Goal: Information Seeking & Learning: Learn about a topic

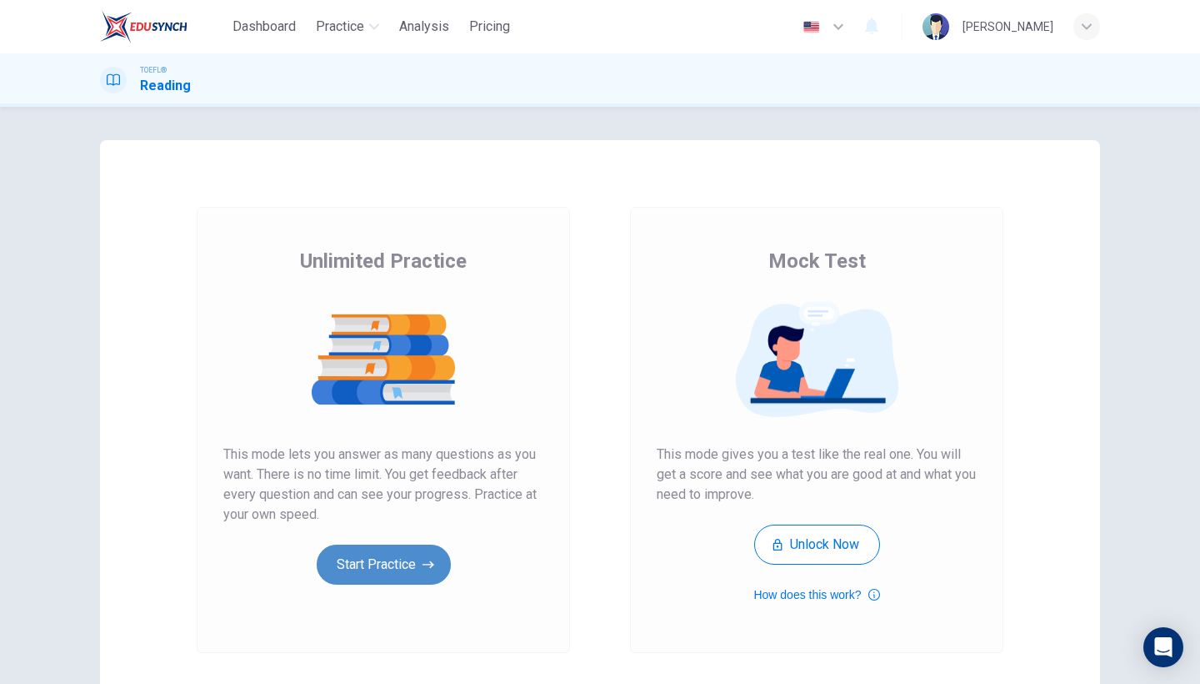
click at [420, 570] on button "Start Practice" at bounding box center [384, 564] width 134 height 40
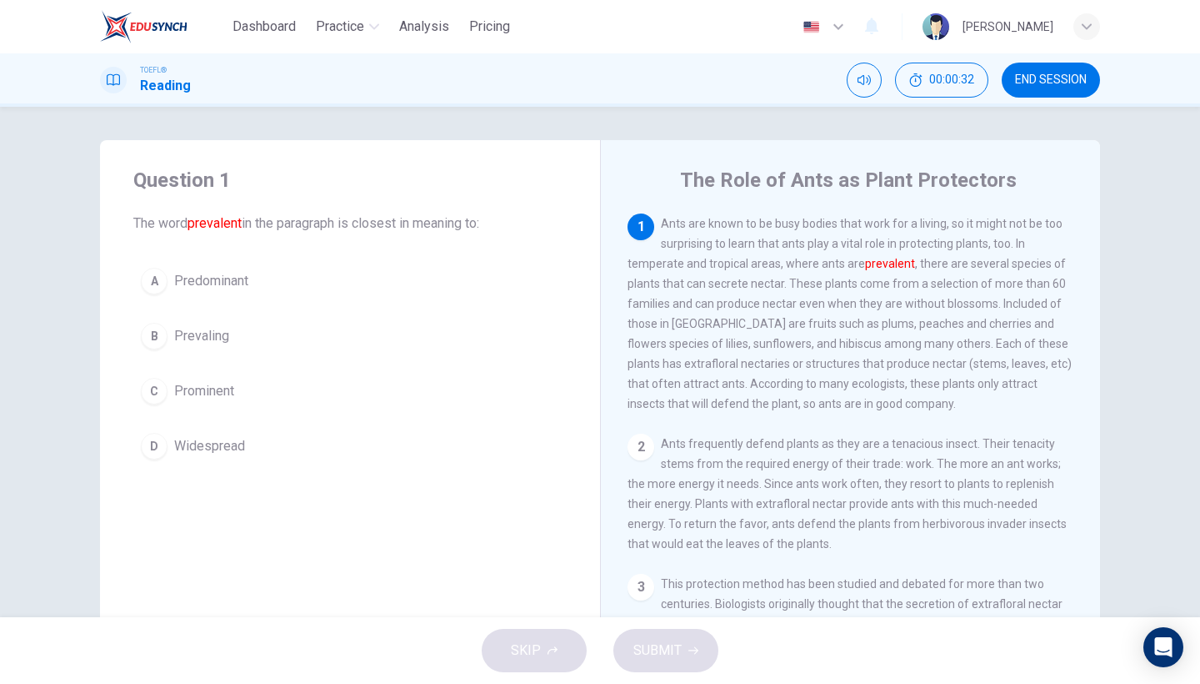
click at [247, 304] on div "A Predominant B Prevaling C Prominent D Widespread" at bounding box center [350, 363] width 434 height 207
click at [239, 293] on button "A Predominant" at bounding box center [350, 281] width 434 height 42
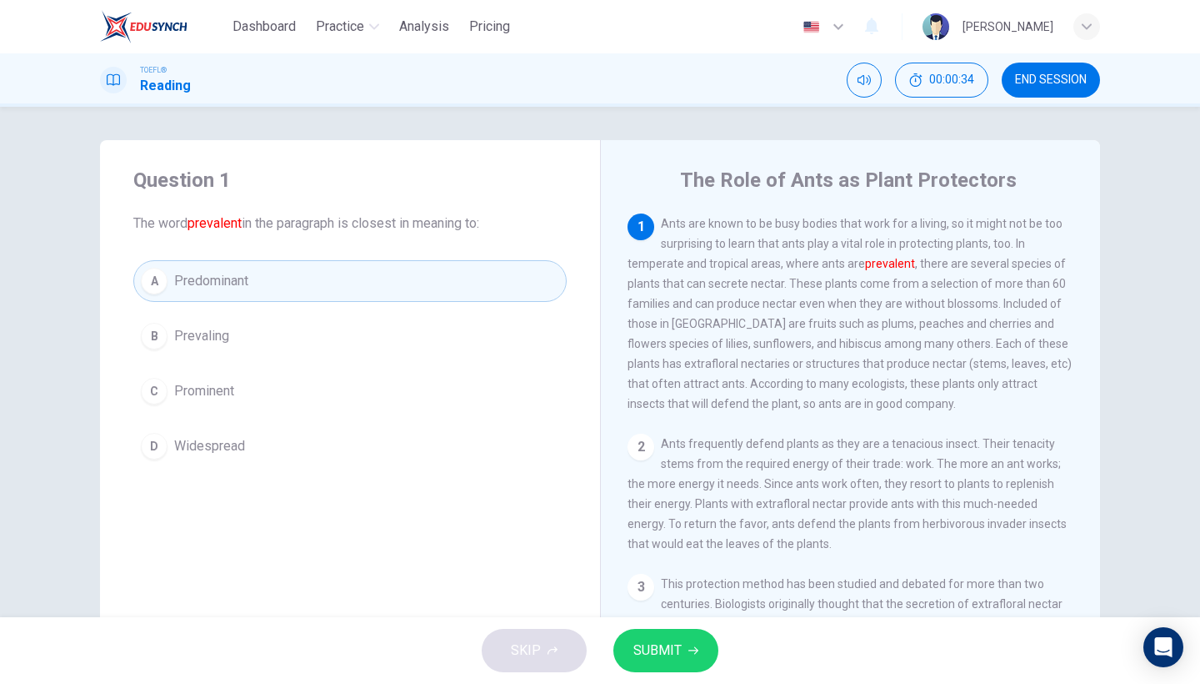
click at [679, 650] on span "SUBMIT" at bounding box center [658, 650] width 48 height 23
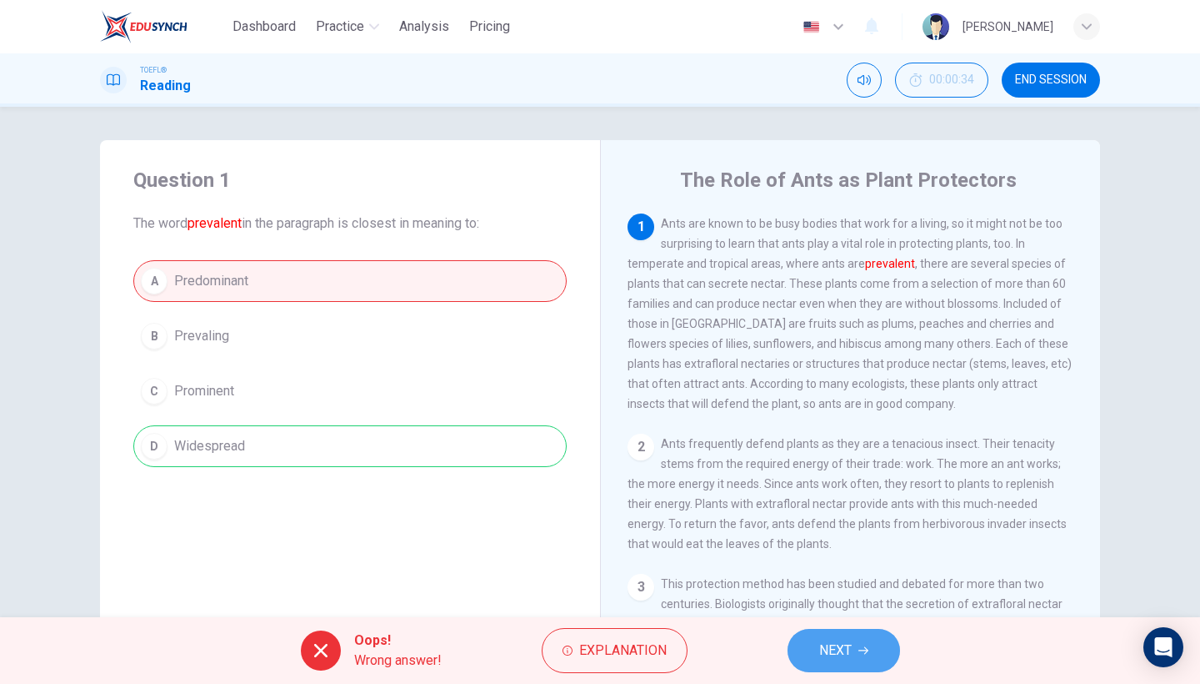
click at [869, 669] on button "NEXT" at bounding box center [844, 650] width 113 height 43
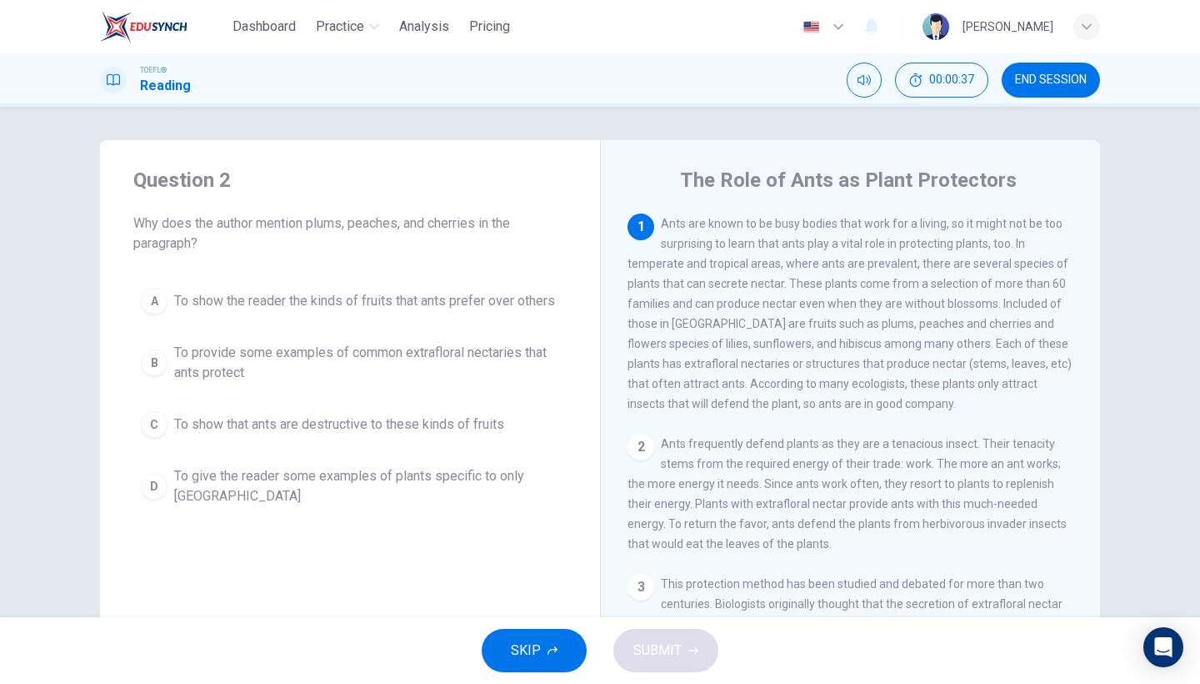
drag, startPoint x: 299, startPoint y: 213, endPoint x: 333, endPoint y: 243, distance: 46.0
click at [338, 244] on div "Question 2 Why does the author mention plums, peaches, and cherries in the para…" at bounding box center [350, 210] width 434 height 87
drag, startPoint x: 316, startPoint y: 225, endPoint x: 367, endPoint y: 226, distance: 50.9
click at [367, 226] on span "Why does the author mention plums, peaches, and cherries in the paragraph?" at bounding box center [350, 233] width 434 height 40
click at [238, 481] on span "To give the reader some examples of plants specific to only [GEOGRAPHIC_DATA]" at bounding box center [366, 486] width 385 height 40
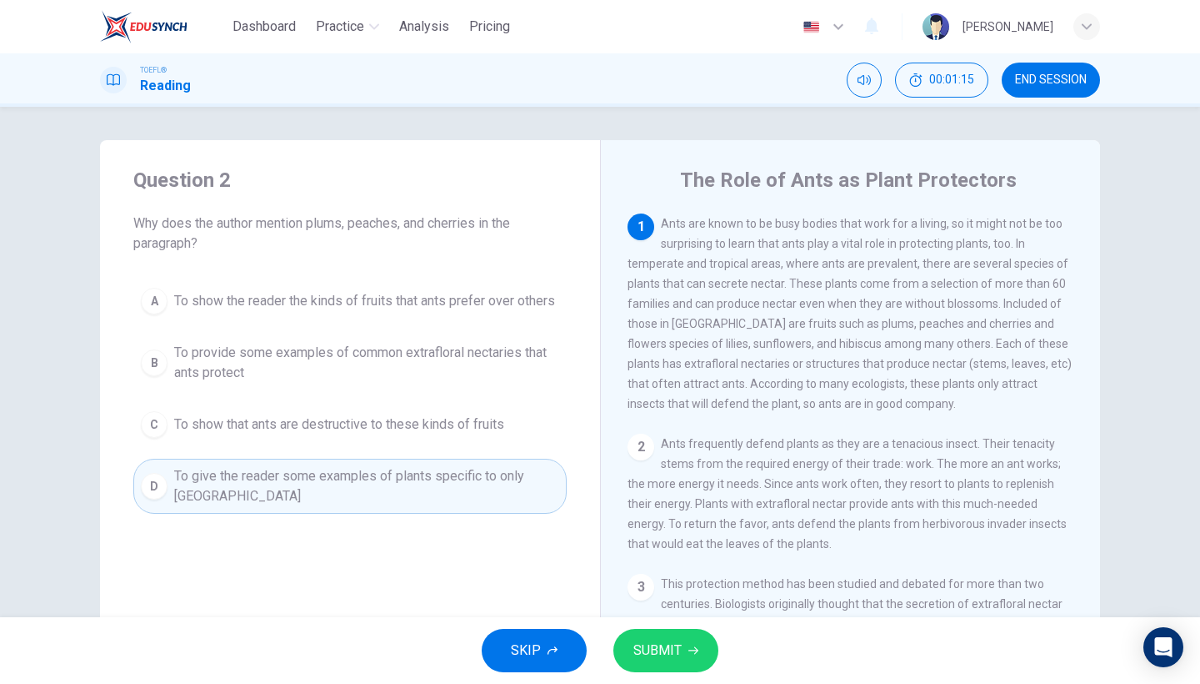
click at [646, 637] on button "SUBMIT" at bounding box center [666, 650] width 105 height 43
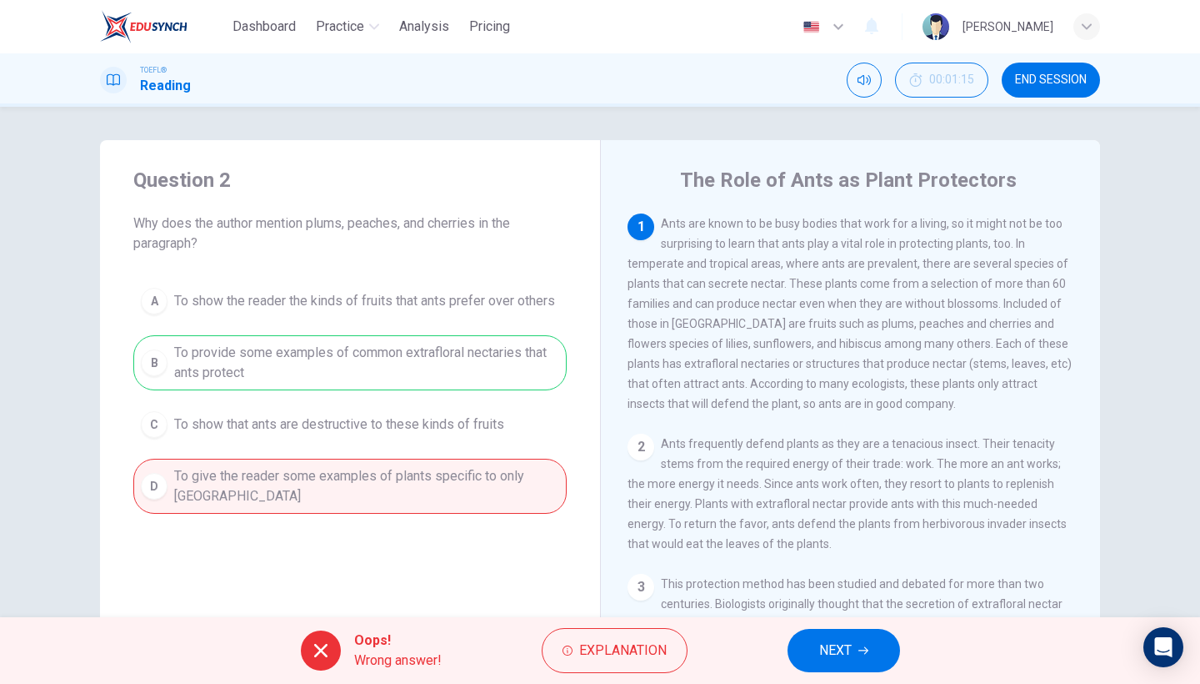
click at [853, 642] on button "NEXT" at bounding box center [844, 650] width 113 height 43
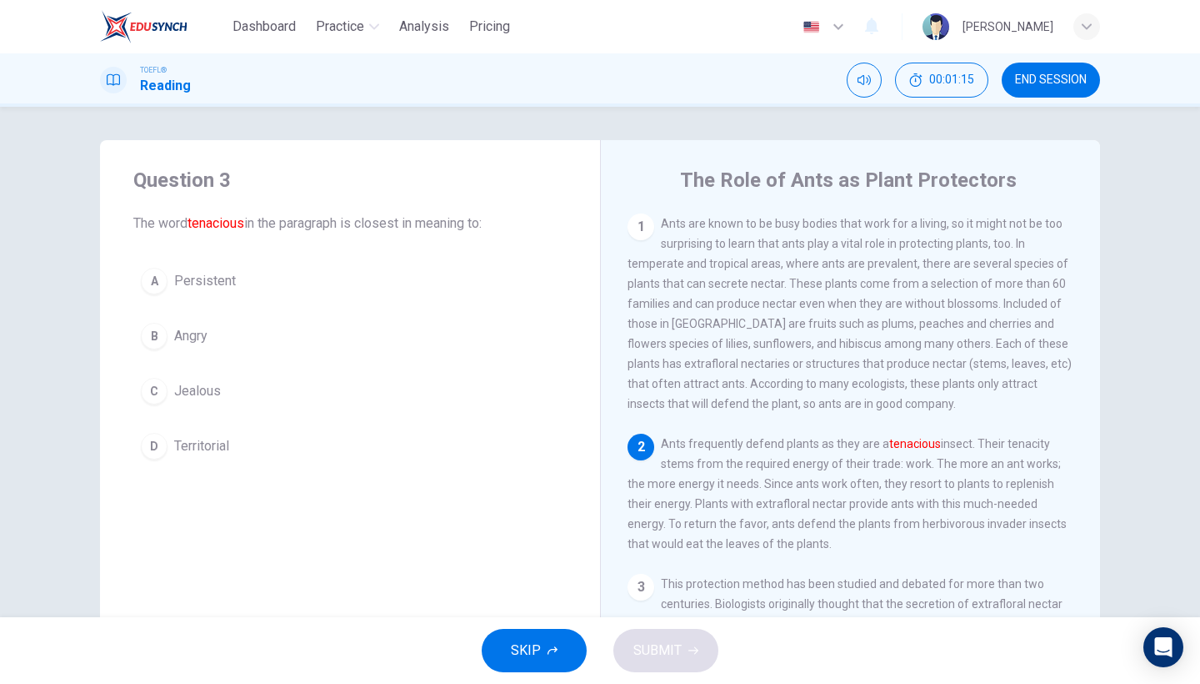
scroll to position [28, 0]
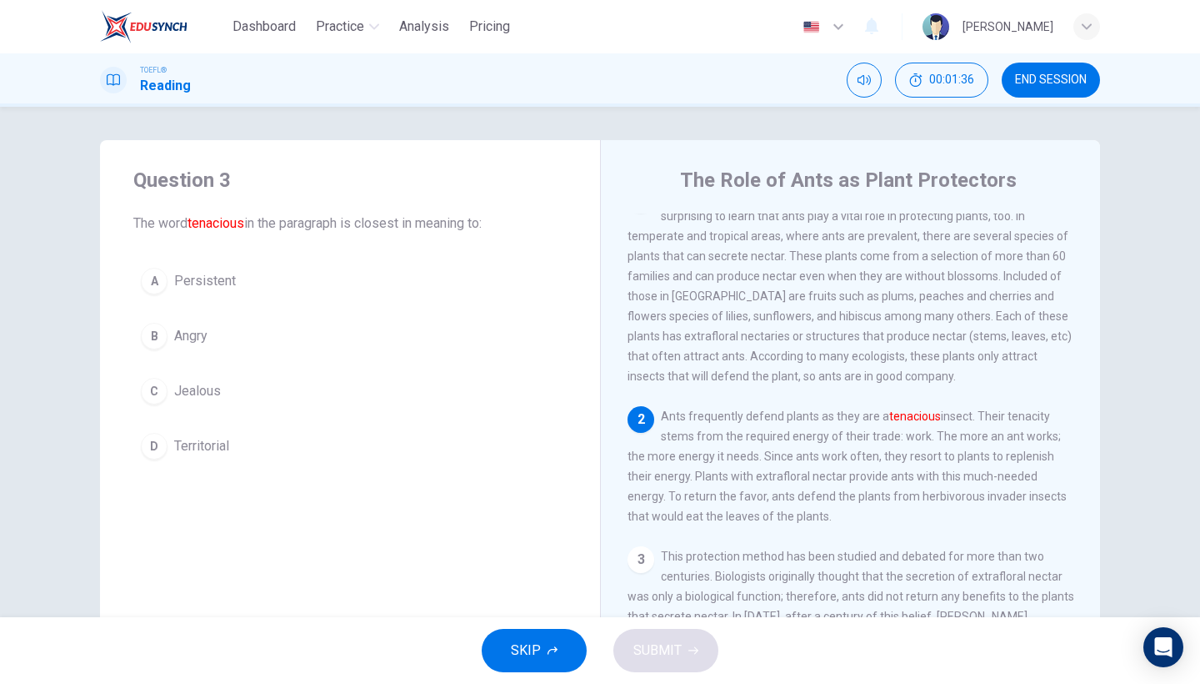
click at [227, 293] on button "A Persistent" at bounding box center [350, 281] width 434 height 42
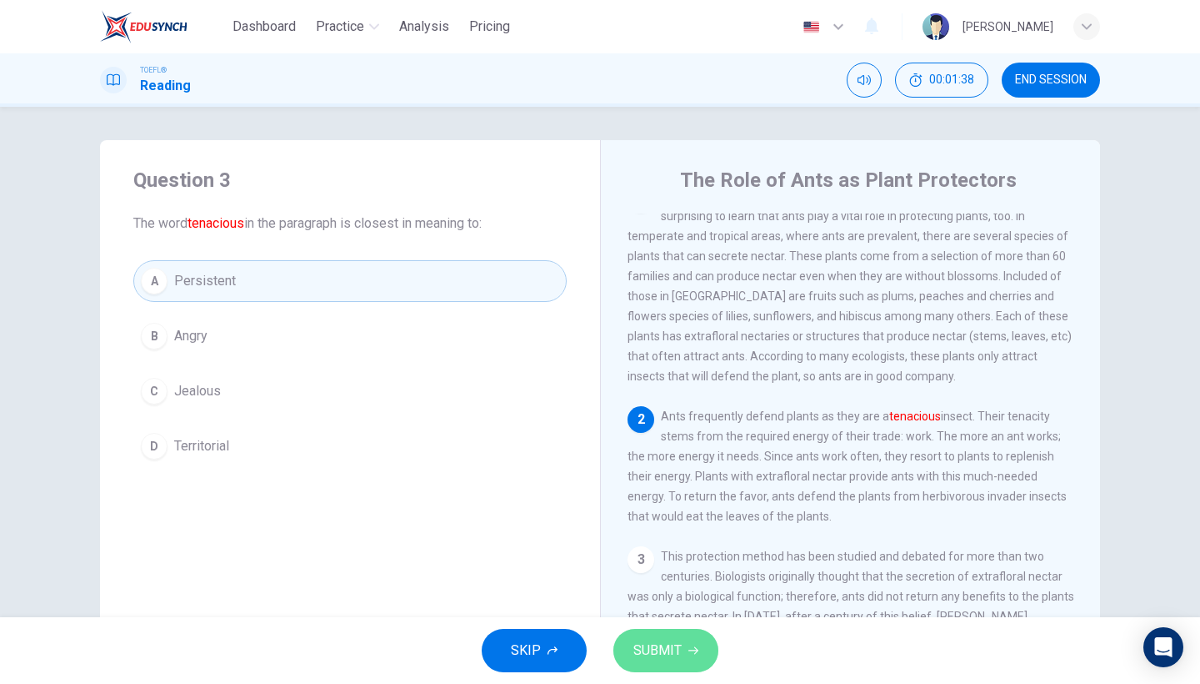
click at [679, 649] on span "SUBMIT" at bounding box center [658, 650] width 48 height 23
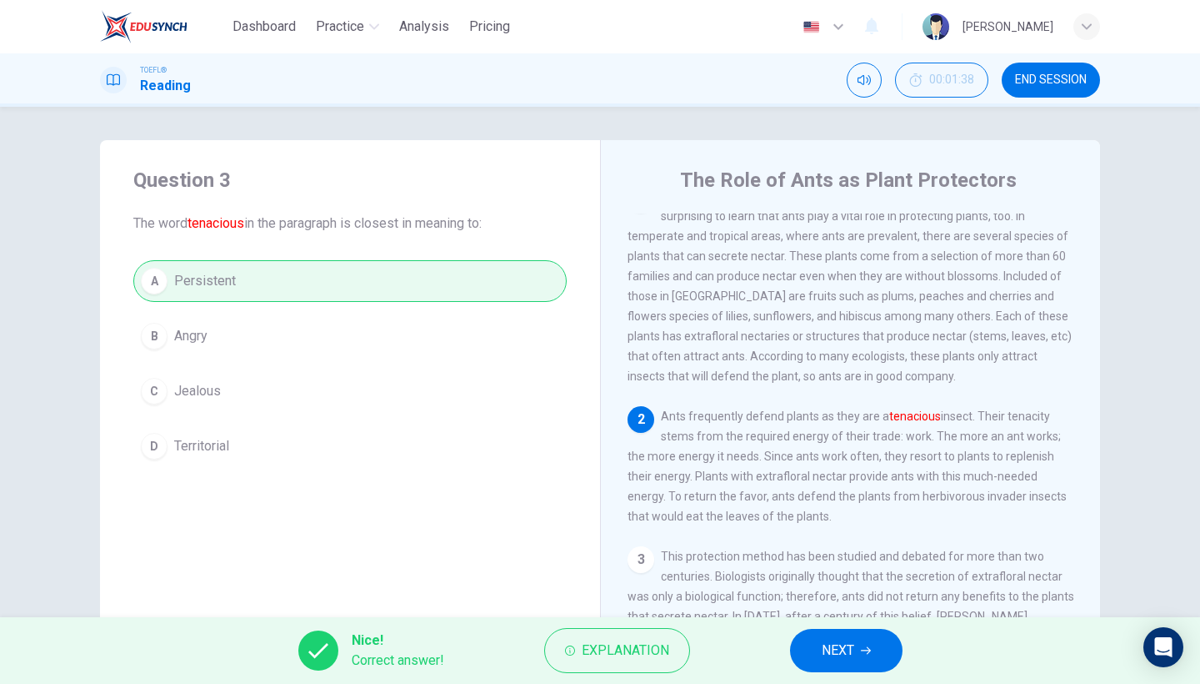
click at [884, 665] on button "NEXT" at bounding box center [846, 650] width 113 height 43
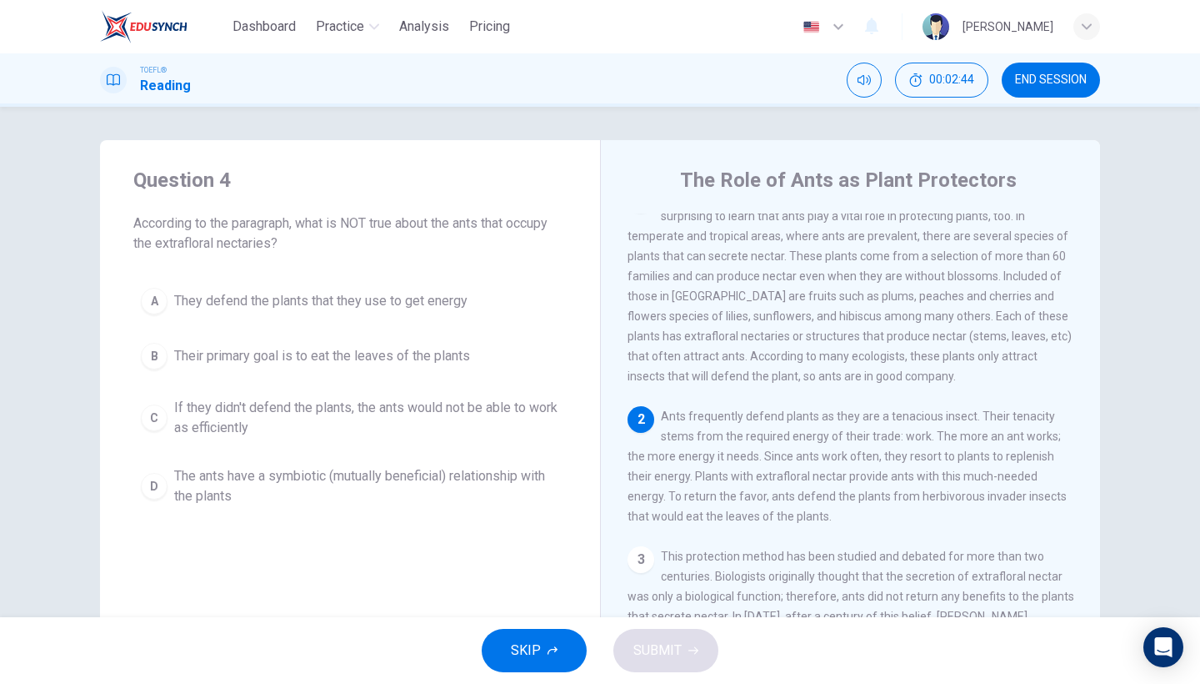
click at [318, 370] on button "B Their primary goal is to eat the leaves of the plants" at bounding box center [350, 356] width 434 height 42
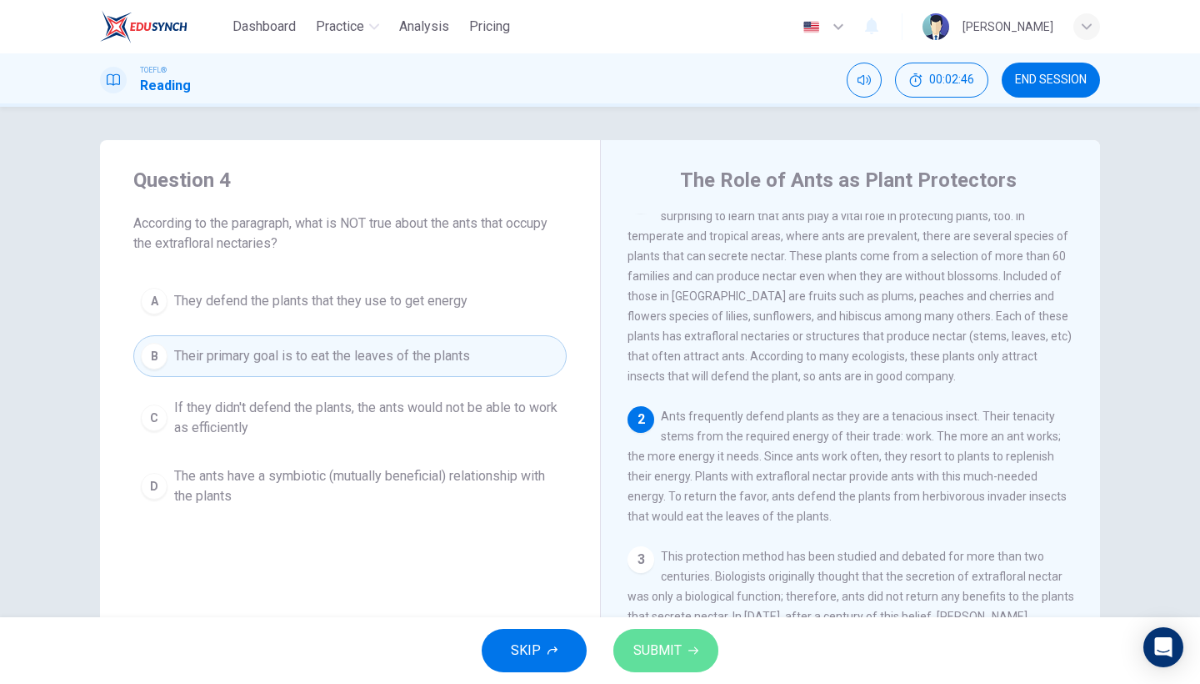
click at [678, 657] on span "SUBMIT" at bounding box center [658, 650] width 48 height 23
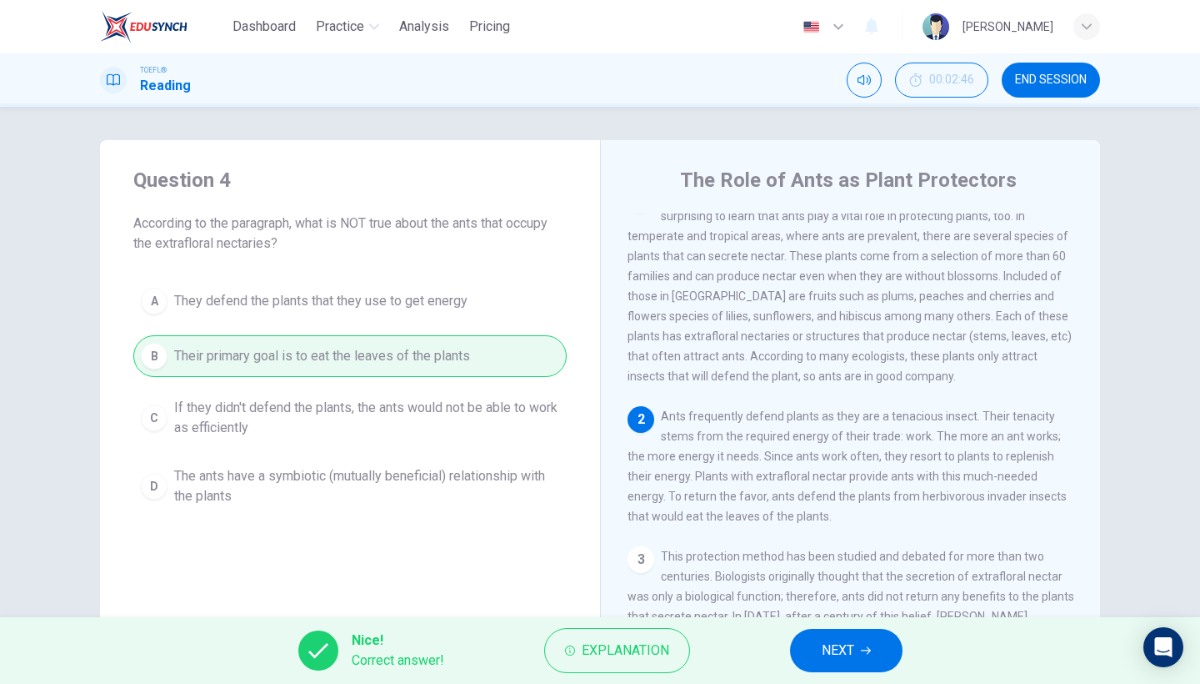
click at [813, 668] on button "NEXT" at bounding box center [846, 650] width 113 height 43
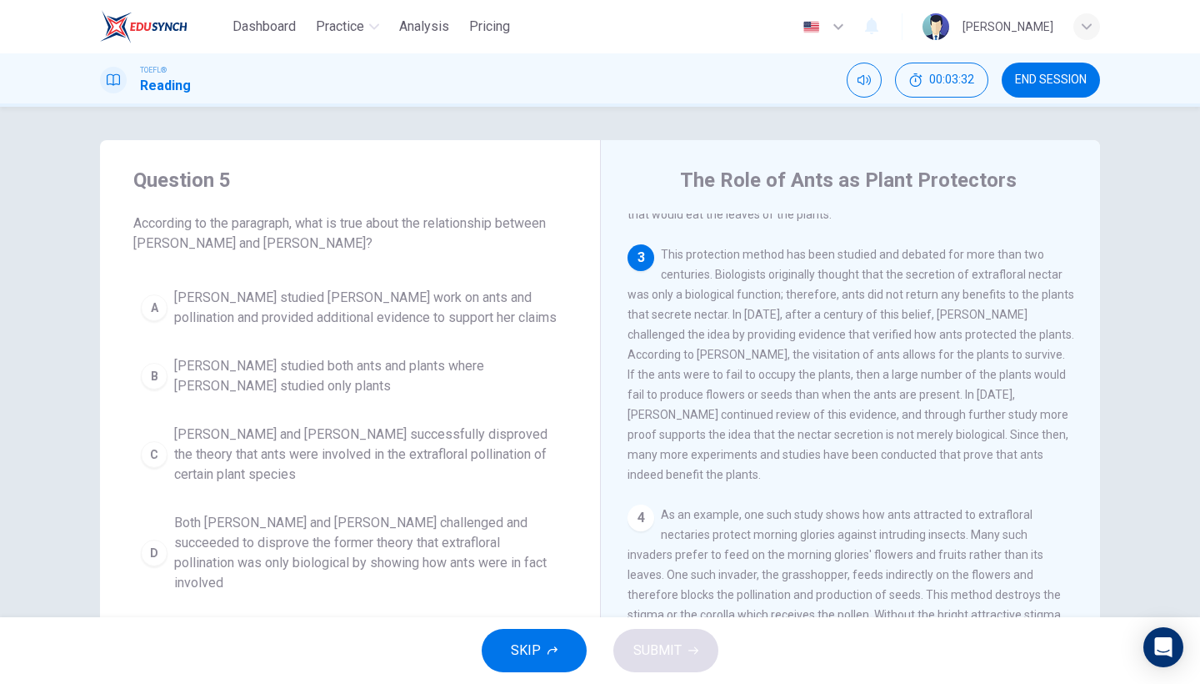
scroll to position [336, 0]
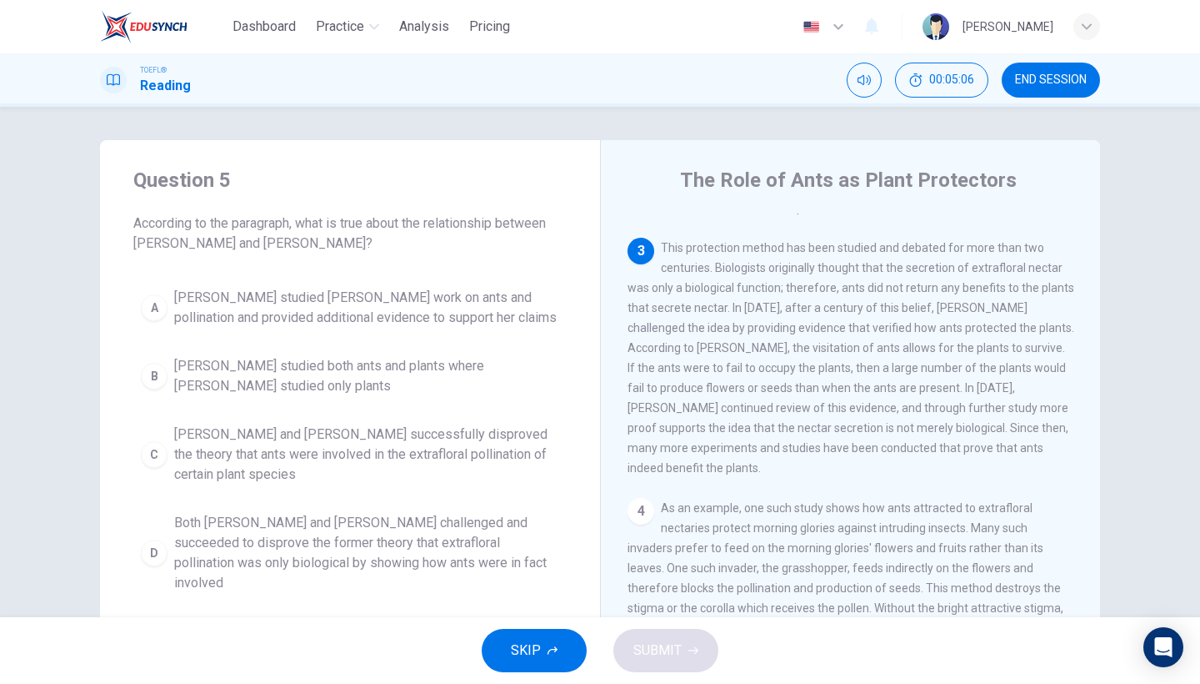
click at [245, 529] on span "Both [PERSON_NAME] and [PERSON_NAME] challenged and succeeded to disprove the f…" at bounding box center [366, 553] width 385 height 80
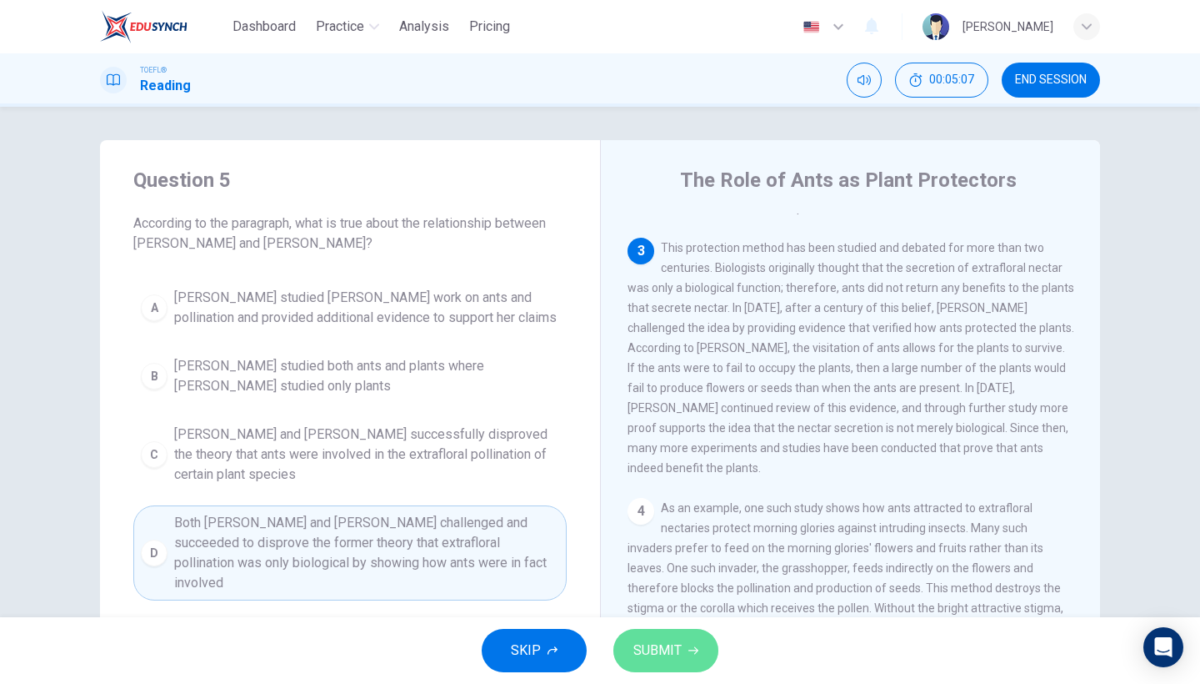
click at [633, 633] on button "SUBMIT" at bounding box center [666, 650] width 105 height 43
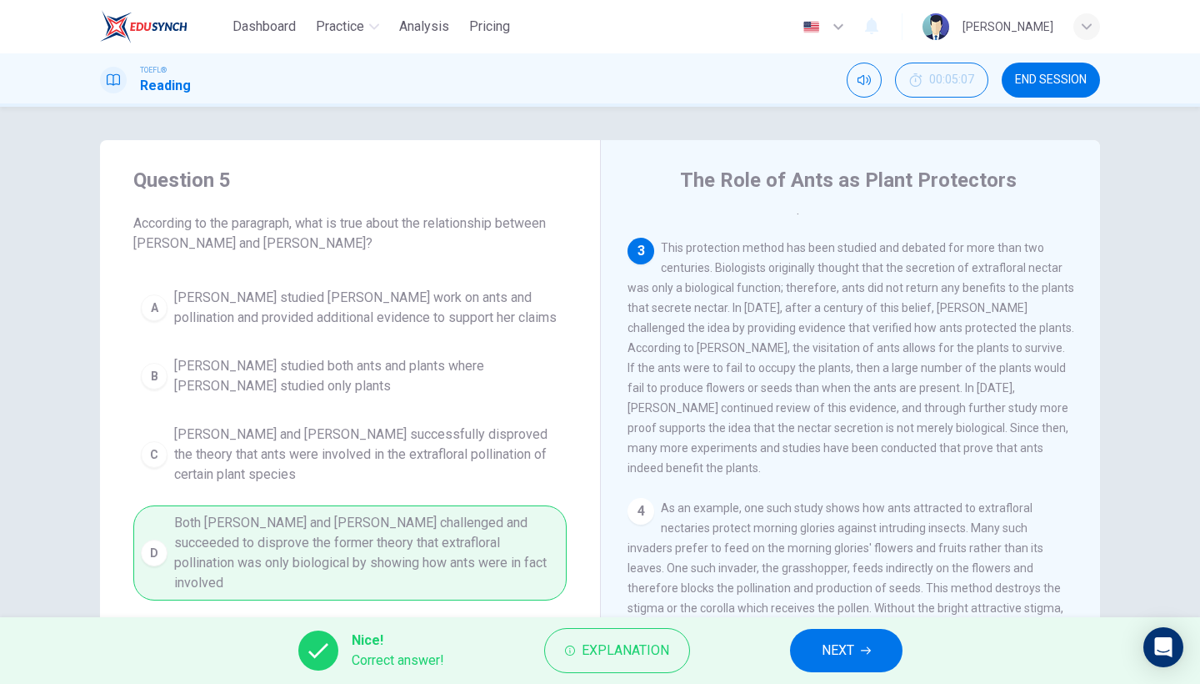
click at [833, 643] on span "NEXT" at bounding box center [838, 650] width 33 height 23
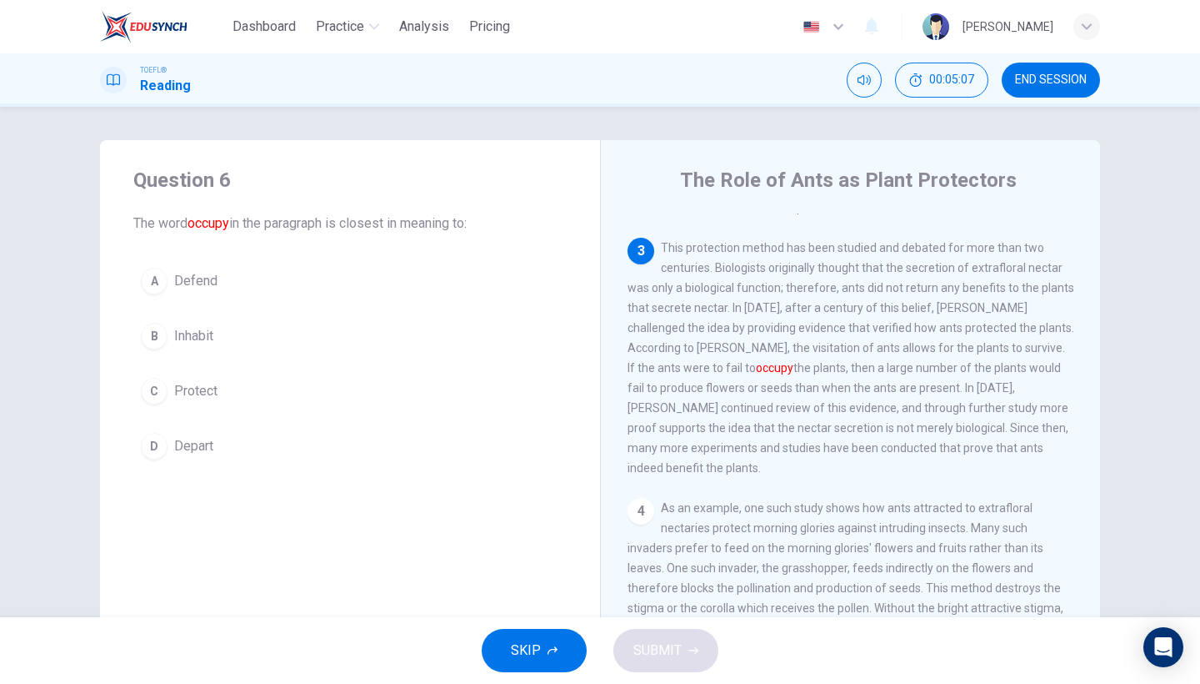
scroll to position [360, 0]
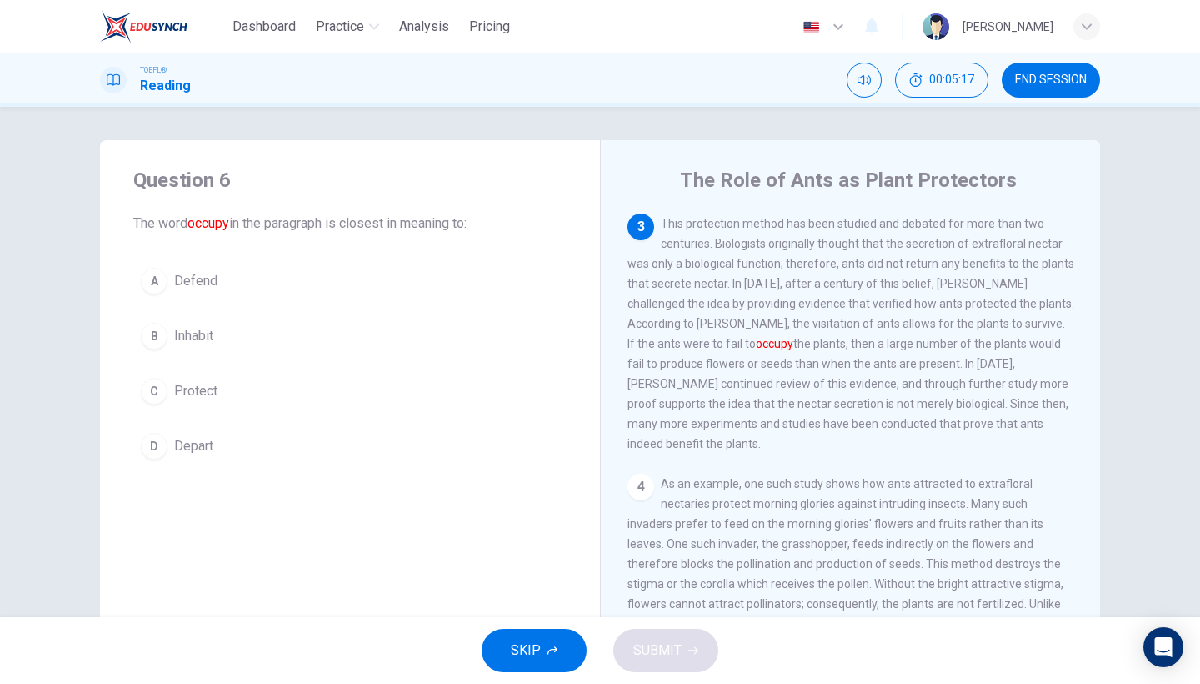
click at [181, 339] on span "Inhabit" at bounding box center [193, 336] width 39 height 20
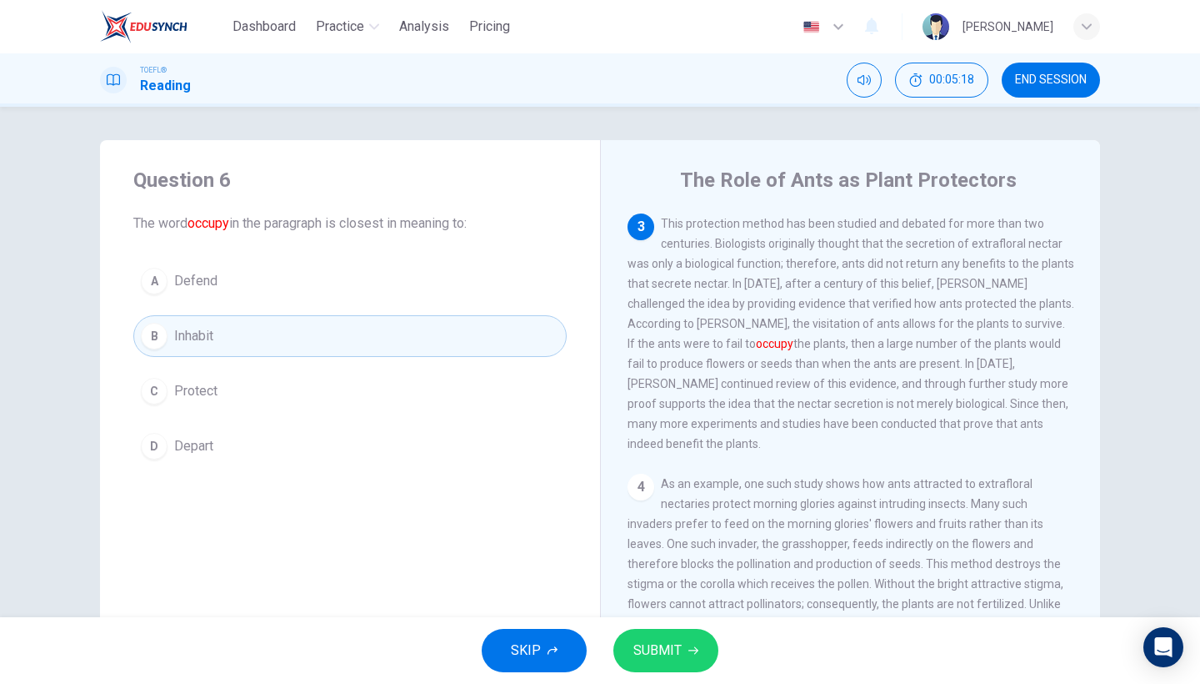
click at [679, 649] on span "SUBMIT" at bounding box center [658, 650] width 48 height 23
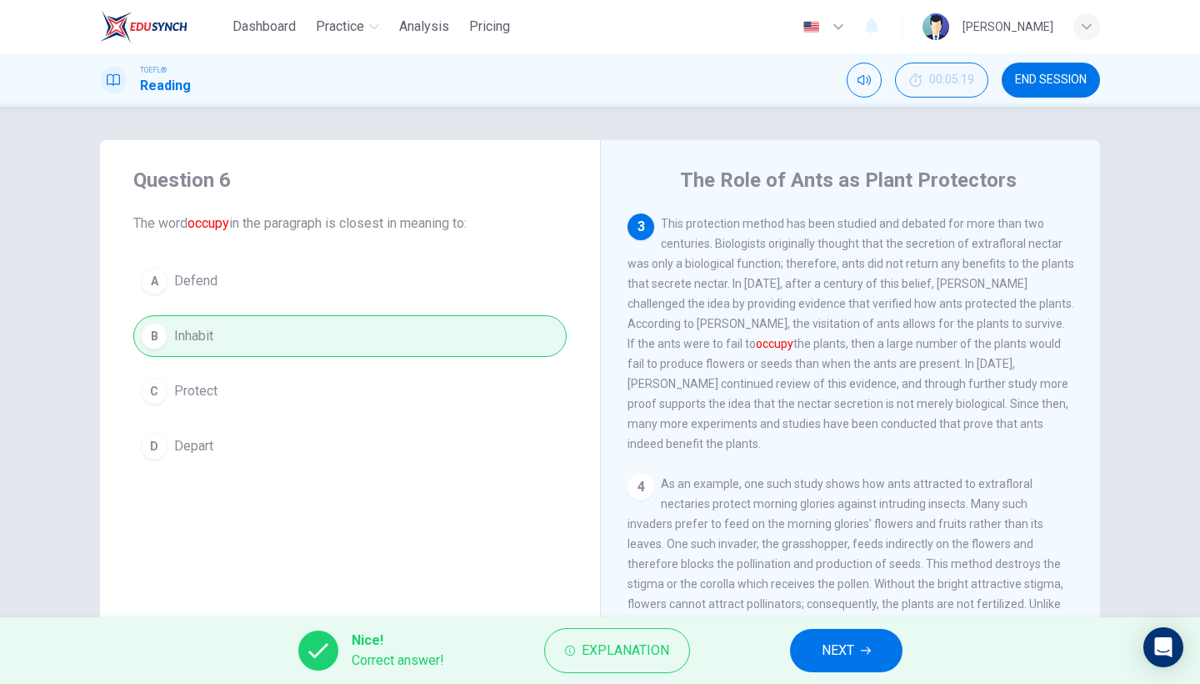
click at [875, 658] on button "NEXT" at bounding box center [846, 650] width 113 height 43
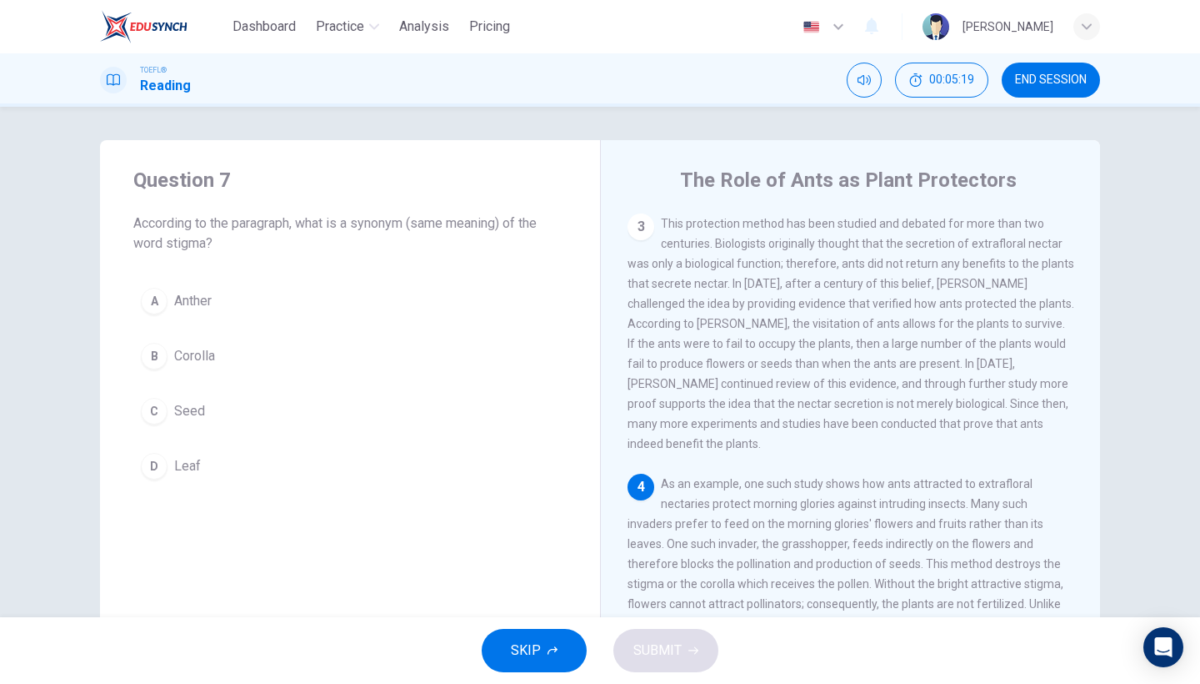
scroll to position [508, 0]
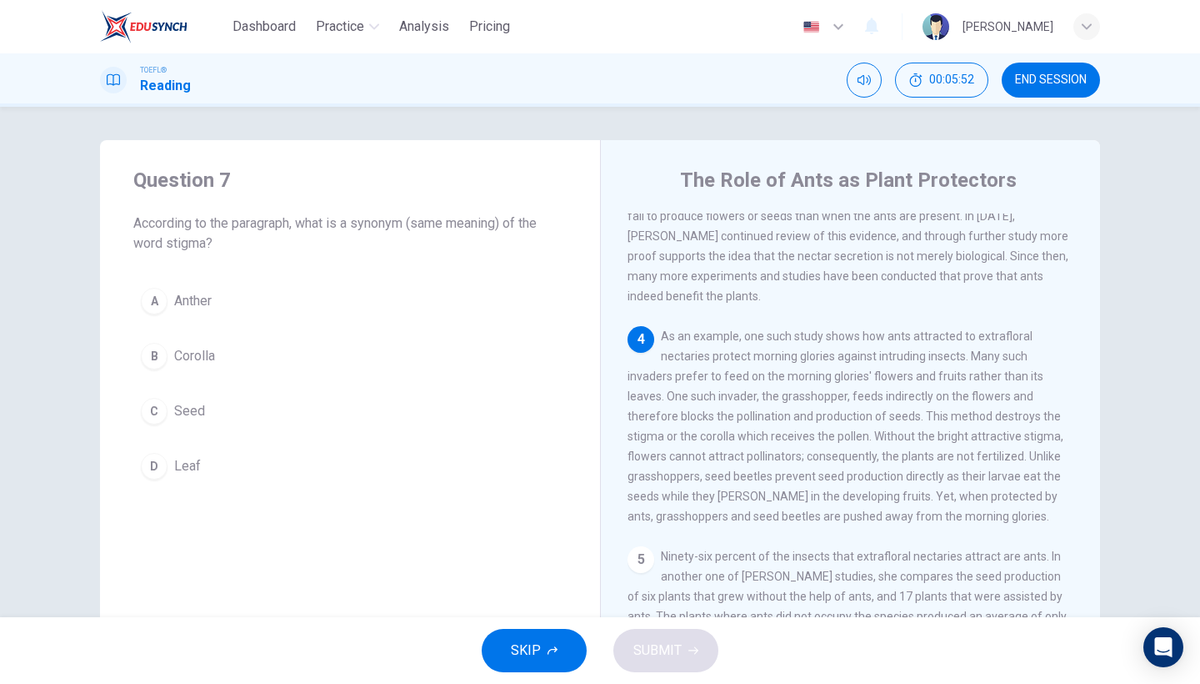
click at [166, 355] on div "B" at bounding box center [154, 356] width 27 height 27
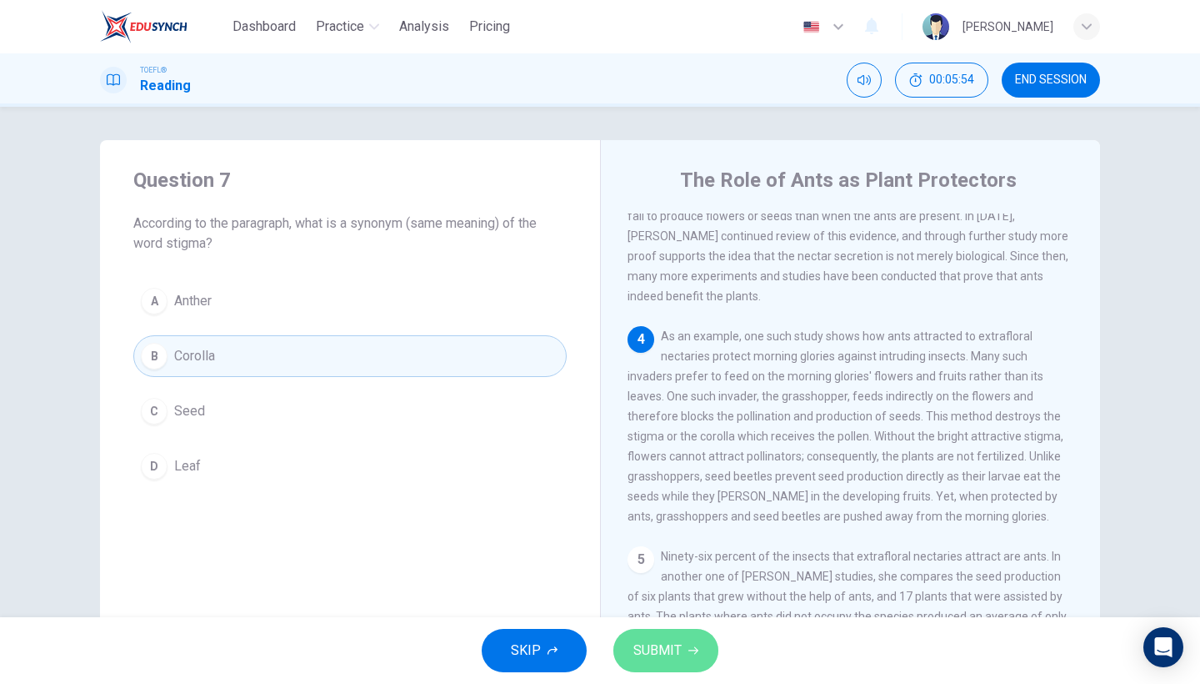
click at [652, 649] on span "SUBMIT" at bounding box center [658, 650] width 48 height 23
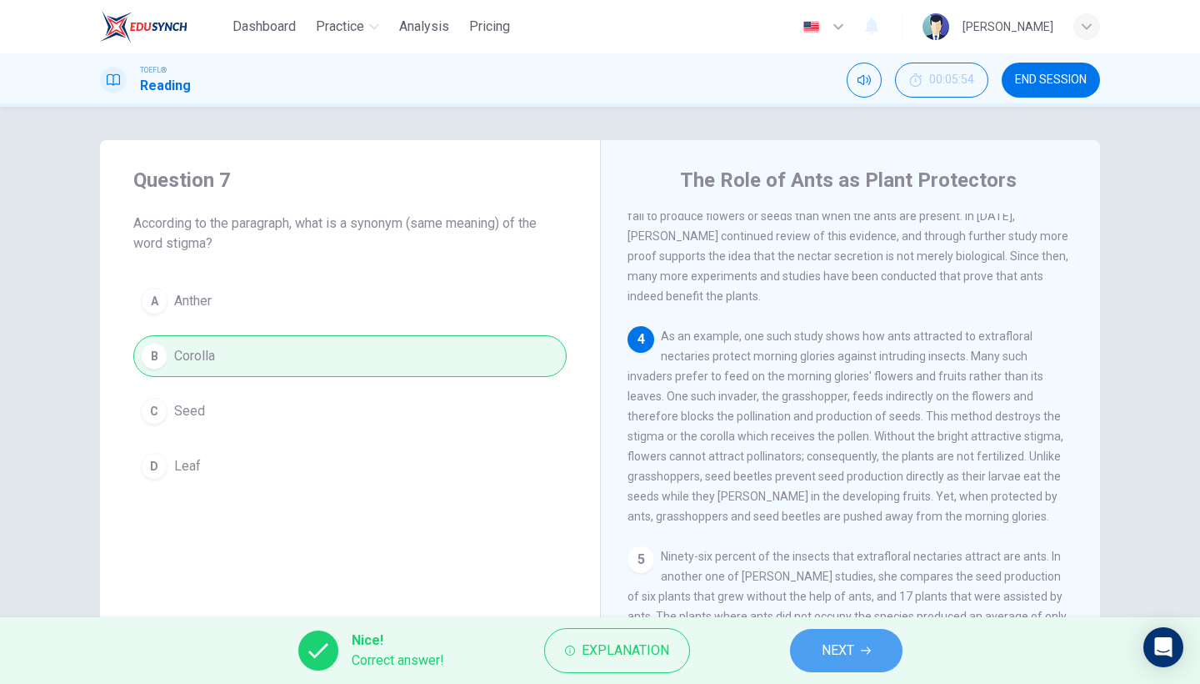
click at [842, 659] on span "NEXT" at bounding box center [838, 650] width 33 height 23
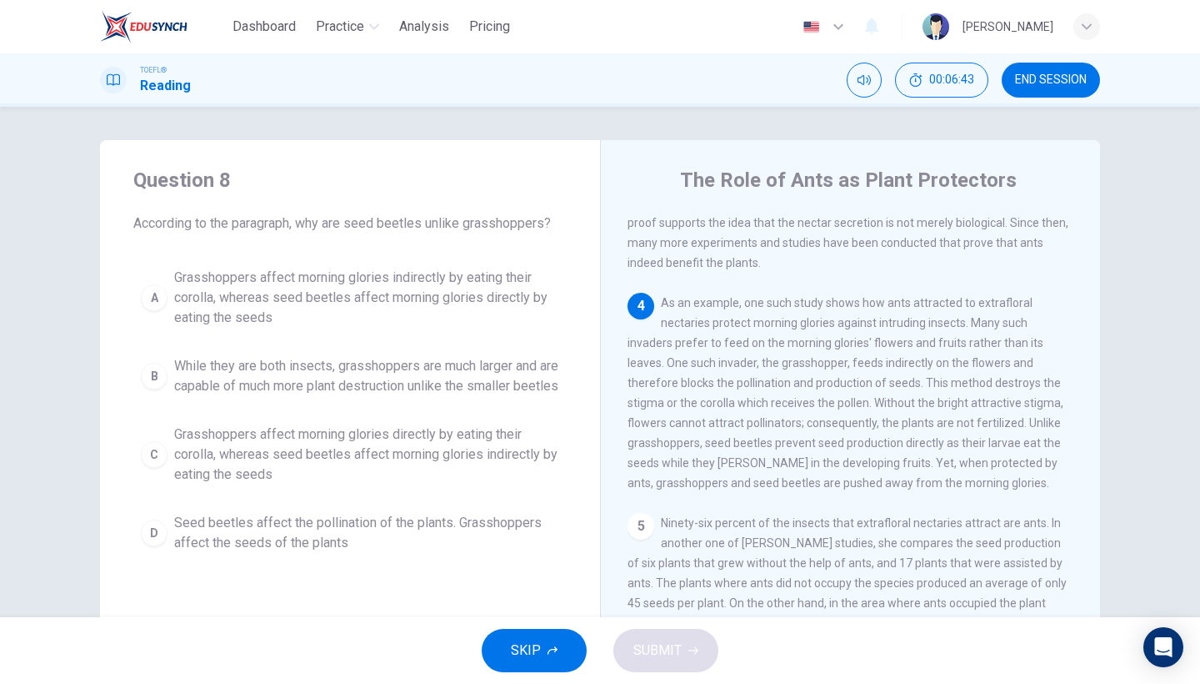
click at [1033, 417] on span "As an example, one such study shows how ants attracted to extrafloral nectaries…" at bounding box center [846, 392] width 436 height 193
click at [401, 313] on span "Grasshoppers affect morning glories indirectly by eating their corolla, whereas…" at bounding box center [366, 298] width 385 height 60
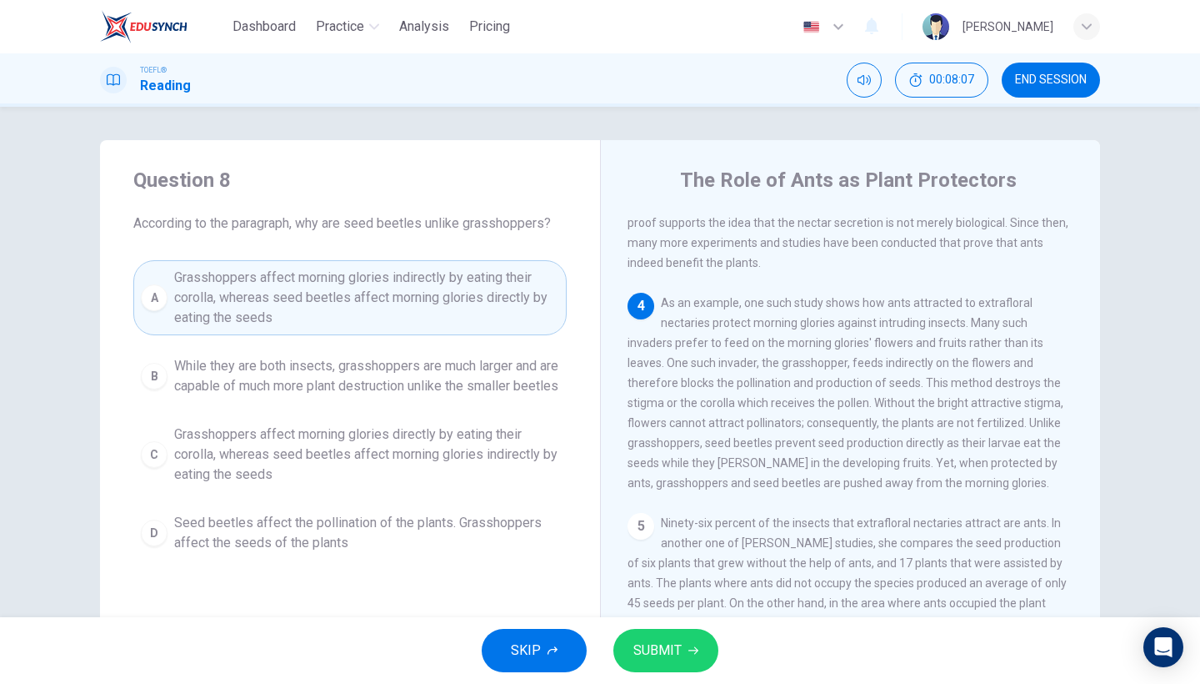
click at [648, 649] on span "SUBMIT" at bounding box center [658, 650] width 48 height 23
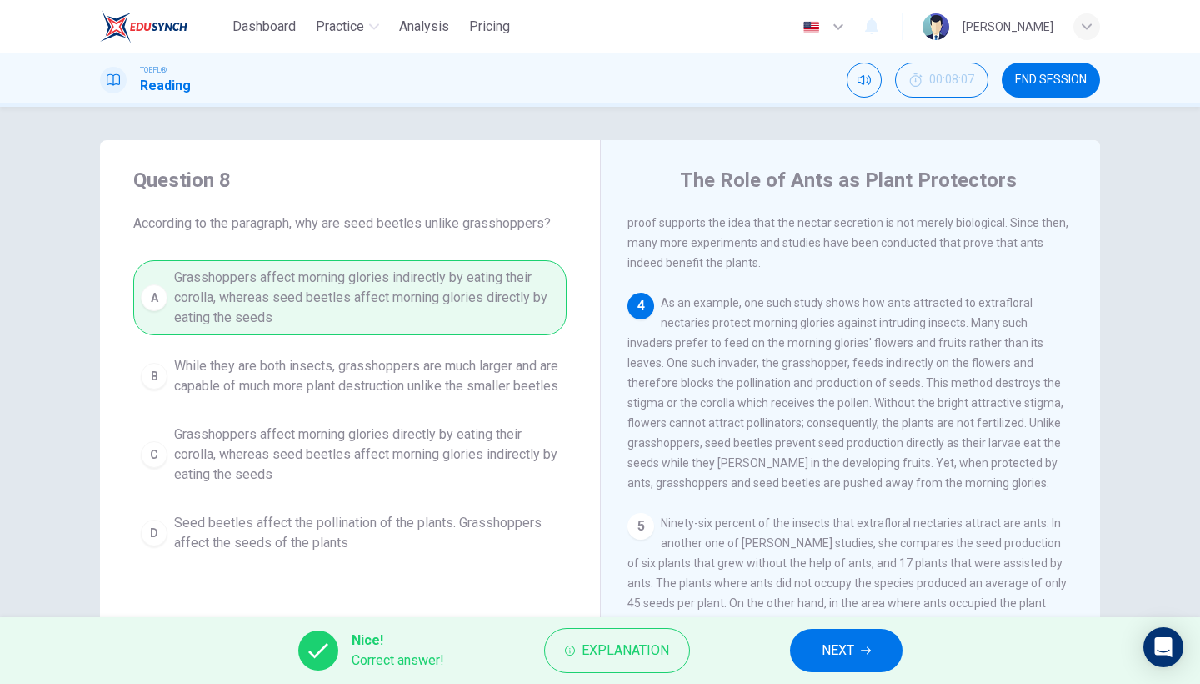
click at [872, 646] on button "NEXT" at bounding box center [846, 650] width 113 height 43
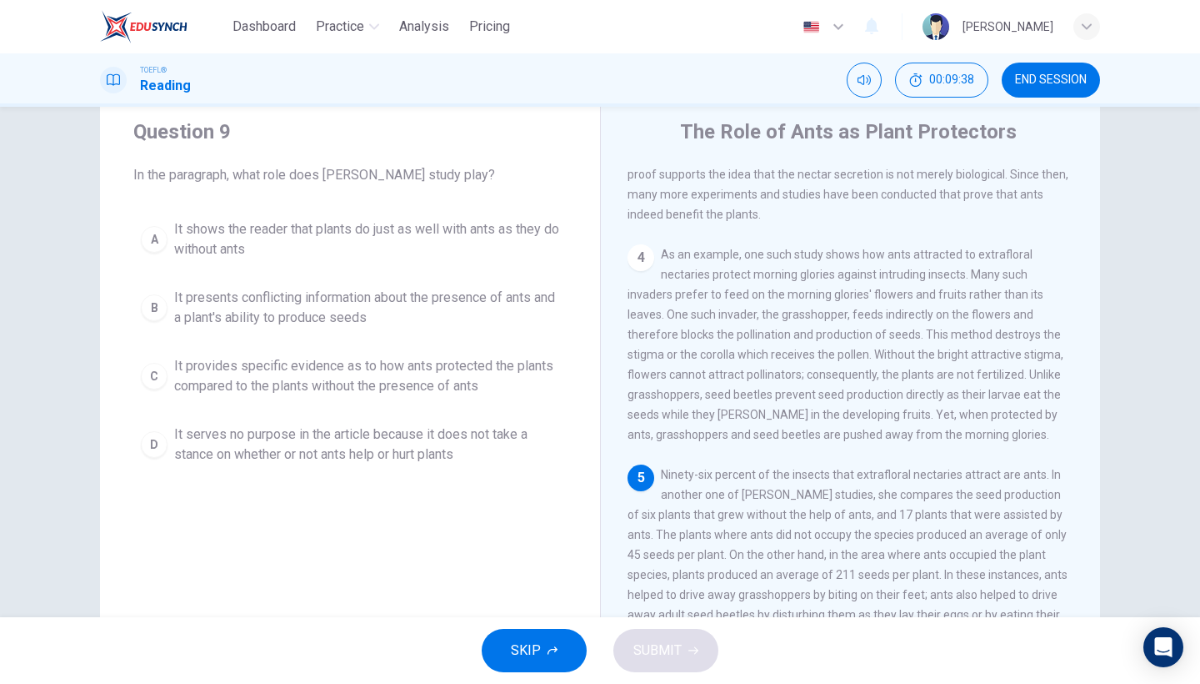
scroll to position [50, 0]
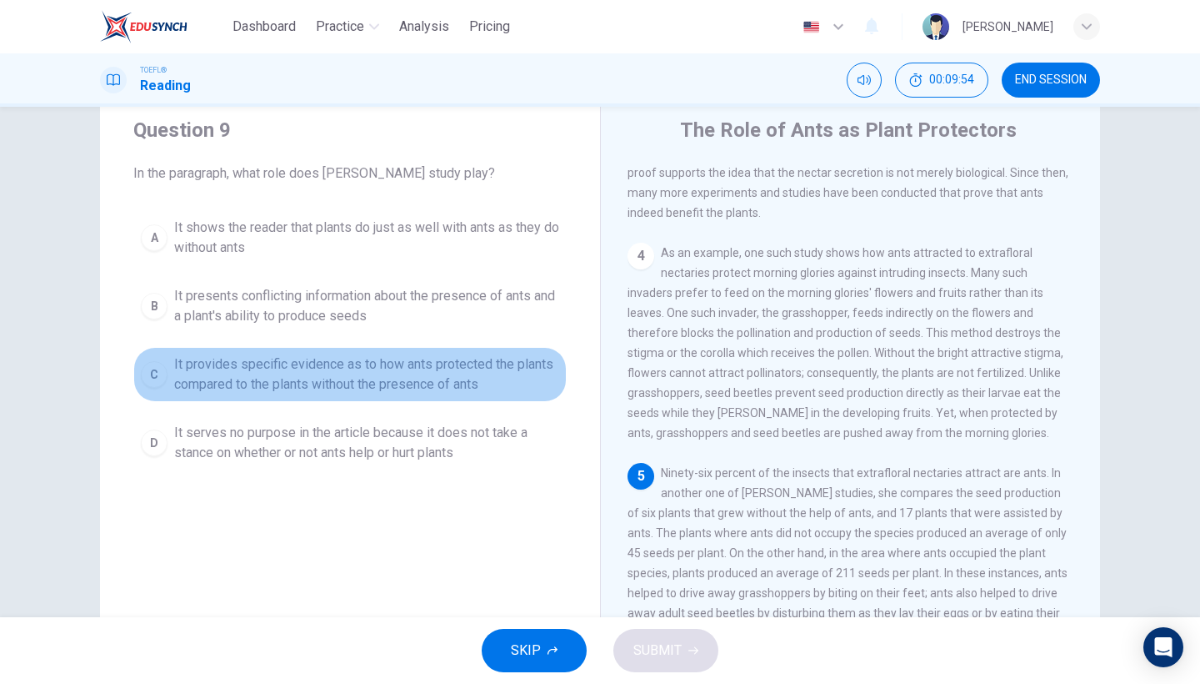
click at [425, 373] on span "It provides specific evidence as to how ants protected the plants compared to t…" at bounding box center [366, 374] width 385 height 40
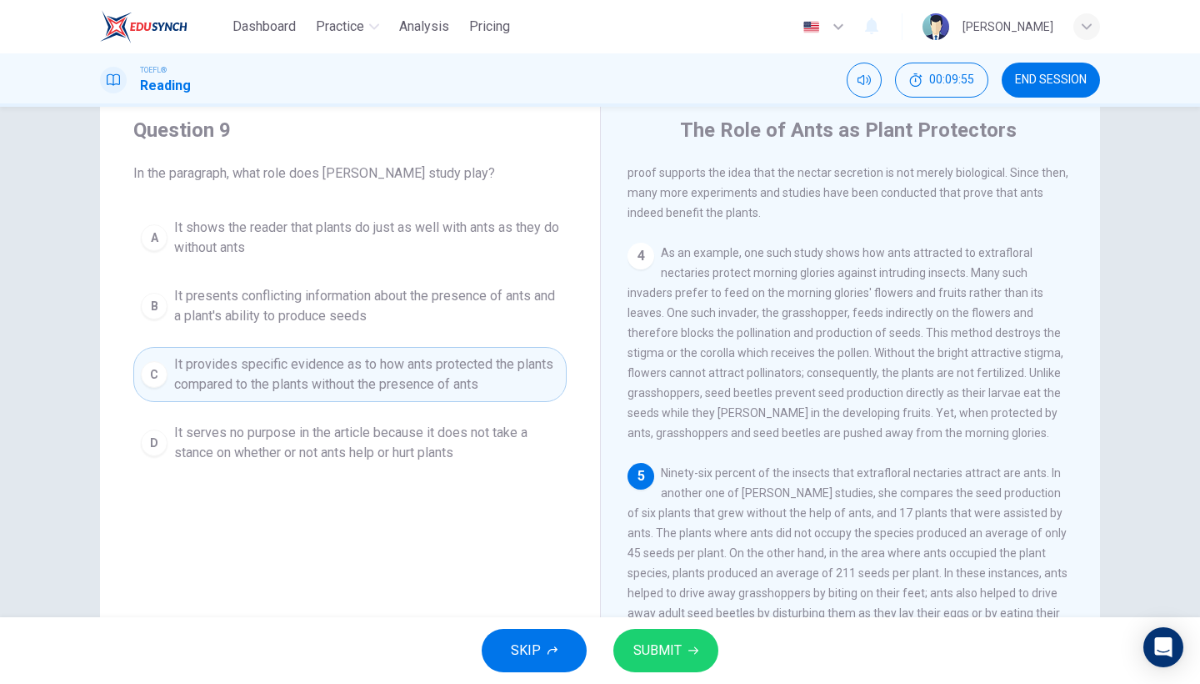
click at [652, 659] on span "SUBMIT" at bounding box center [658, 650] width 48 height 23
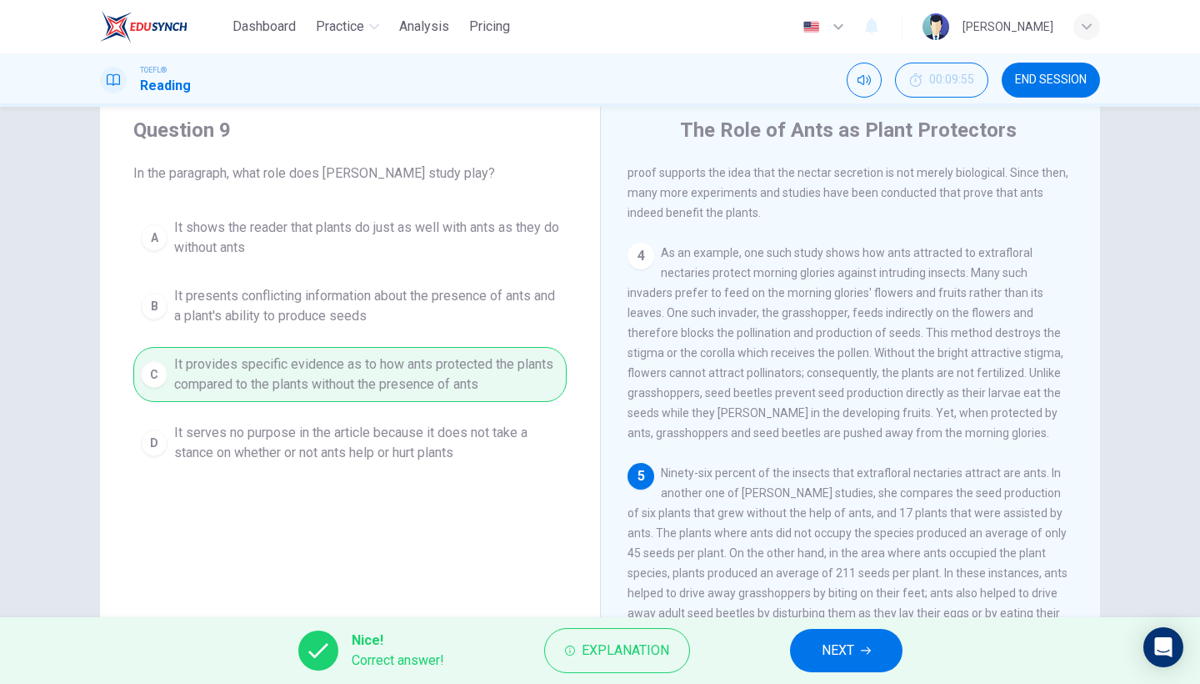
click at [861, 649] on icon "button" at bounding box center [866, 650] width 10 height 10
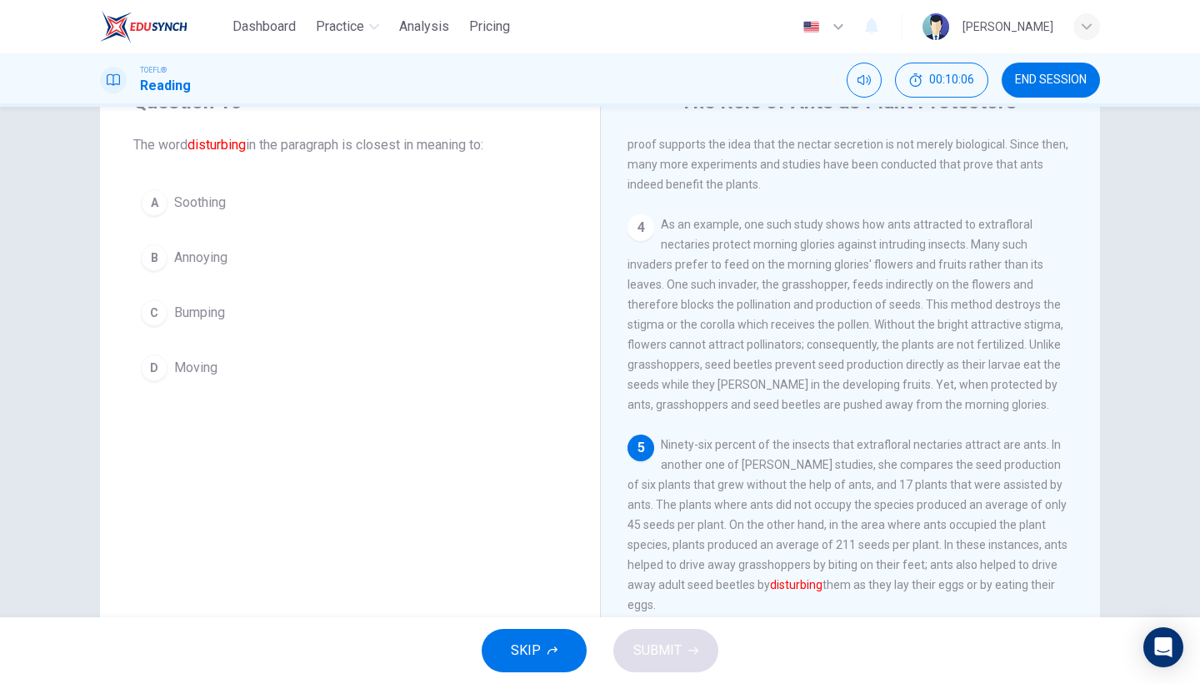
scroll to position [75, 0]
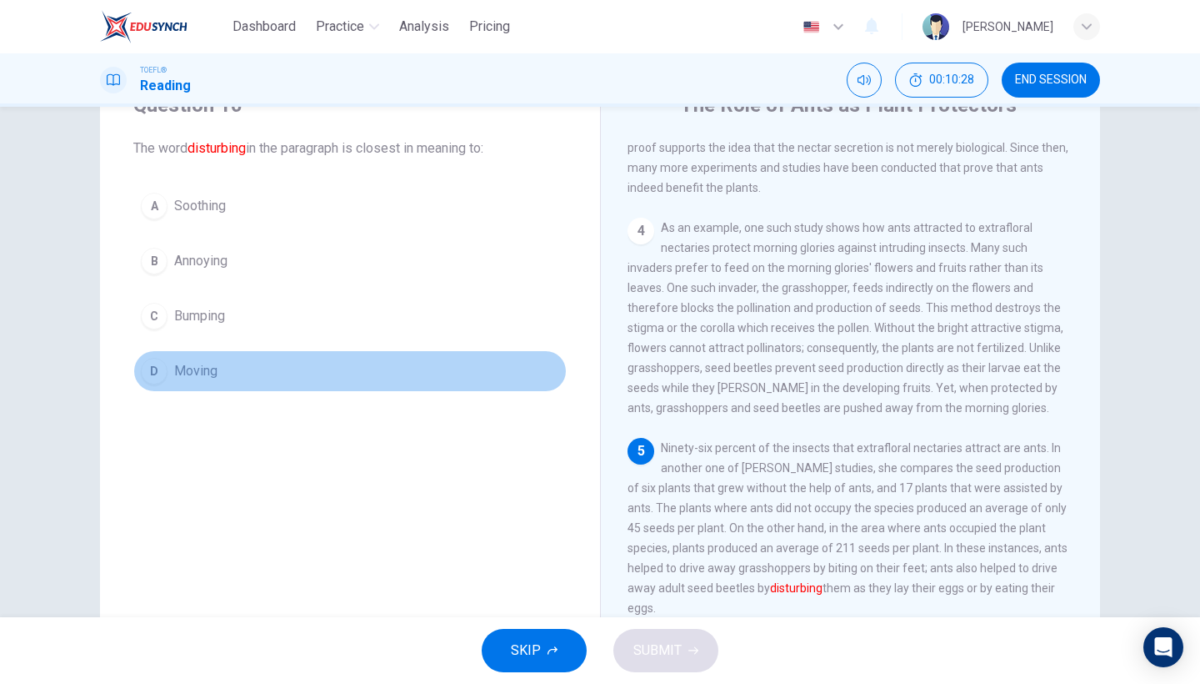
click at [212, 378] on span "Moving" at bounding box center [195, 371] width 43 height 20
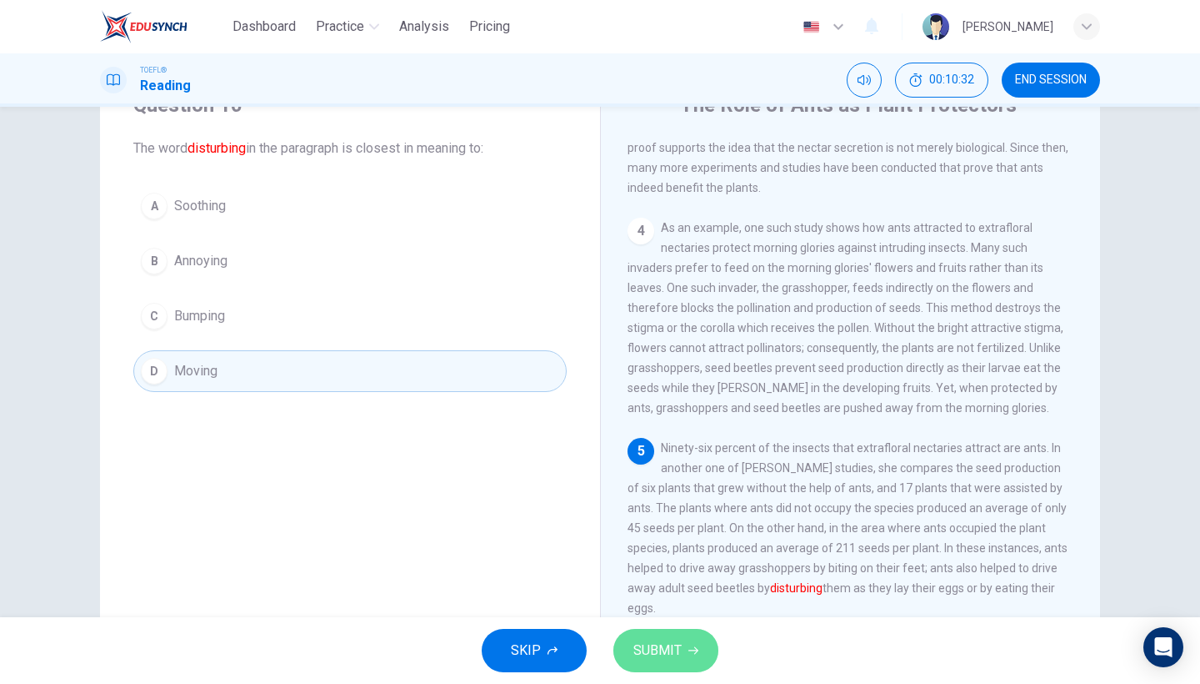
click at [695, 635] on button "SUBMIT" at bounding box center [666, 650] width 105 height 43
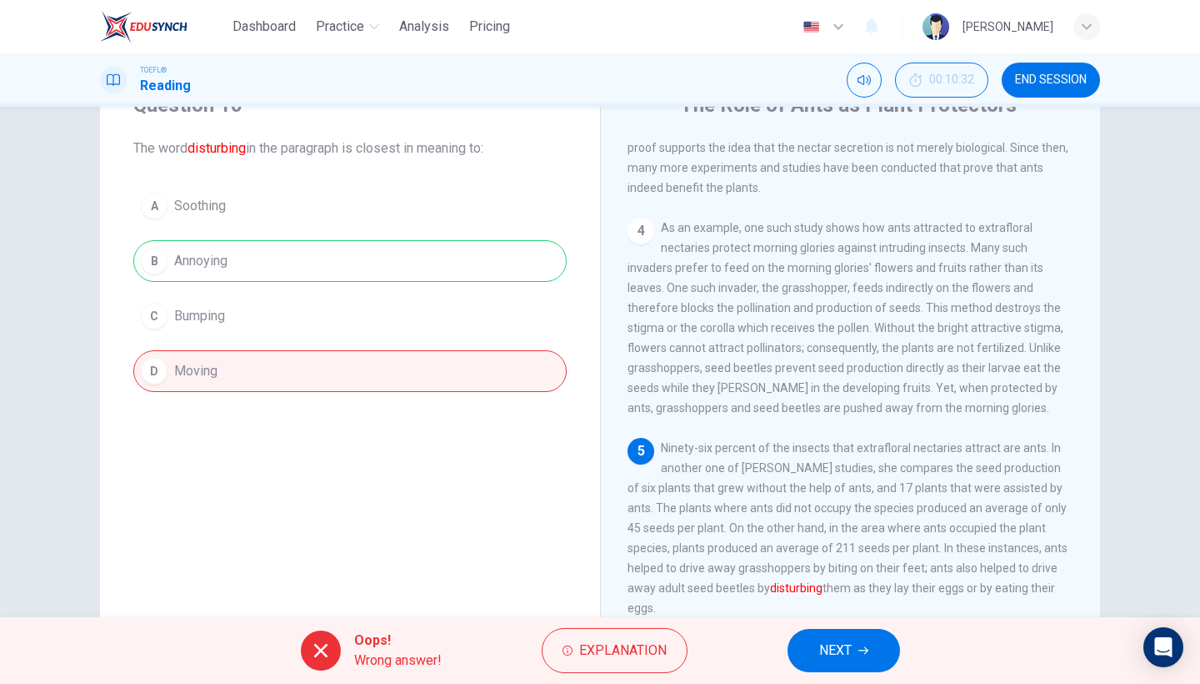
click at [870, 654] on button "NEXT" at bounding box center [844, 650] width 113 height 43
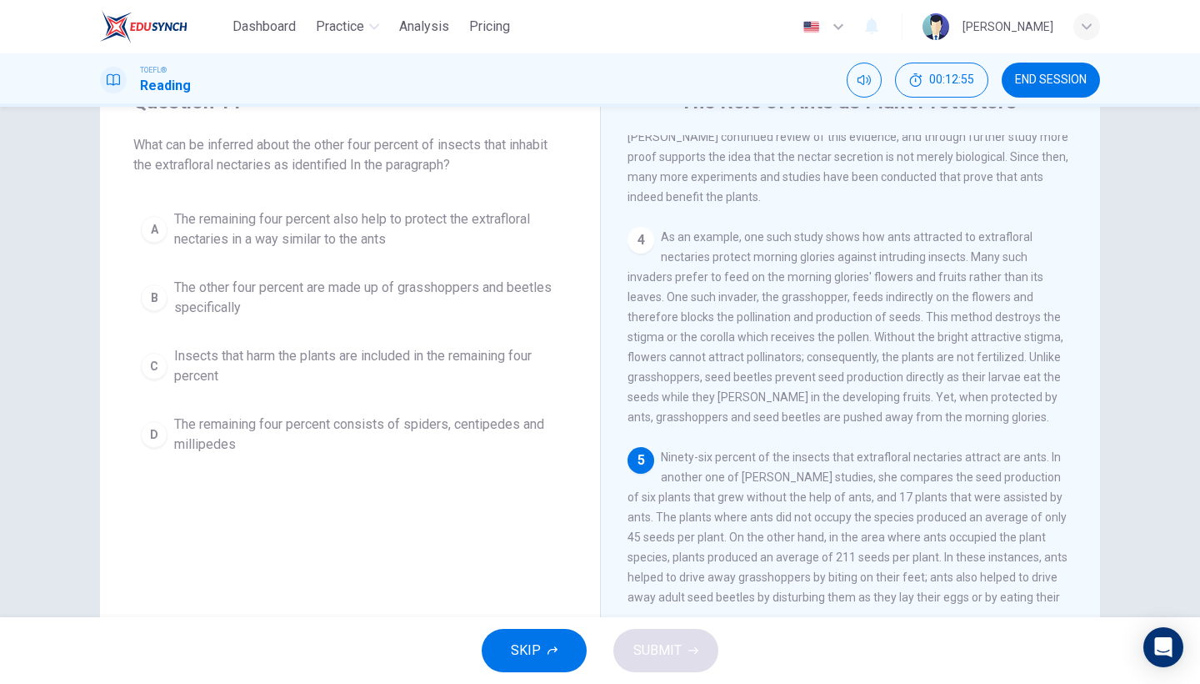
scroll to position [528, 0]
click at [323, 378] on span "Insects that harm the plants are included in the remaining four percent" at bounding box center [366, 366] width 385 height 40
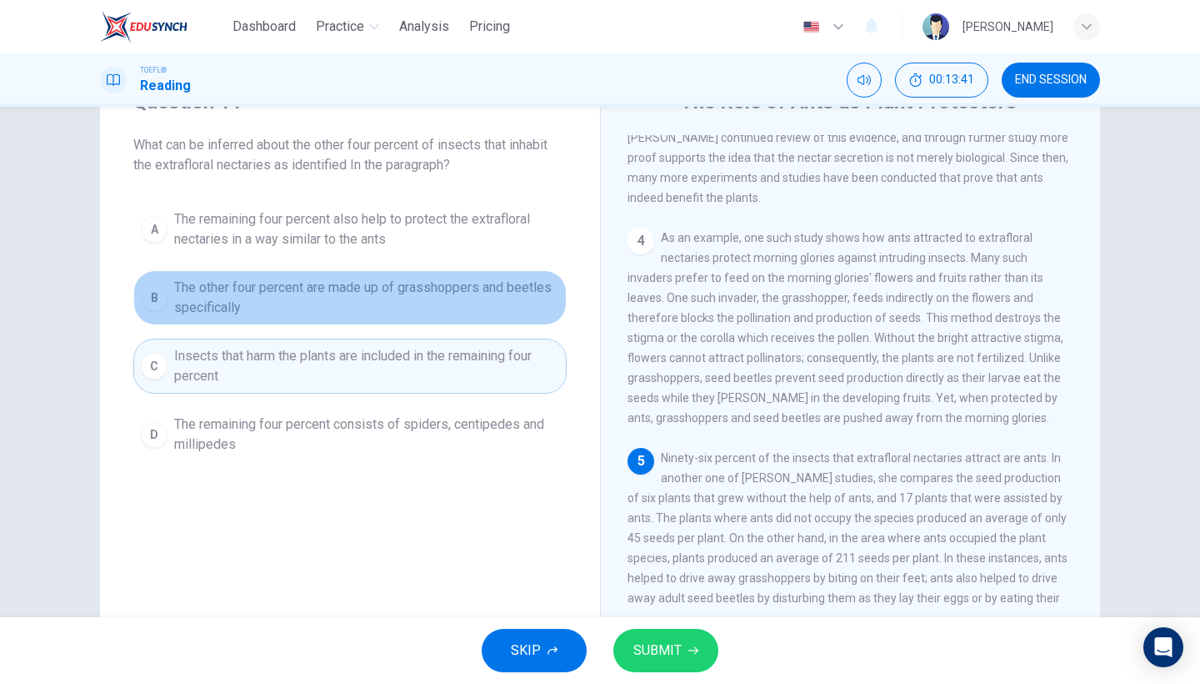
click at [412, 300] on span "The other four percent are made up of grasshoppers and beetles specifically" at bounding box center [366, 298] width 385 height 40
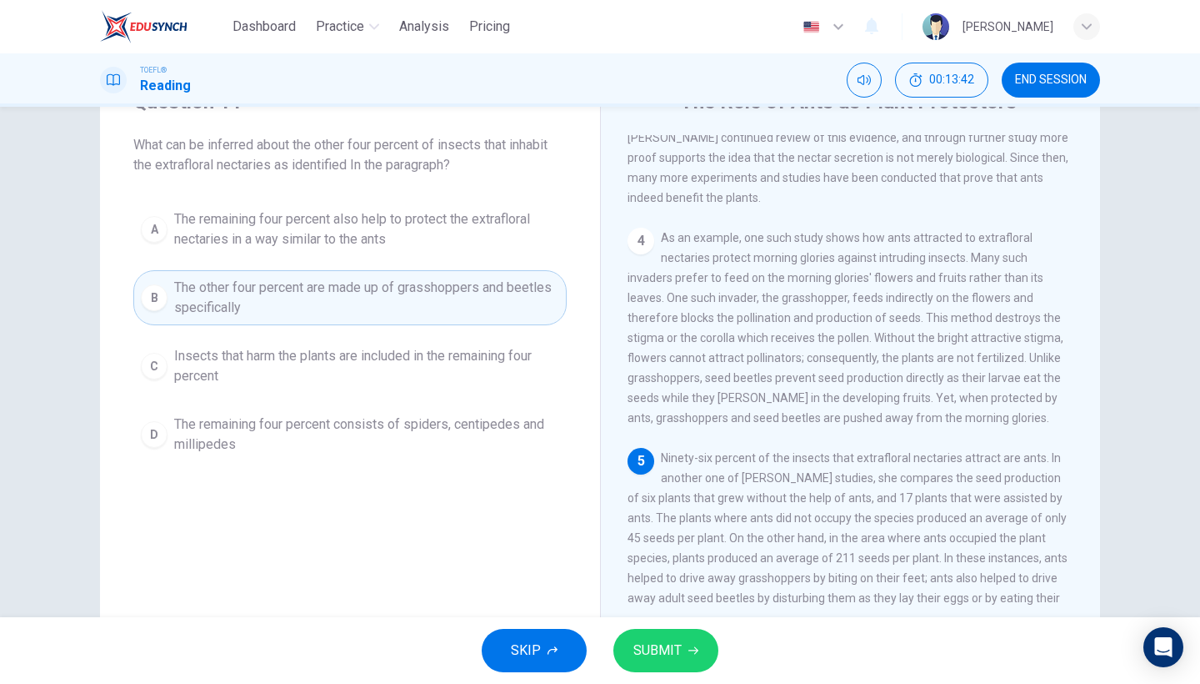
click at [644, 624] on div "SKIP SUBMIT" at bounding box center [600, 650] width 1200 height 67
click at [644, 633] on button "SUBMIT" at bounding box center [666, 650] width 105 height 43
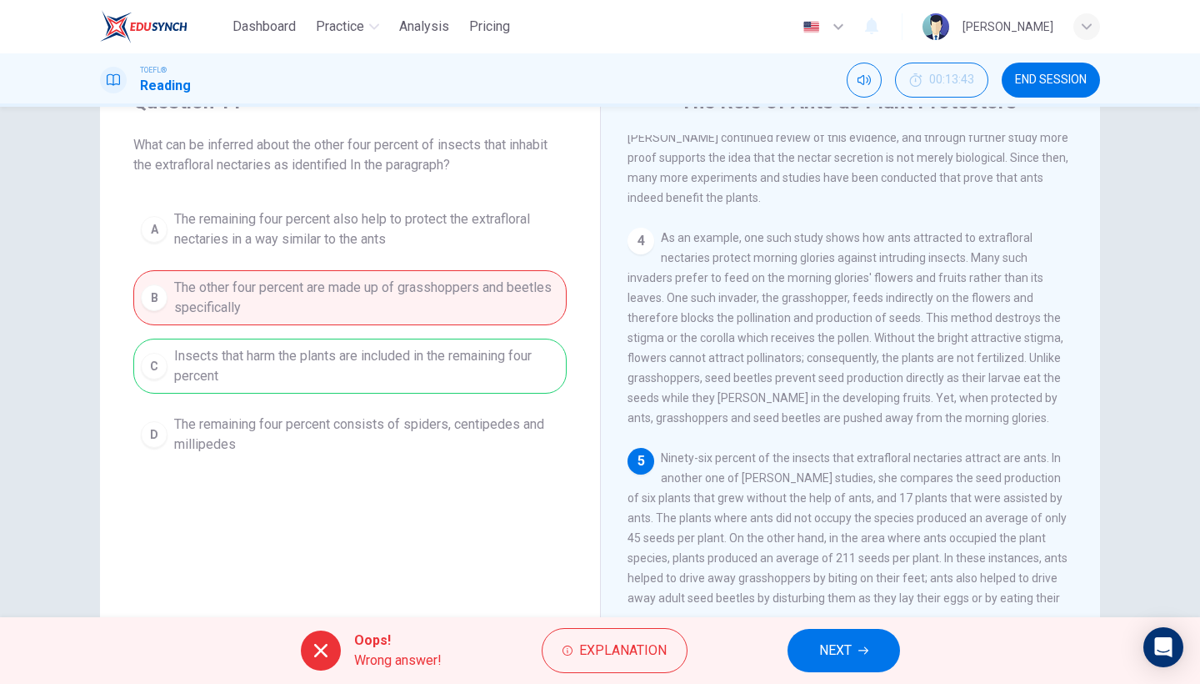
click at [857, 650] on button "NEXT" at bounding box center [844, 650] width 113 height 43
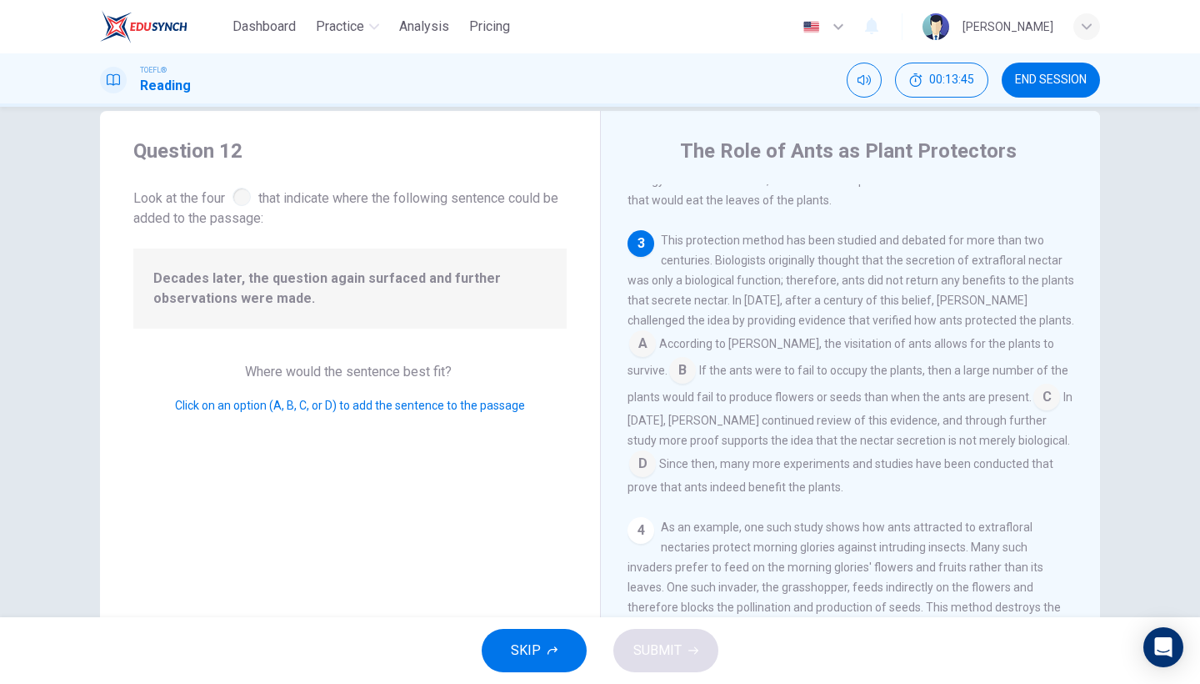
scroll to position [29, 0]
click at [656, 453] on input at bounding box center [642, 465] width 27 height 27
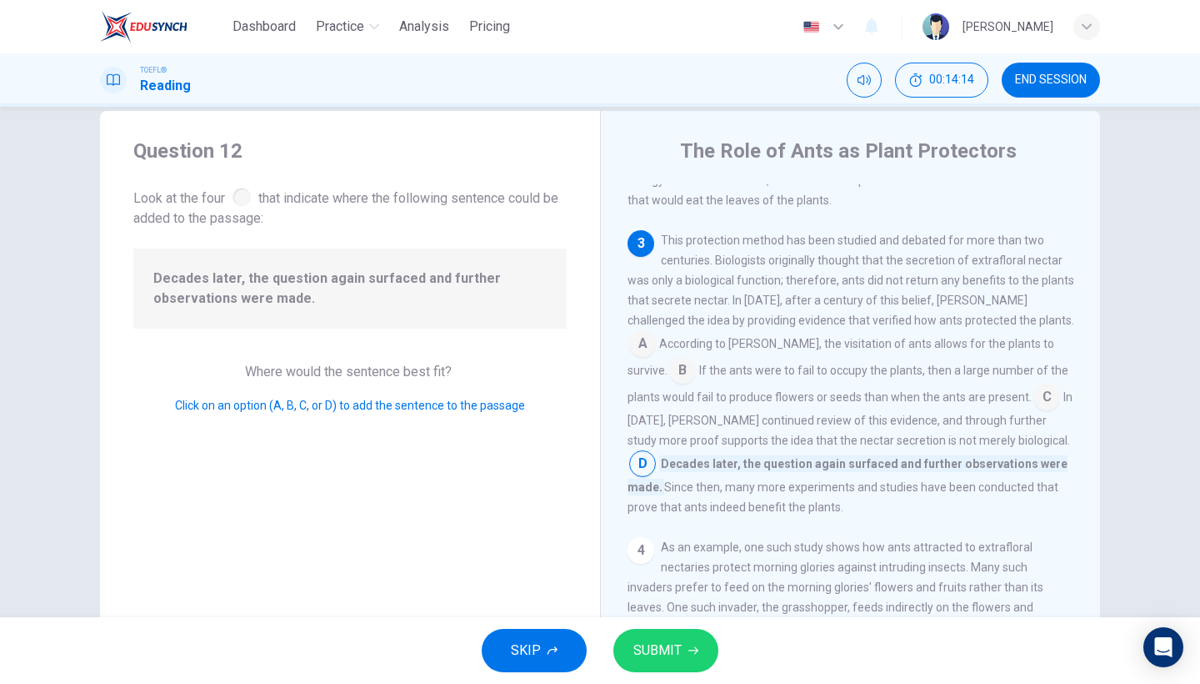
click at [668, 657] on span "SUBMIT" at bounding box center [658, 650] width 48 height 23
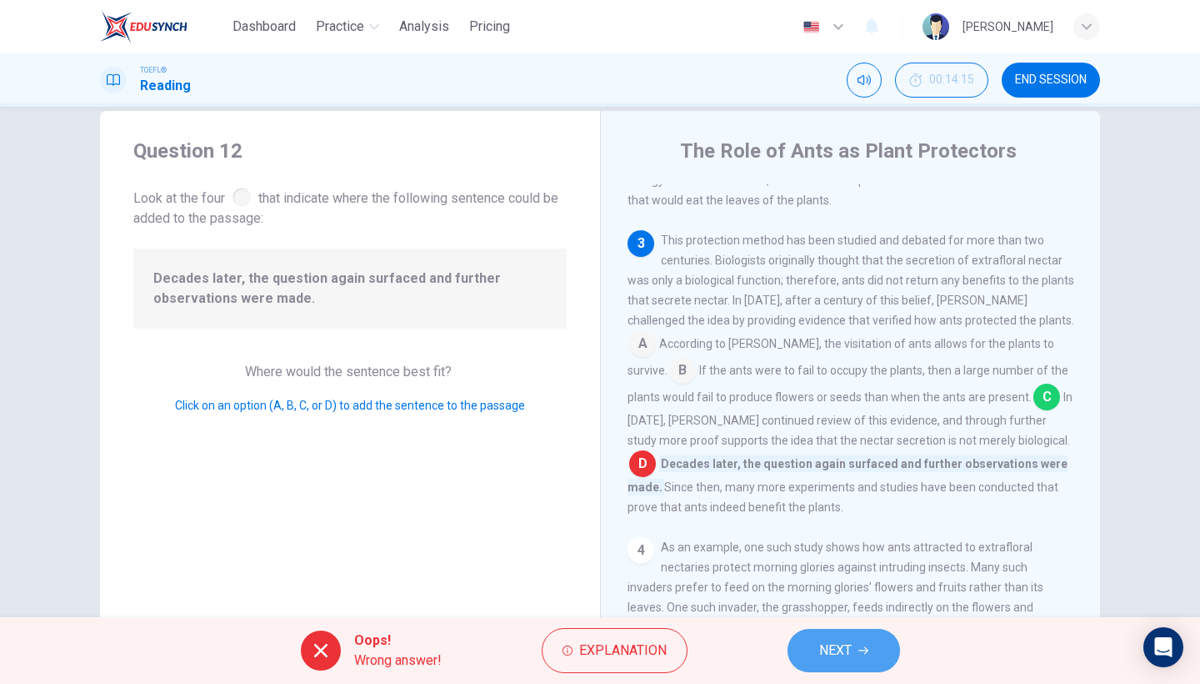
click at [835, 641] on span "NEXT" at bounding box center [835, 650] width 33 height 23
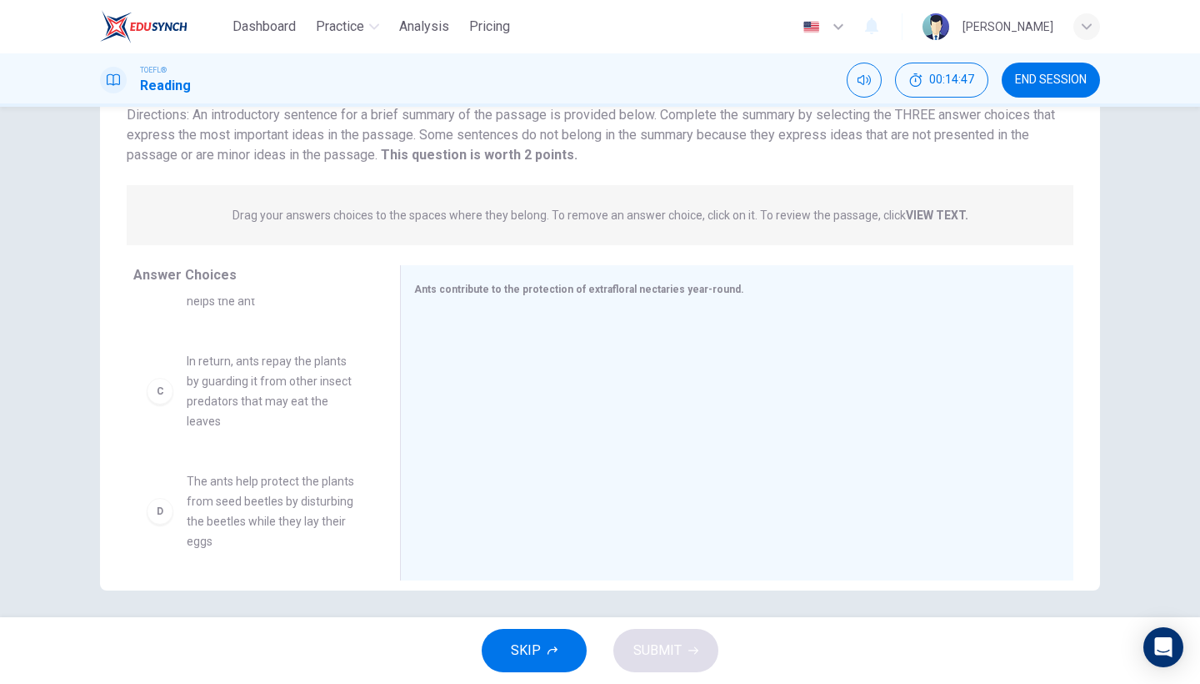
scroll to position [163, 0]
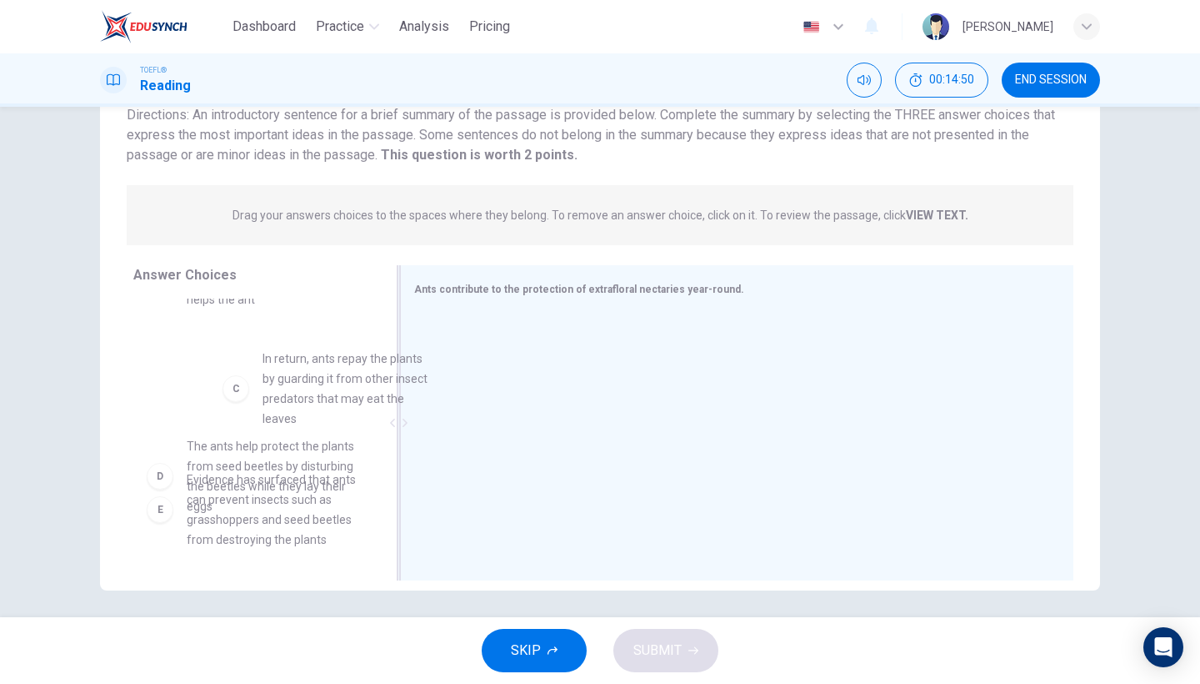
drag, startPoint x: 302, startPoint y: 390, endPoint x: 550, endPoint y: 418, distance: 249.9
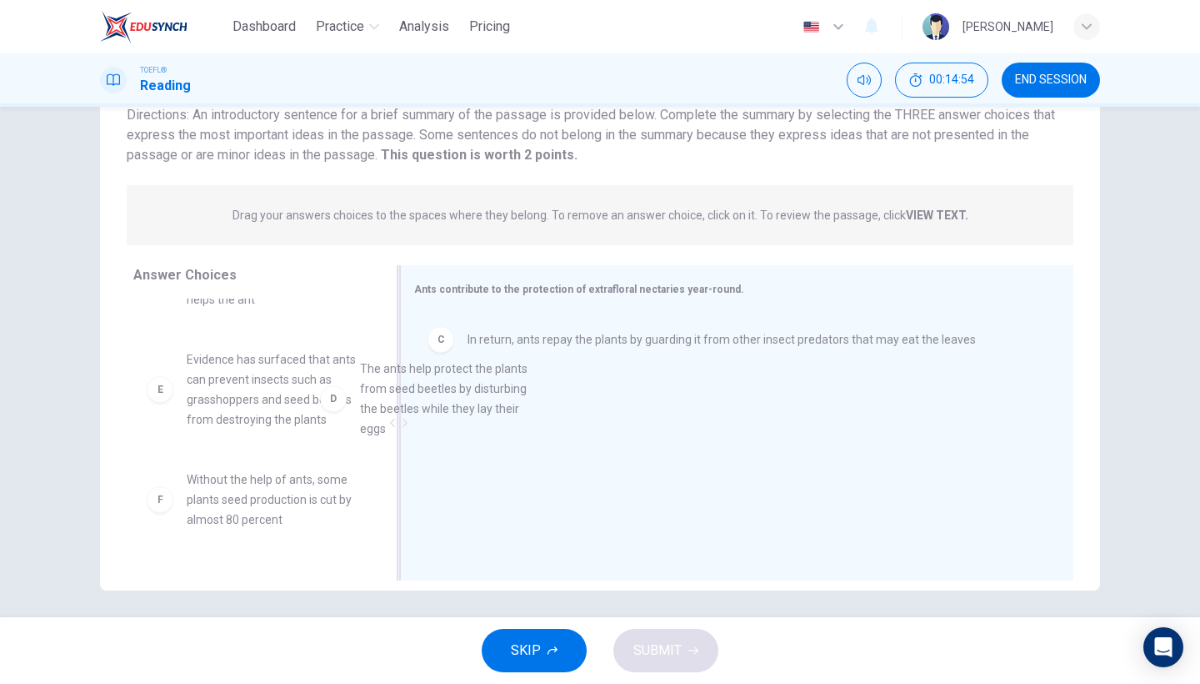
drag, startPoint x: 307, startPoint y: 413, endPoint x: 527, endPoint y: 437, distance: 221.3
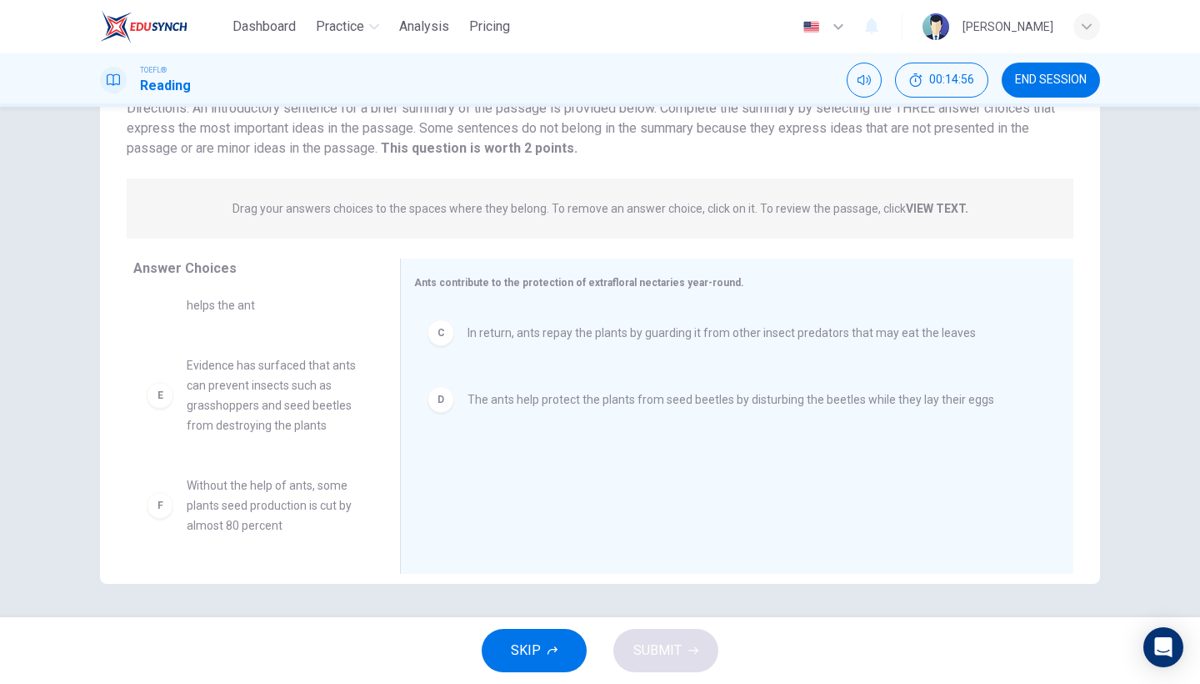
scroll to position [136, 0]
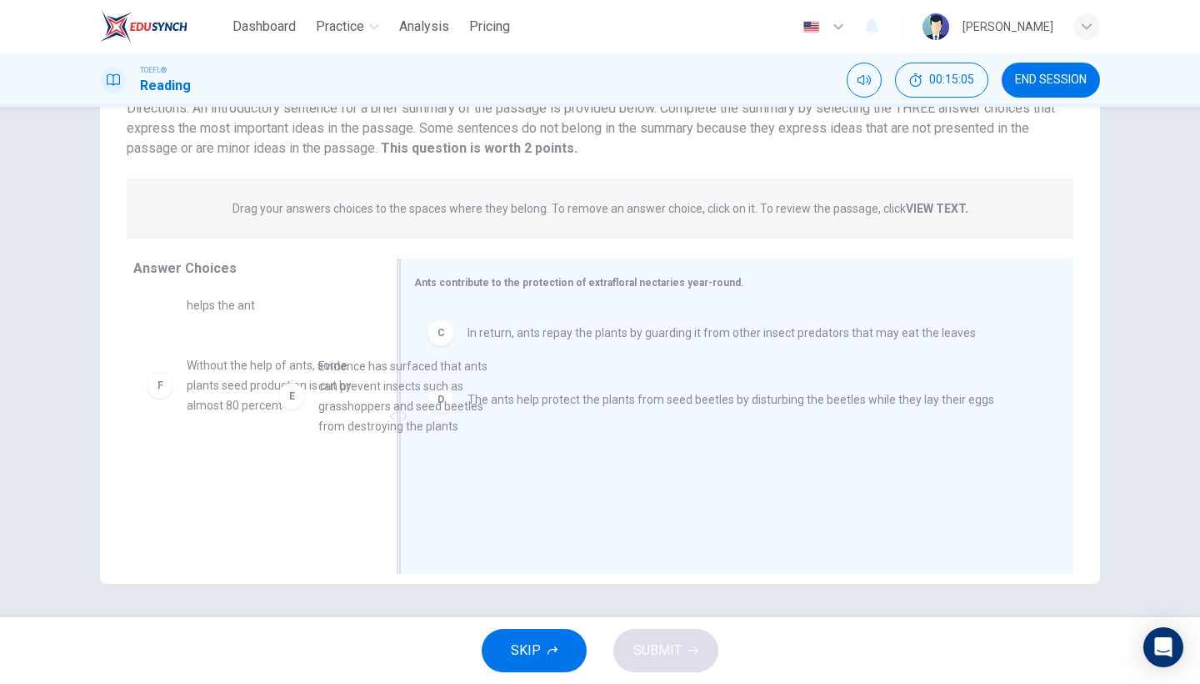
drag, startPoint x: 325, startPoint y: 423, endPoint x: 501, endPoint y: 429, distance: 176.0
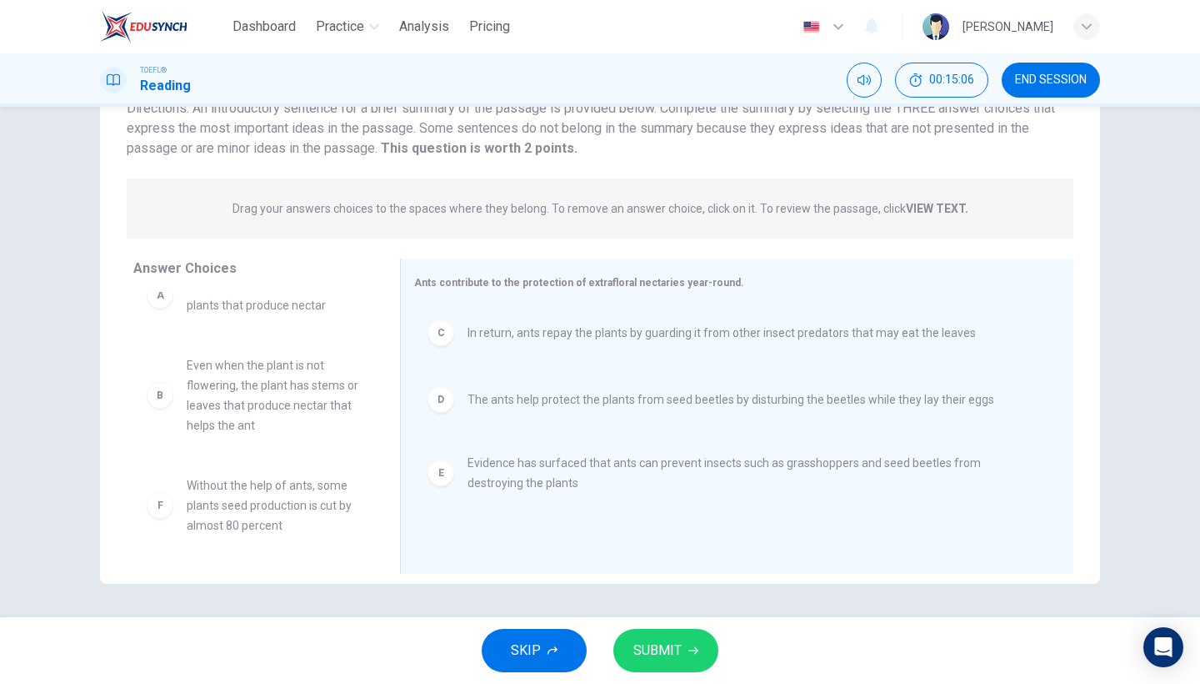
scroll to position [30, 0]
click at [649, 653] on span "SUBMIT" at bounding box center [658, 650] width 48 height 23
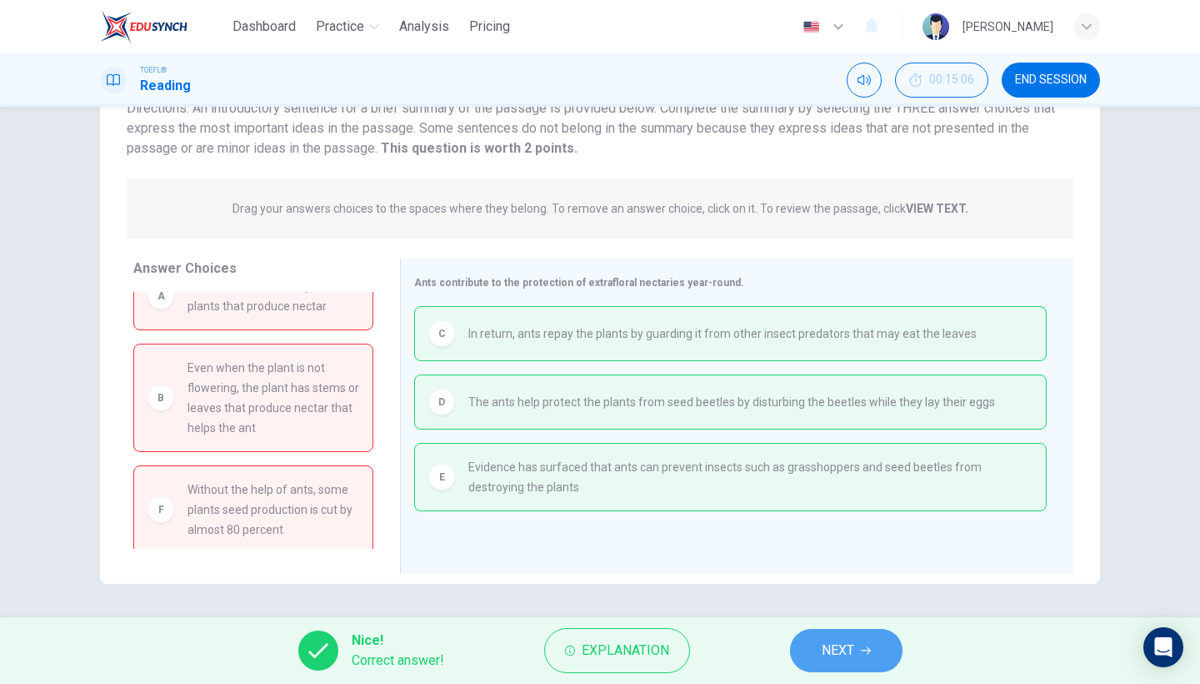
click at [831, 654] on span "NEXT" at bounding box center [838, 650] width 33 height 23
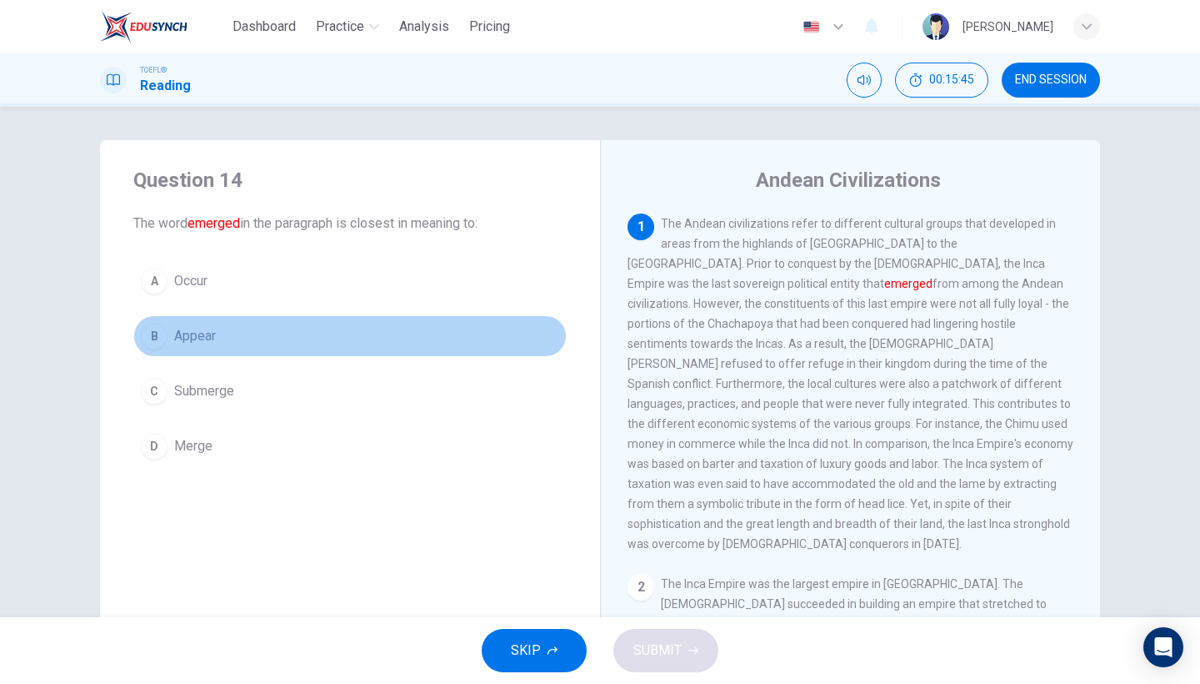
click at [228, 341] on button "B Appear" at bounding box center [350, 336] width 434 height 42
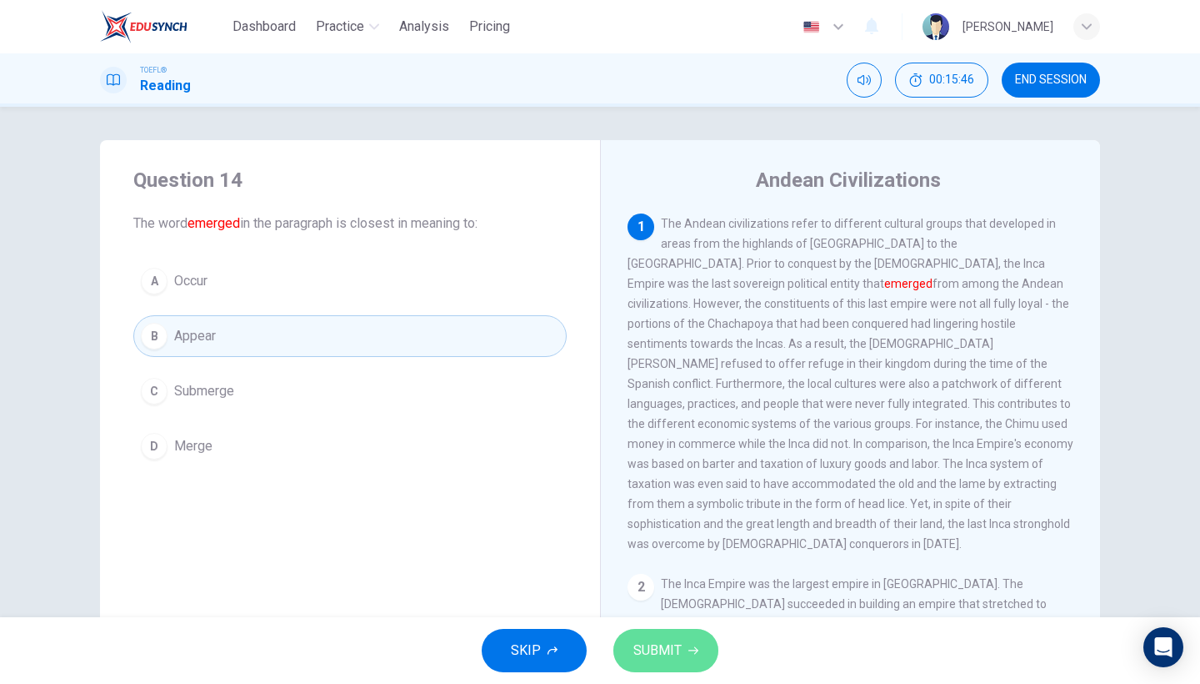
click at [664, 671] on button "SUBMIT" at bounding box center [666, 650] width 105 height 43
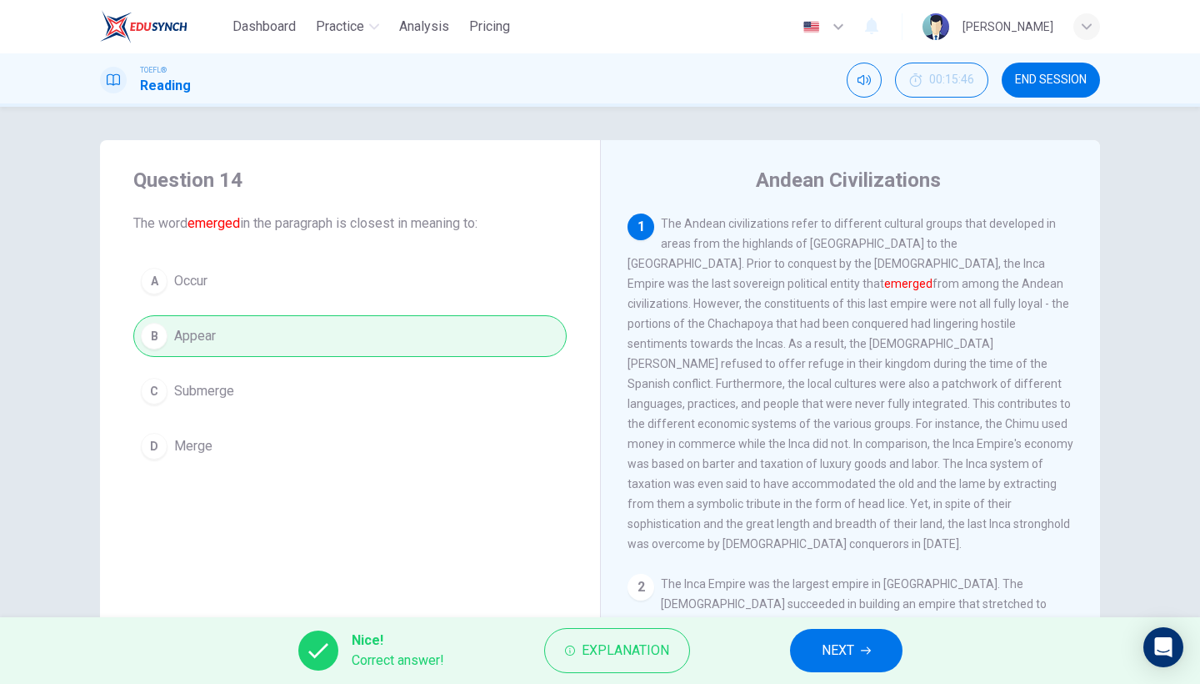
click at [844, 654] on span "NEXT" at bounding box center [838, 650] width 33 height 23
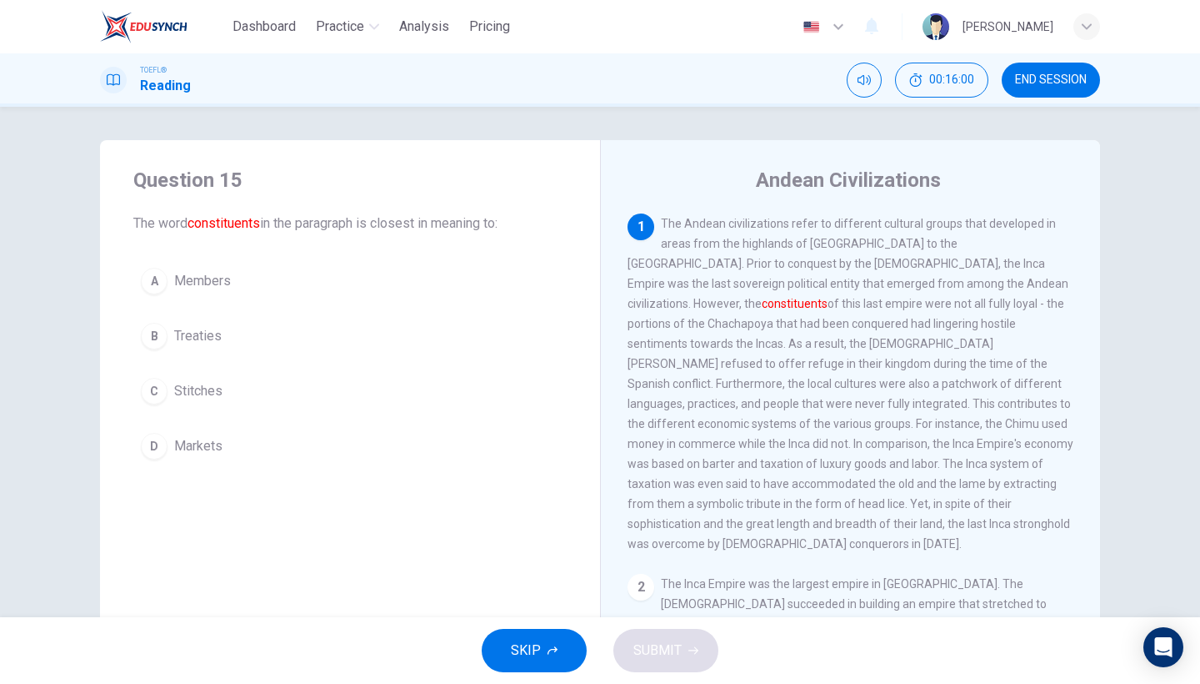
click at [198, 301] on button "A Members" at bounding box center [350, 281] width 434 height 42
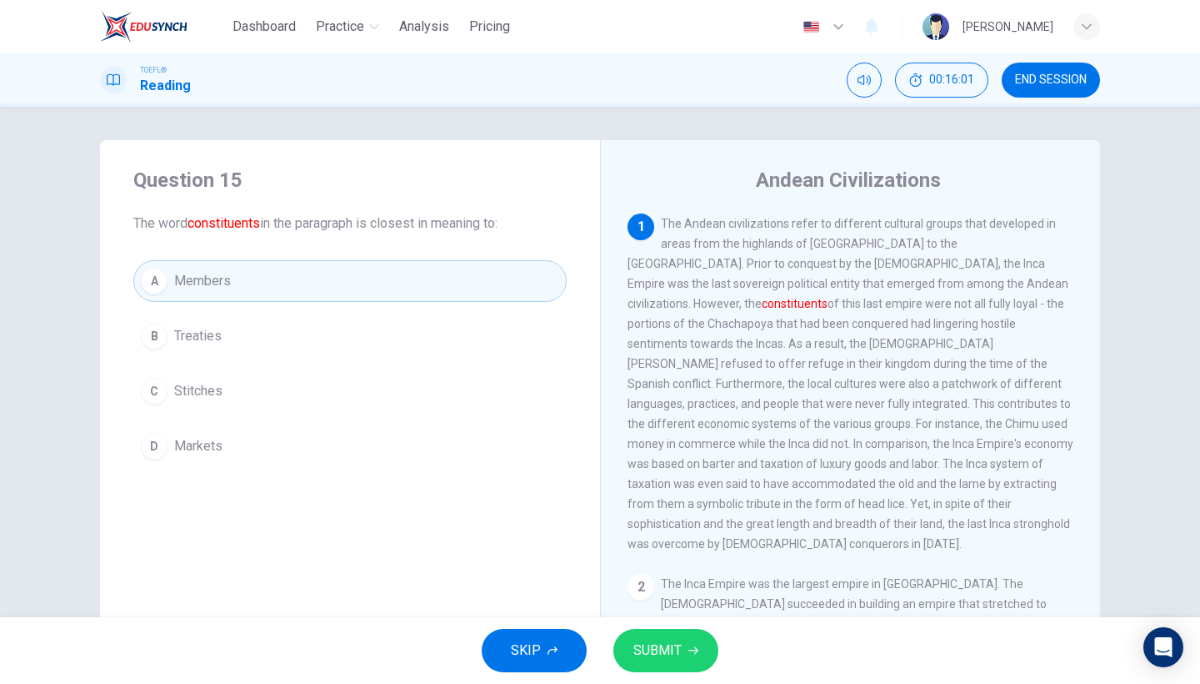
click at [649, 659] on span "SUBMIT" at bounding box center [658, 650] width 48 height 23
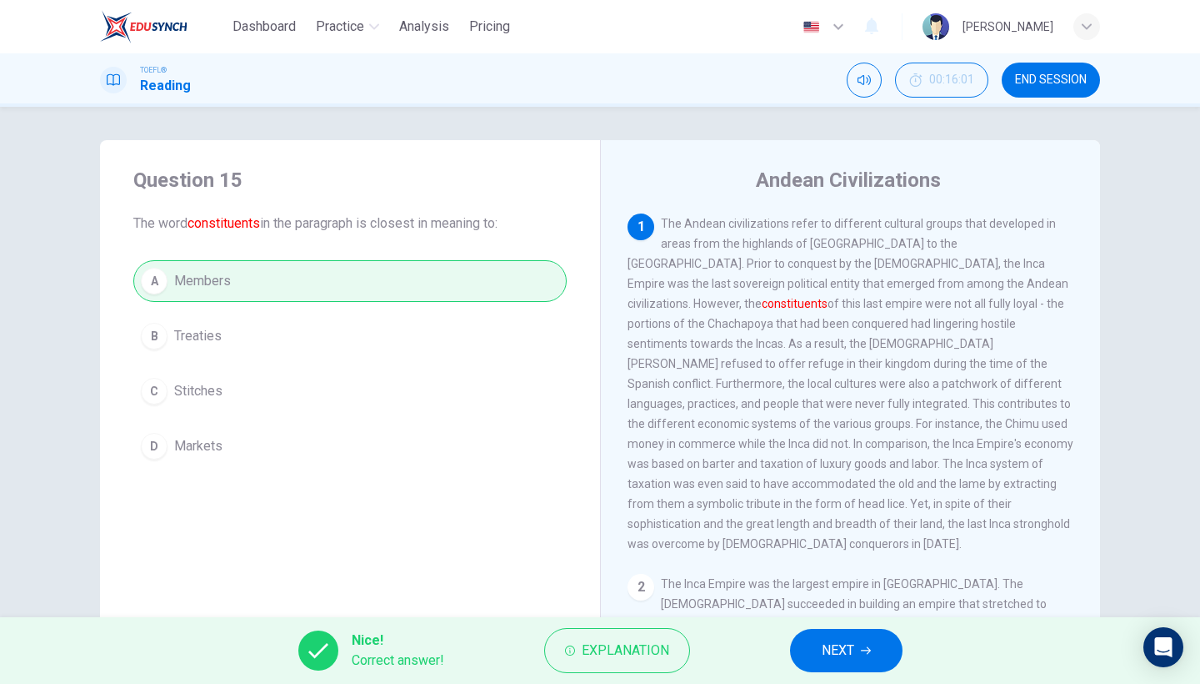
click at [837, 640] on span "NEXT" at bounding box center [838, 650] width 33 height 23
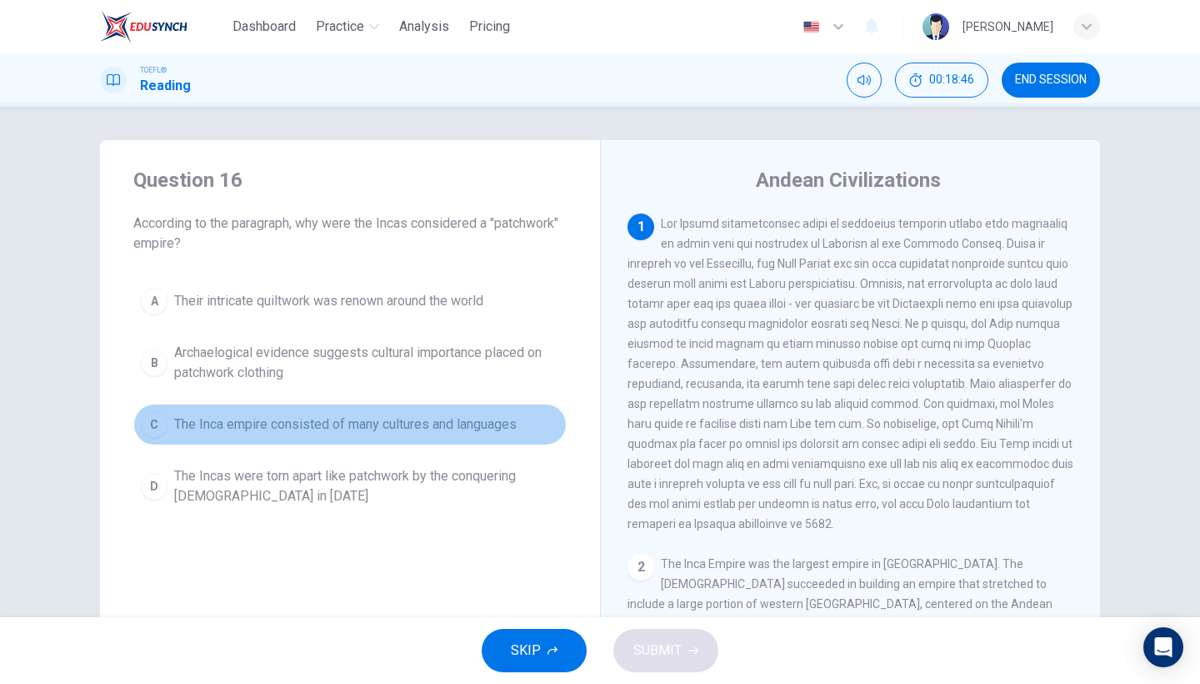
click at [459, 430] on span "The Inca empire consisted of many cultures and languages" at bounding box center [345, 424] width 343 height 20
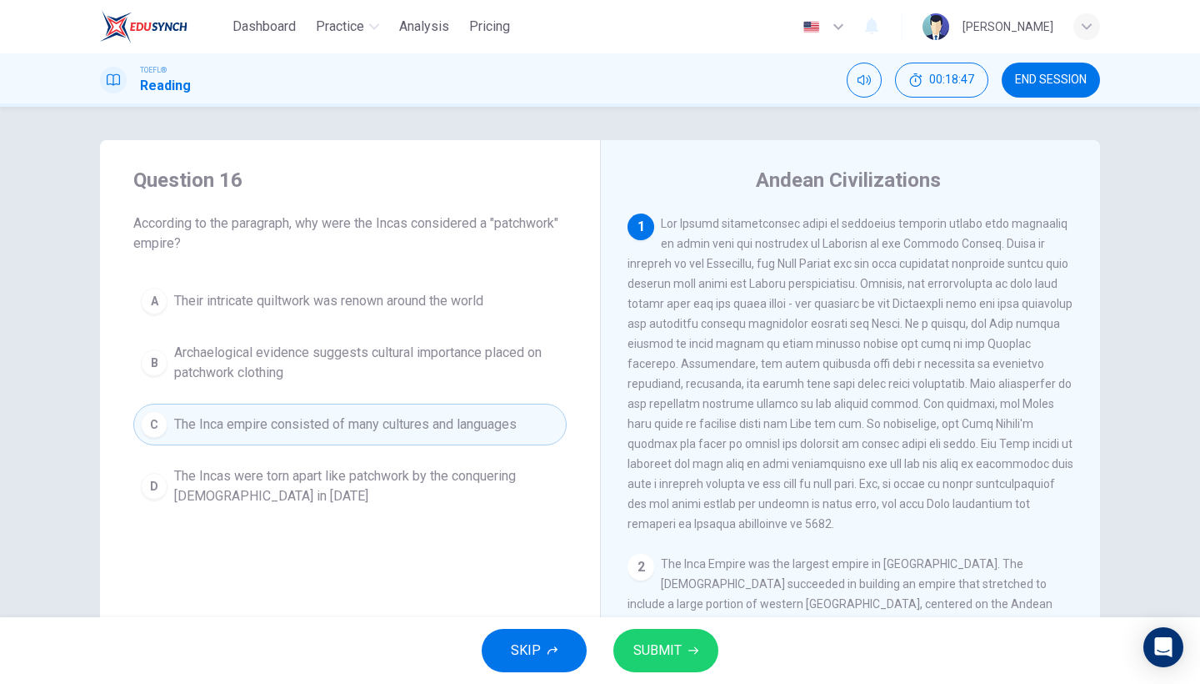
click at [650, 640] on span "SUBMIT" at bounding box center [658, 650] width 48 height 23
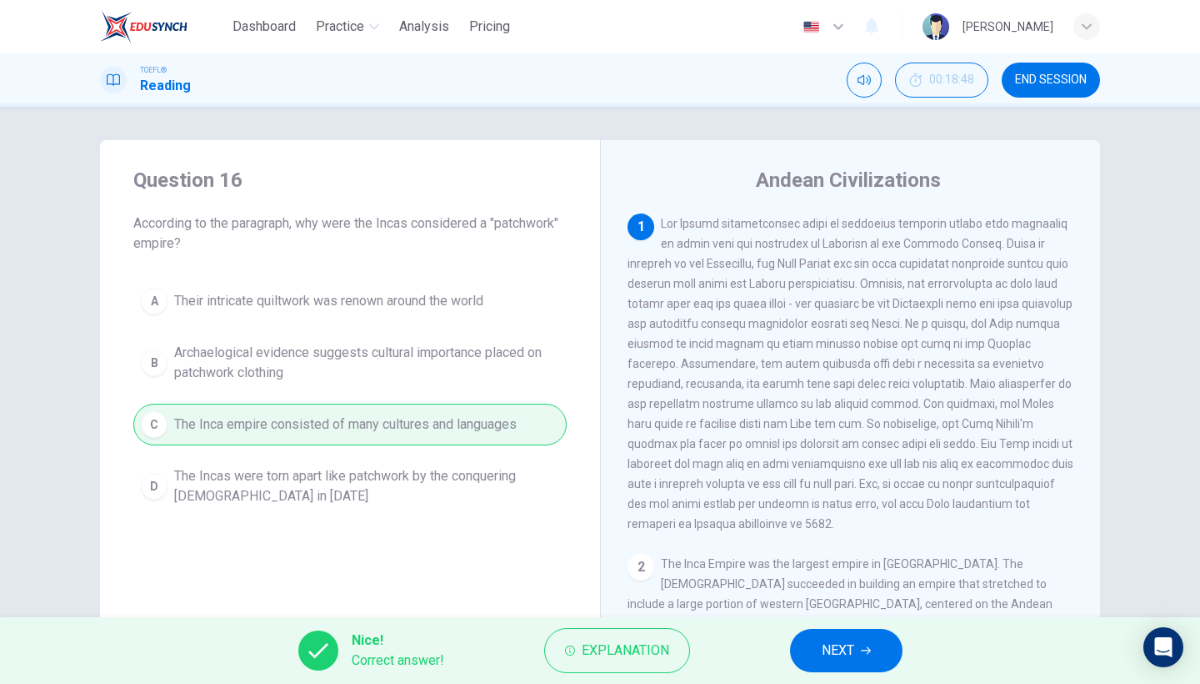
click at [834, 649] on span "NEXT" at bounding box center [838, 650] width 33 height 23
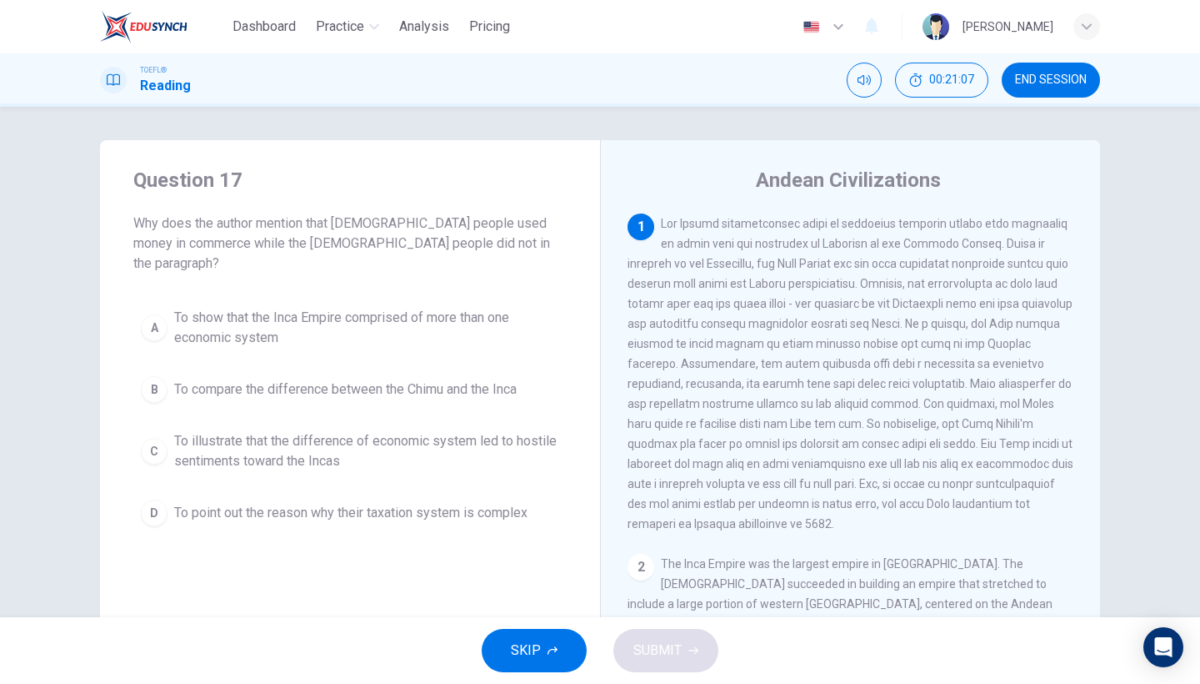
click at [474, 379] on span "To compare the difference between the Chimu and the Inca" at bounding box center [345, 389] width 343 height 20
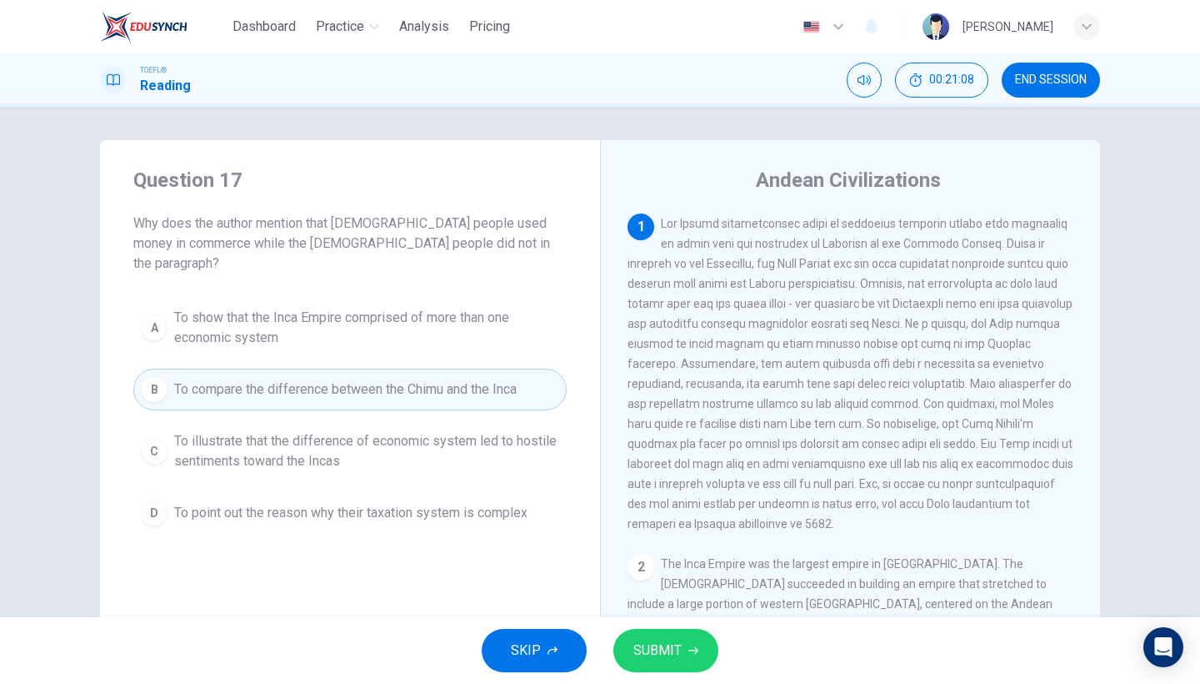
click at [699, 659] on button "SUBMIT" at bounding box center [666, 650] width 105 height 43
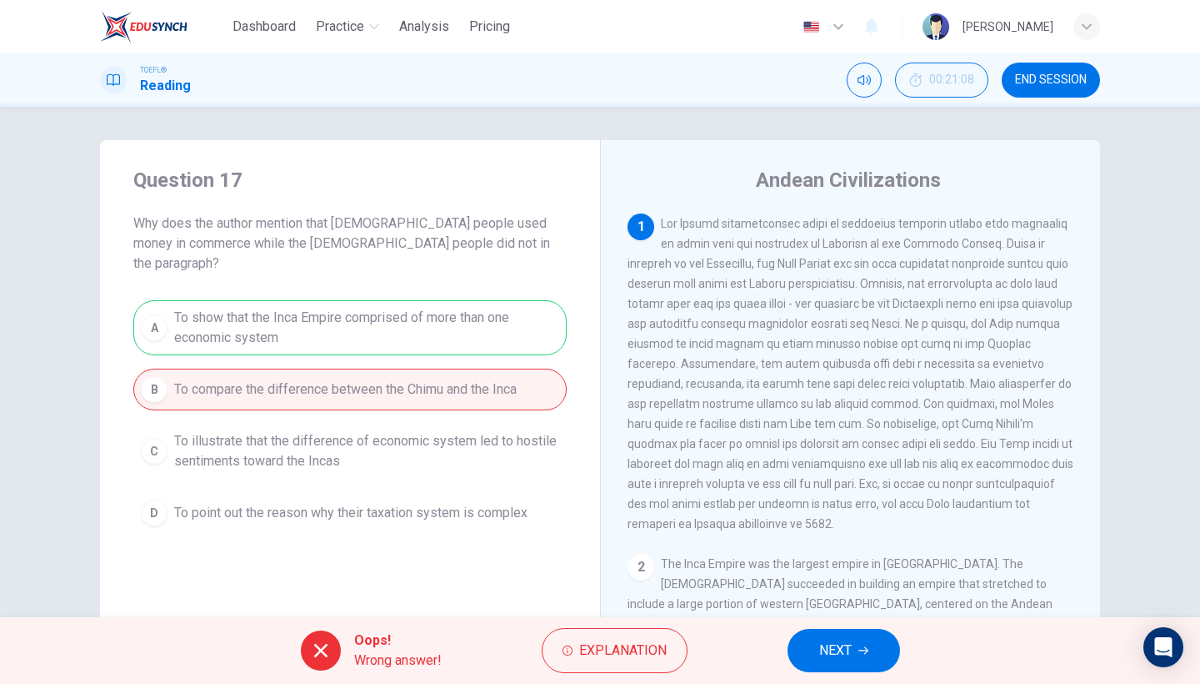
click at [831, 656] on span "NEXT" at bounding box center [835, 650] width 33 height 23
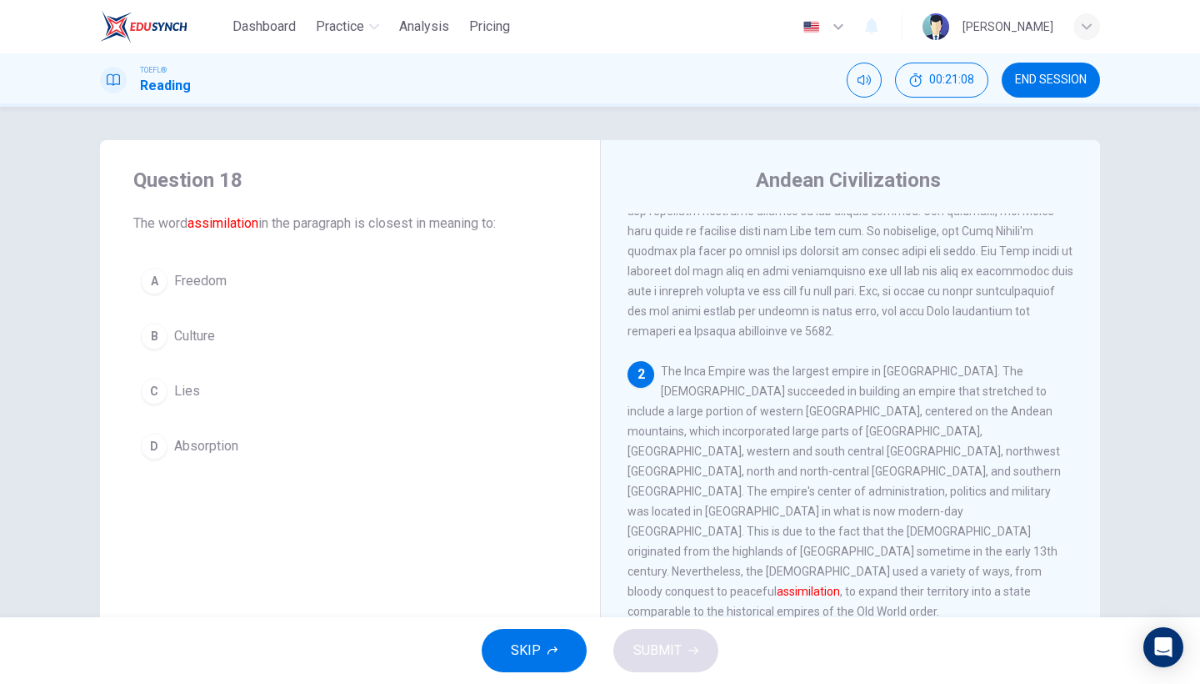
scroll to position [208, 0]
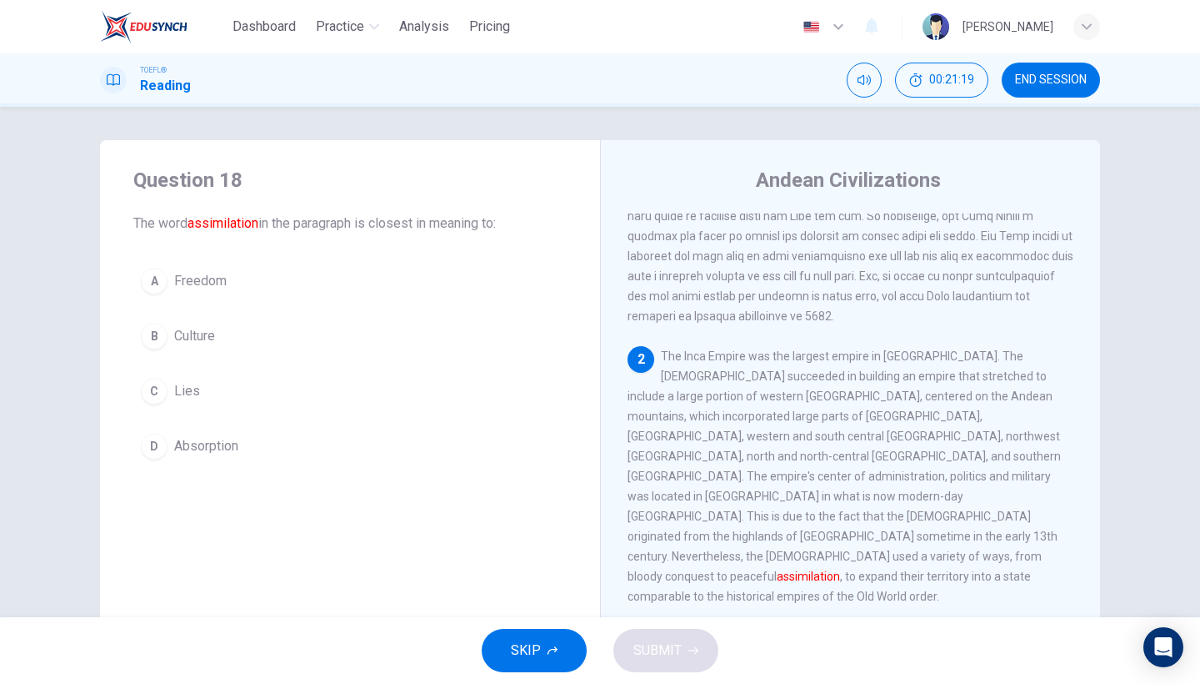
click at [251, 455] on button "D Absorption" at bounding box center [350, 446] width 434 height 42
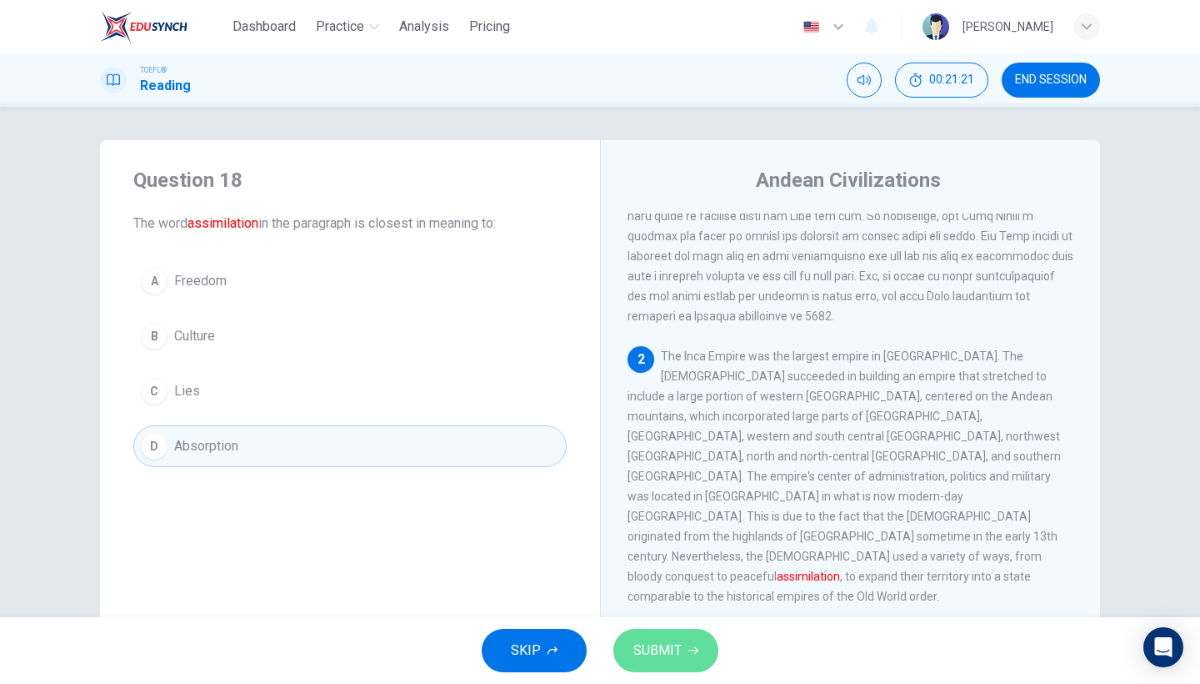
click at [684, 644] on button "SUBMIT" at bounding box center [666, 650] width 105 height 43
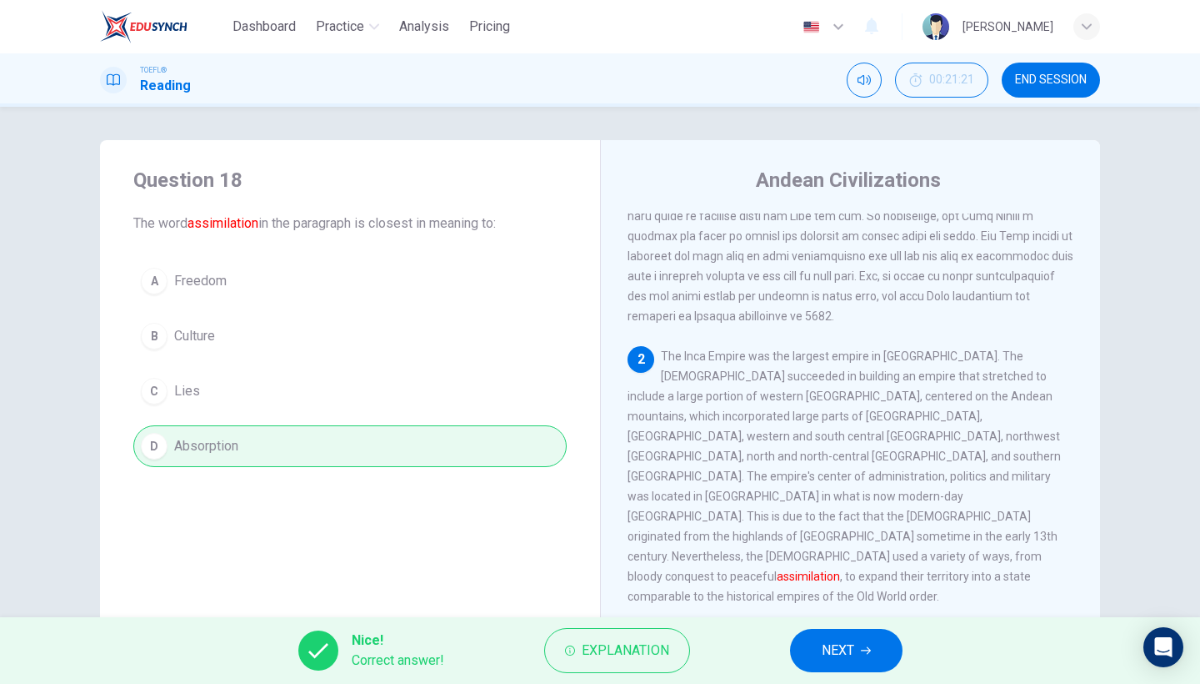
click at [809, 644] on button "NEXT" at bounding box center [846, 650] width 113 height 43
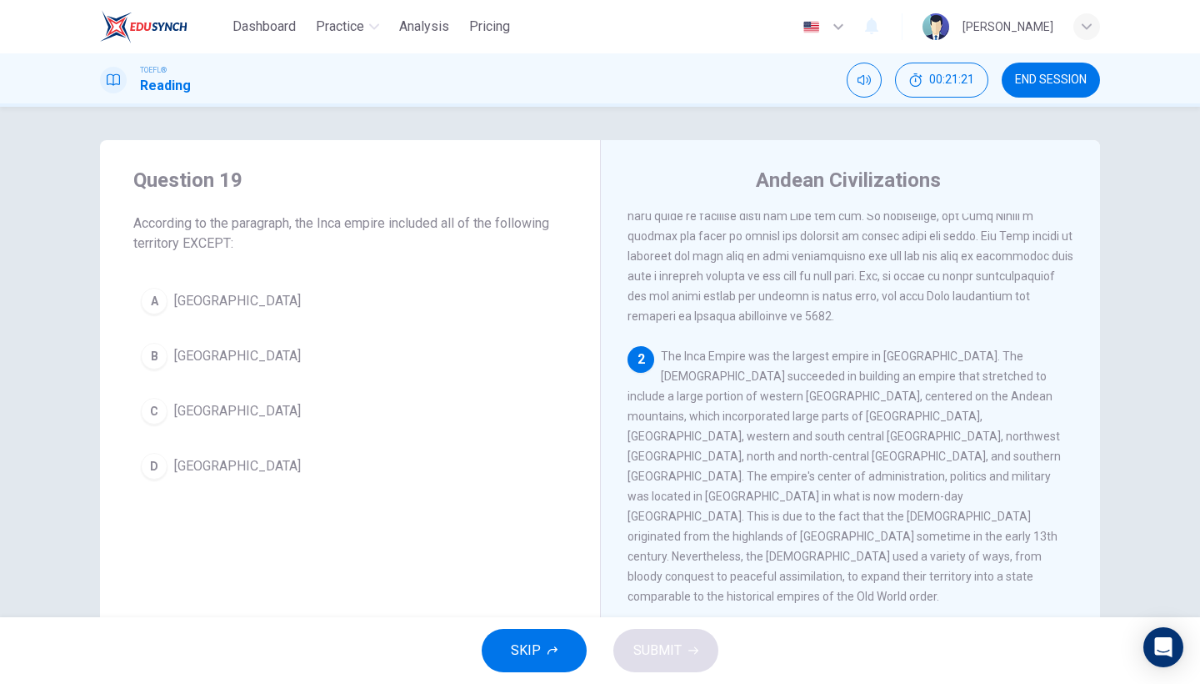
scroll to position [320, 0]
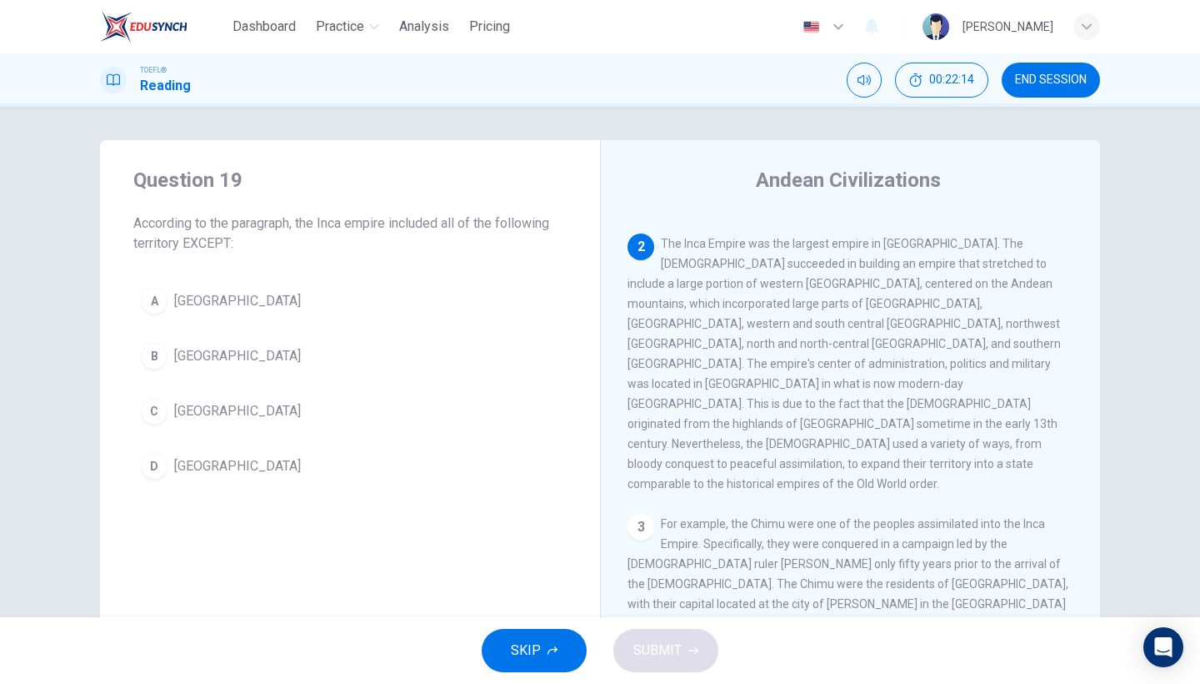
click at [196, 462] on span "[GEOGRAPHIC_DATA]" at bounding box center [237, 466] width 127 height 20
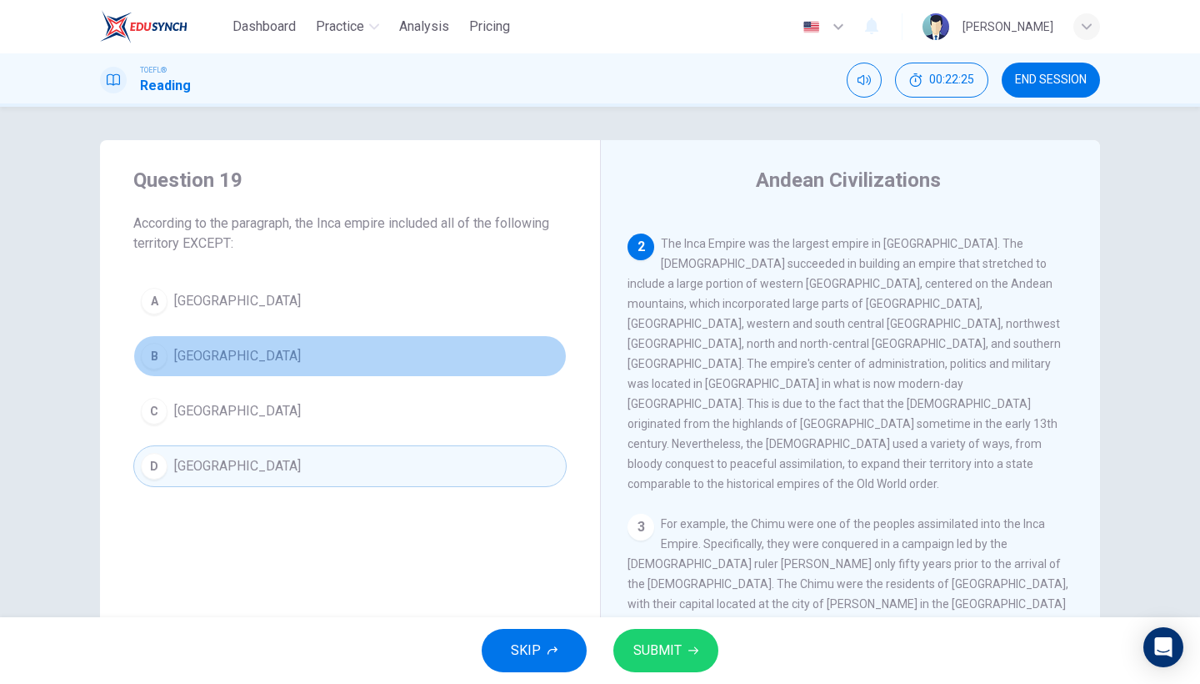
click at [232, 348] on button "B [GEOGRAPHIC_DATA]" at bounding box center [350, 356] width 434 height 42
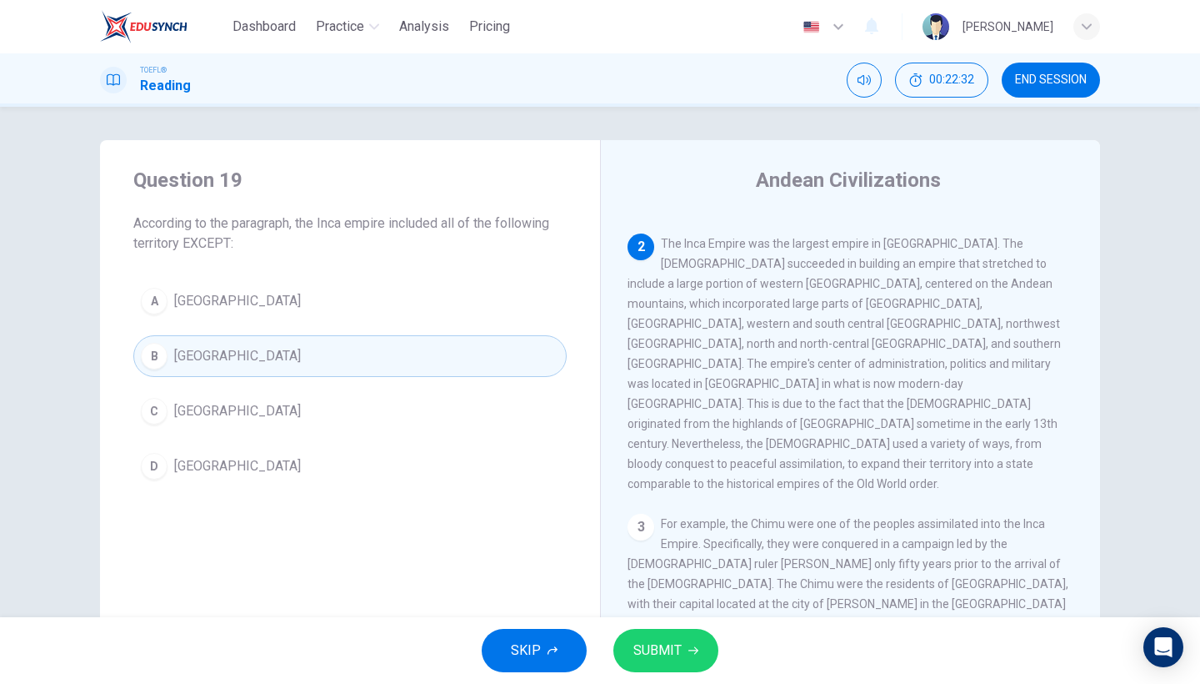
click at [680, 651] on span "SUBMIT" at bounding box center [658, 650] width 48 height 23
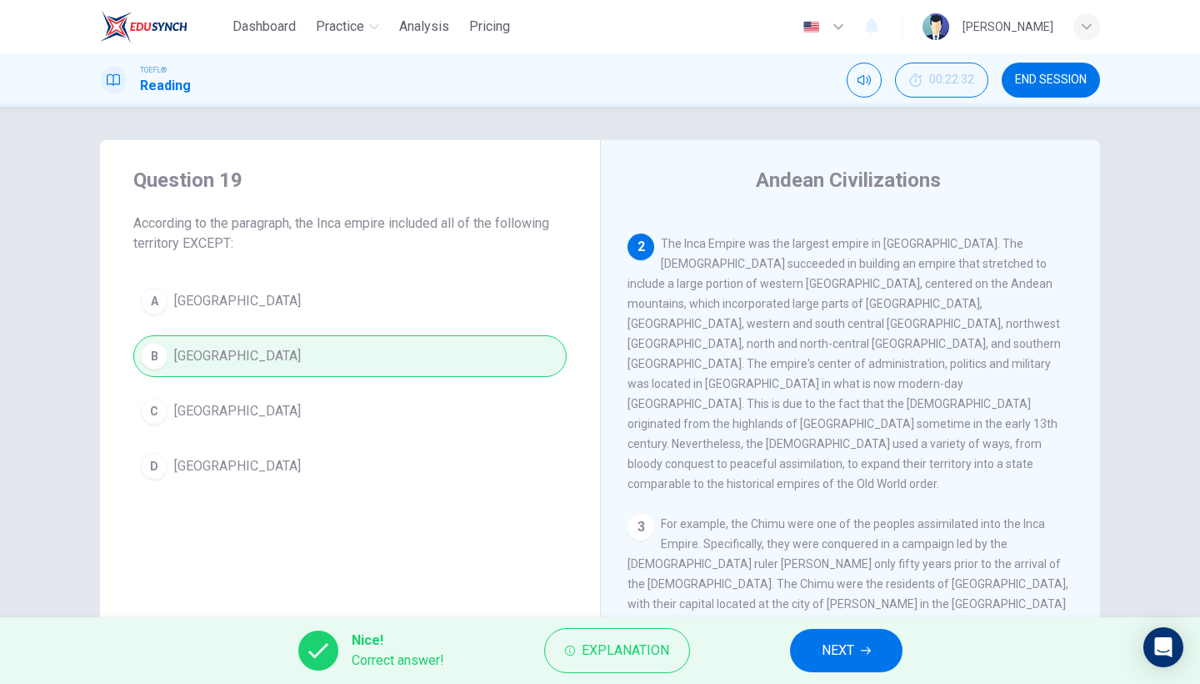
click at [870, 659] on button "NEXT" at bounding box center [846, 650] width 113 height 43
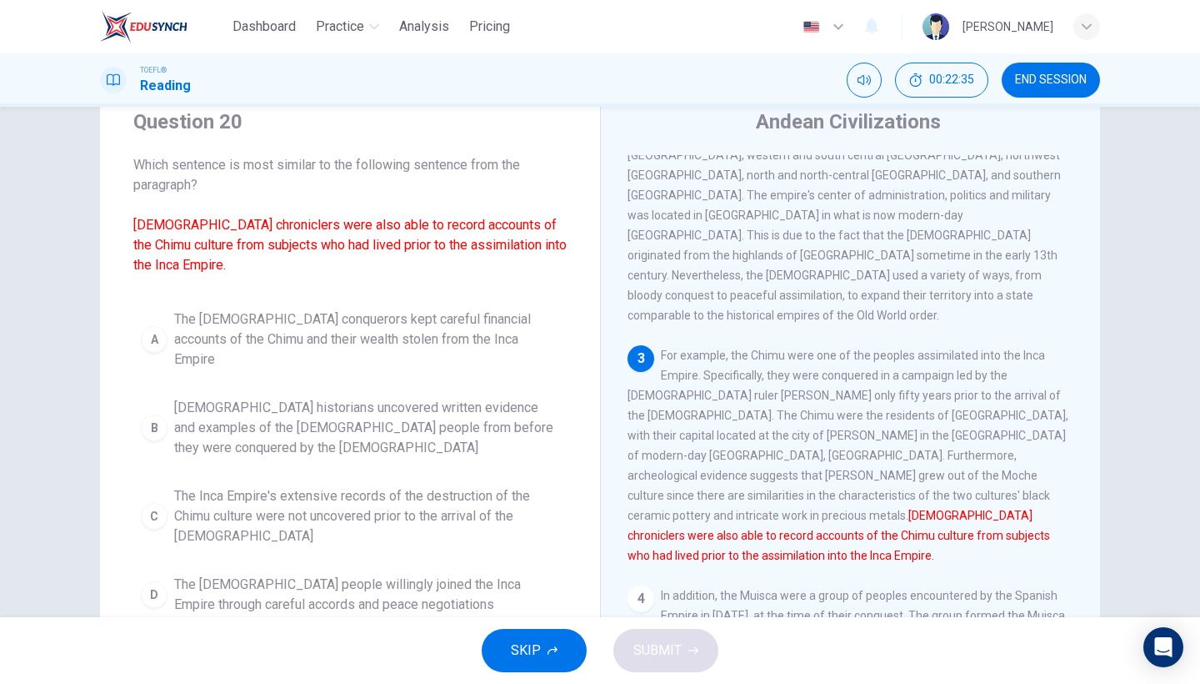
scroll to position [60, 0]
click at [426, 403] on span "[DEMOGRAPHIC_DATA] historians uncovered written evidence and examples of the [D…" at bounding box center [366, 426] width 385 height 60
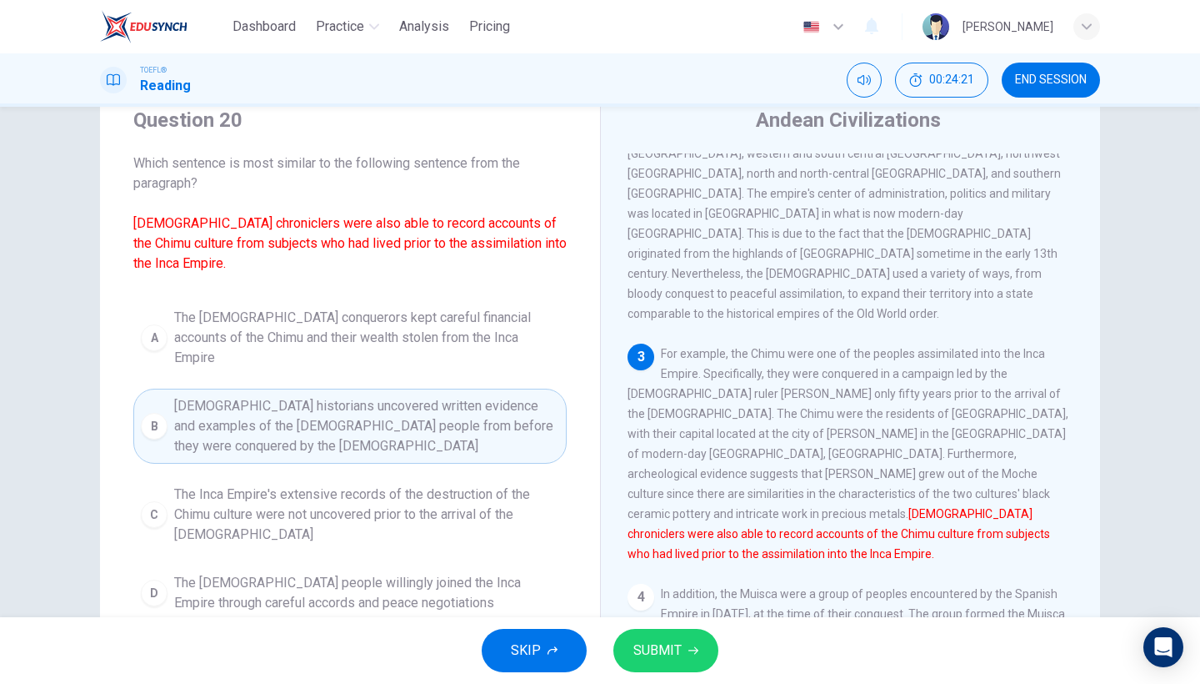
click at [671, 643] on span "SUBMIT" at bounding box center [658, 650] width 48 height 23
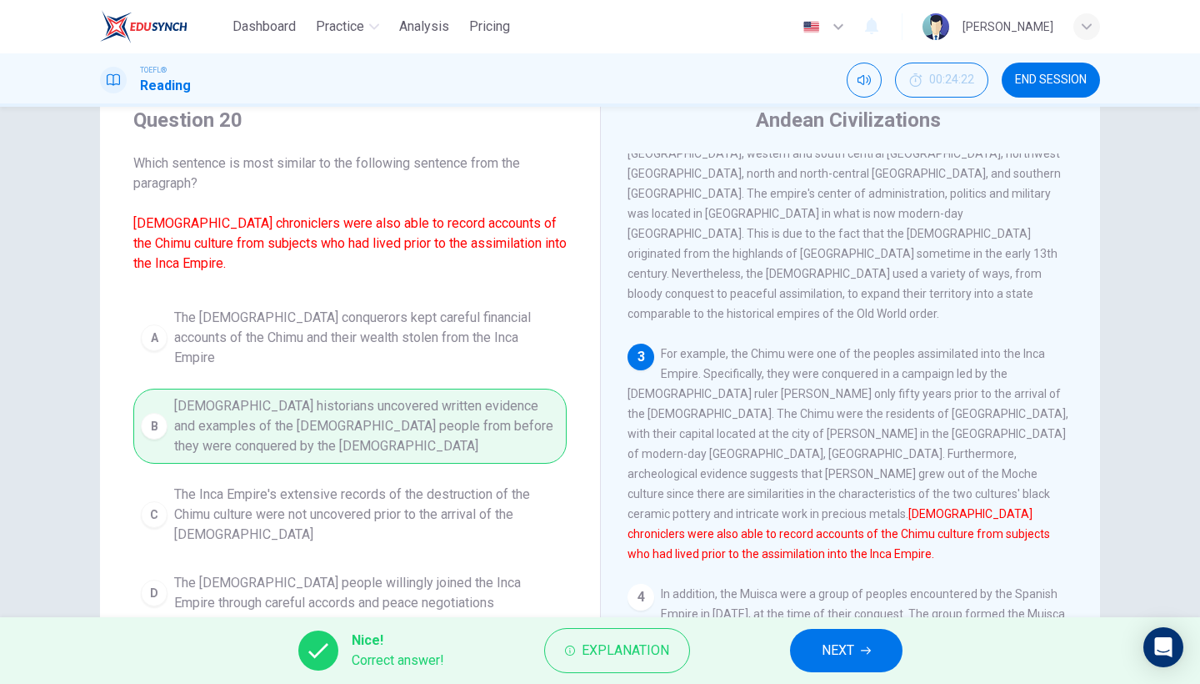
click at [825, 642] on span "NEXT" at bounding box center [838, 650] width 33 height 23
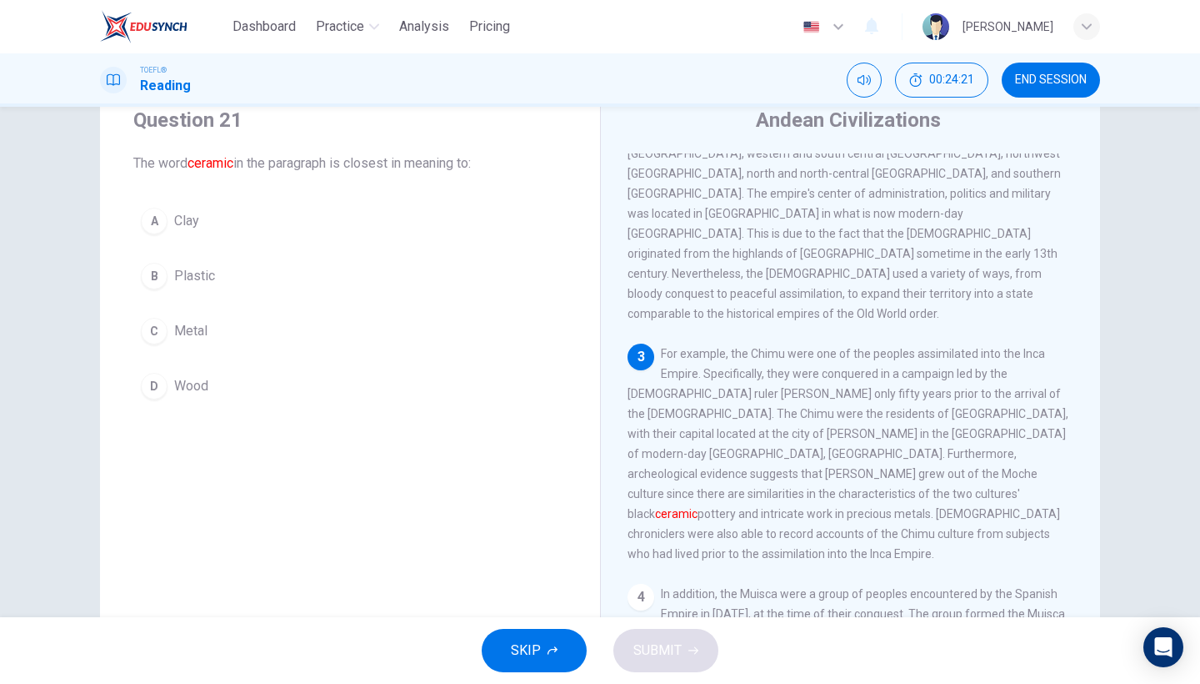
scroll to position [540, 0]
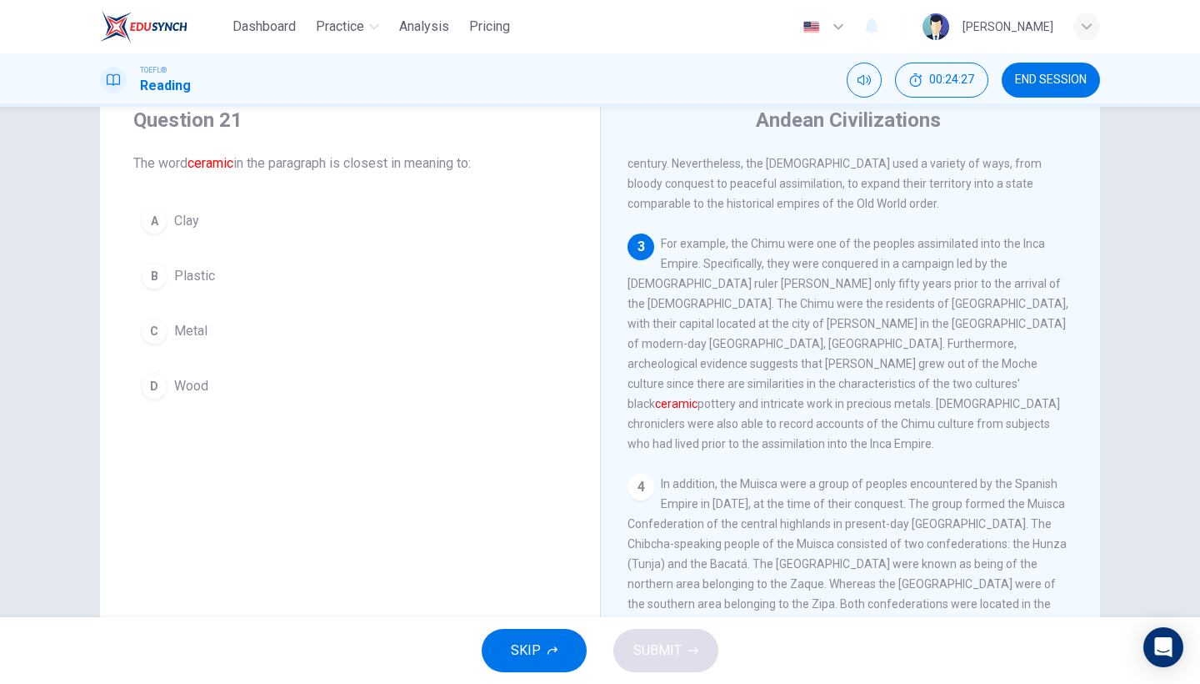
click at [219, 226] on button "A Clay" at bounding box center [350, 221] width 434 height 42
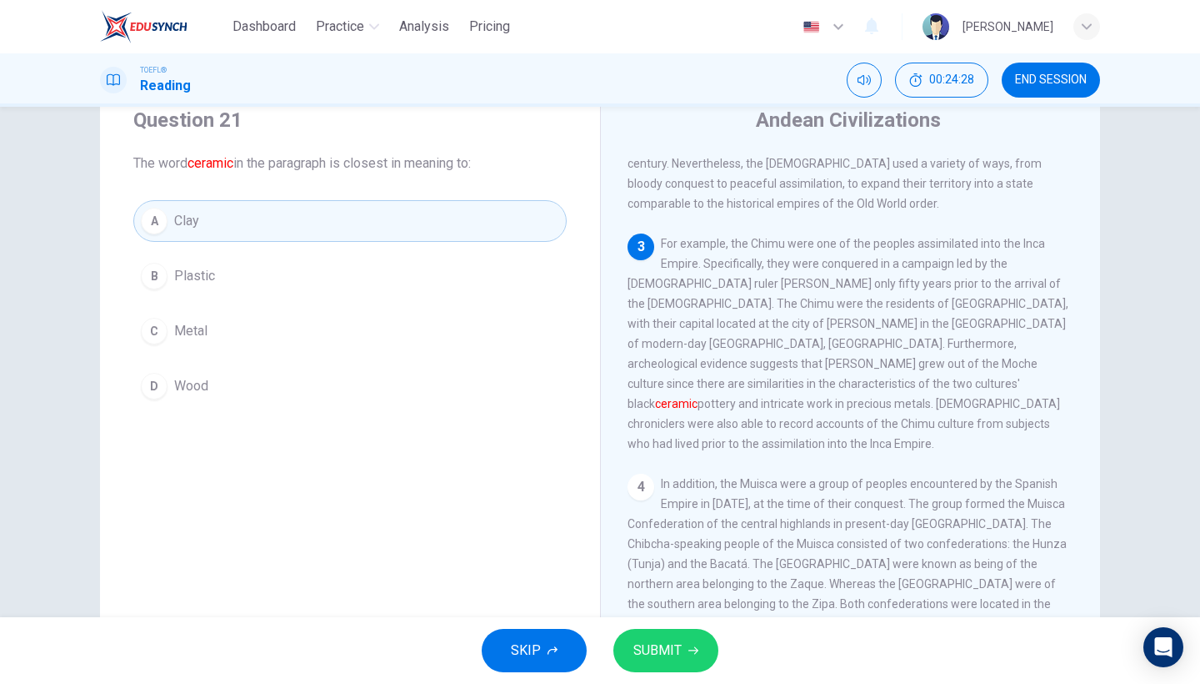
click at [662, 654] on span "SUBMIT" at bounding box center [658, 650] width 48 height 23
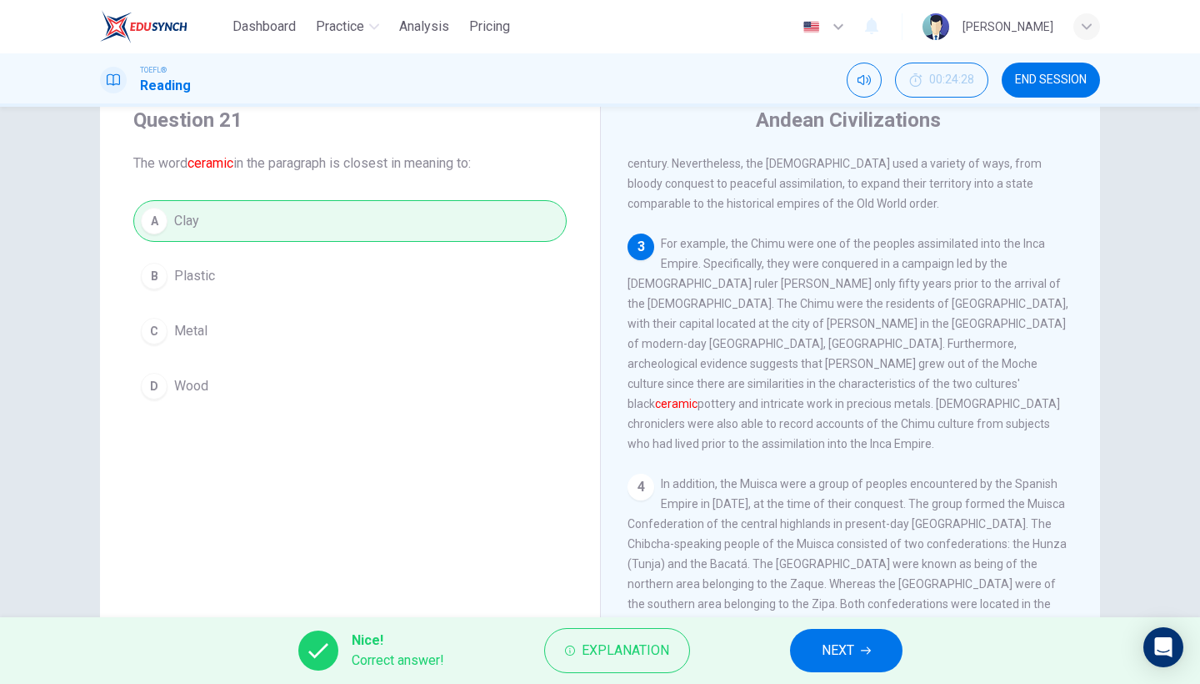
click at [830, 659] on span "NEXT" at bounding box center [838, 650] width 33 height 23
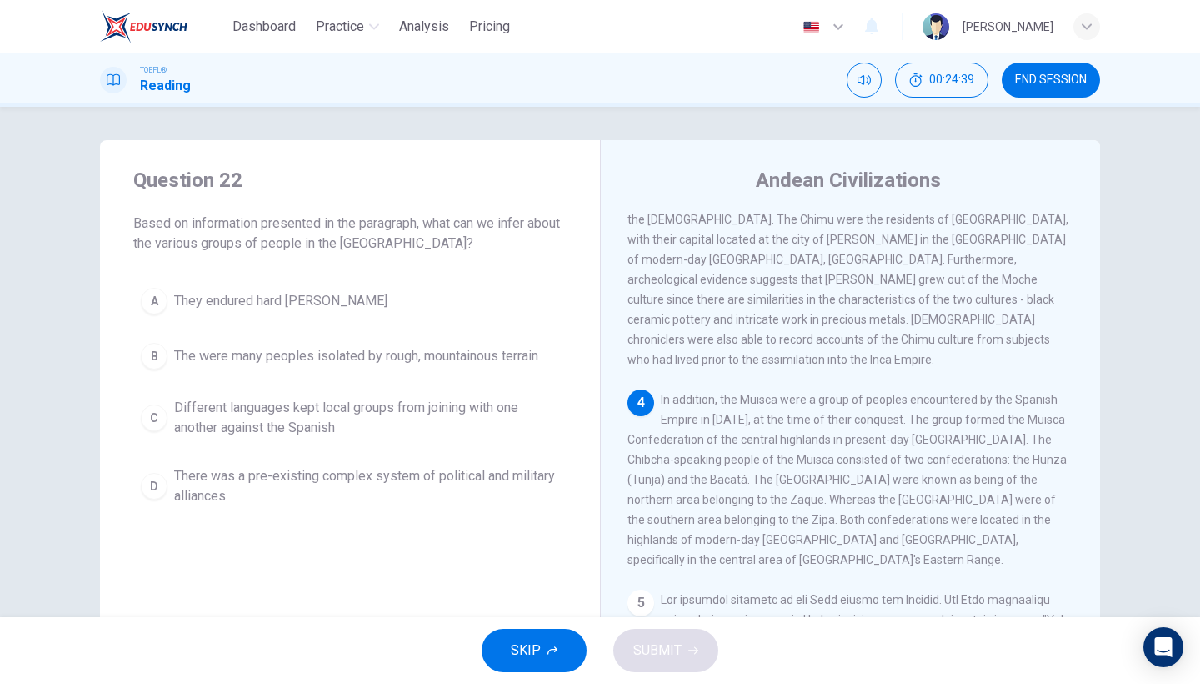
scroll to position [677, 0]
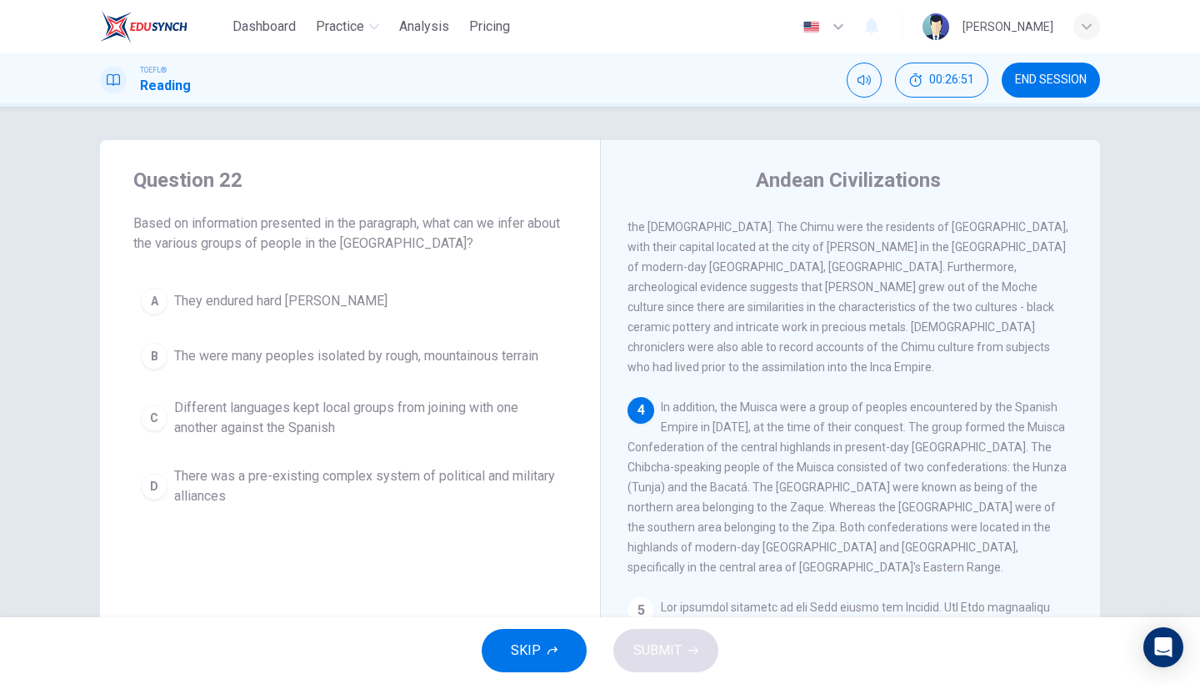
click at [308, 365] on span "The were many peoples isolated by rough, mountainous terrain" at bounding box center [356, 356] width 364 height 20
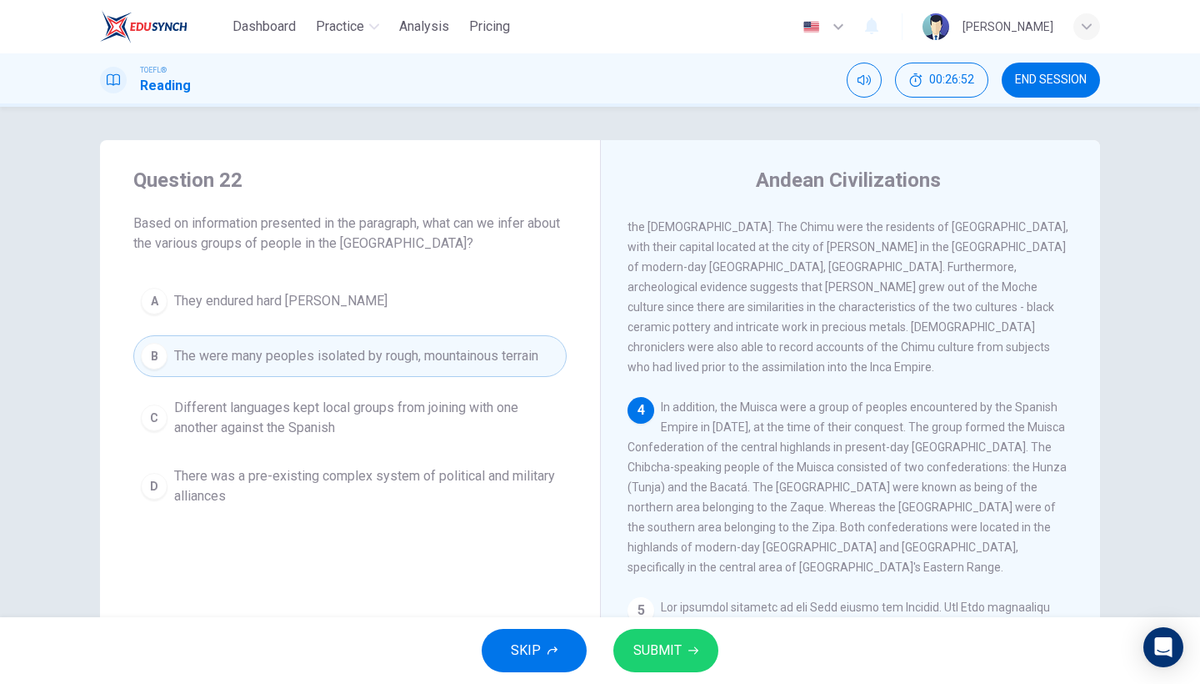
click at [655, 653] on span "SUBMIT" at bounding box center [658, 650] width 48 height 23
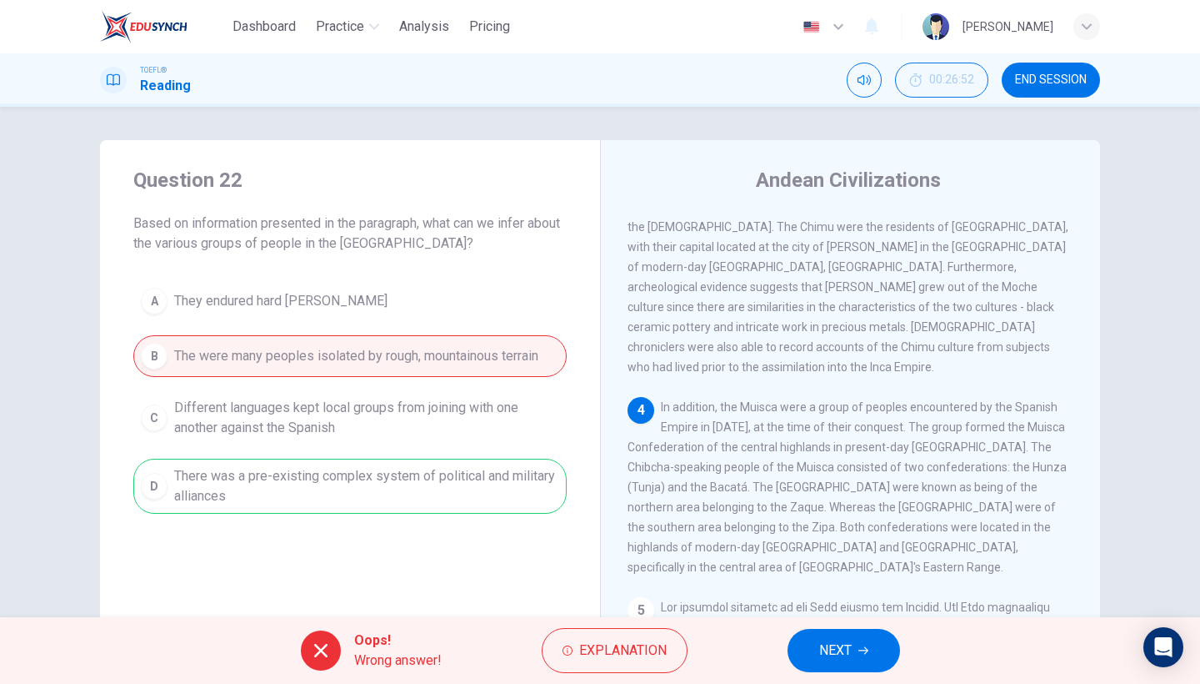
click at [814, 633] on button "NEXT" at bounding box center [844, 650] width 113 height 43
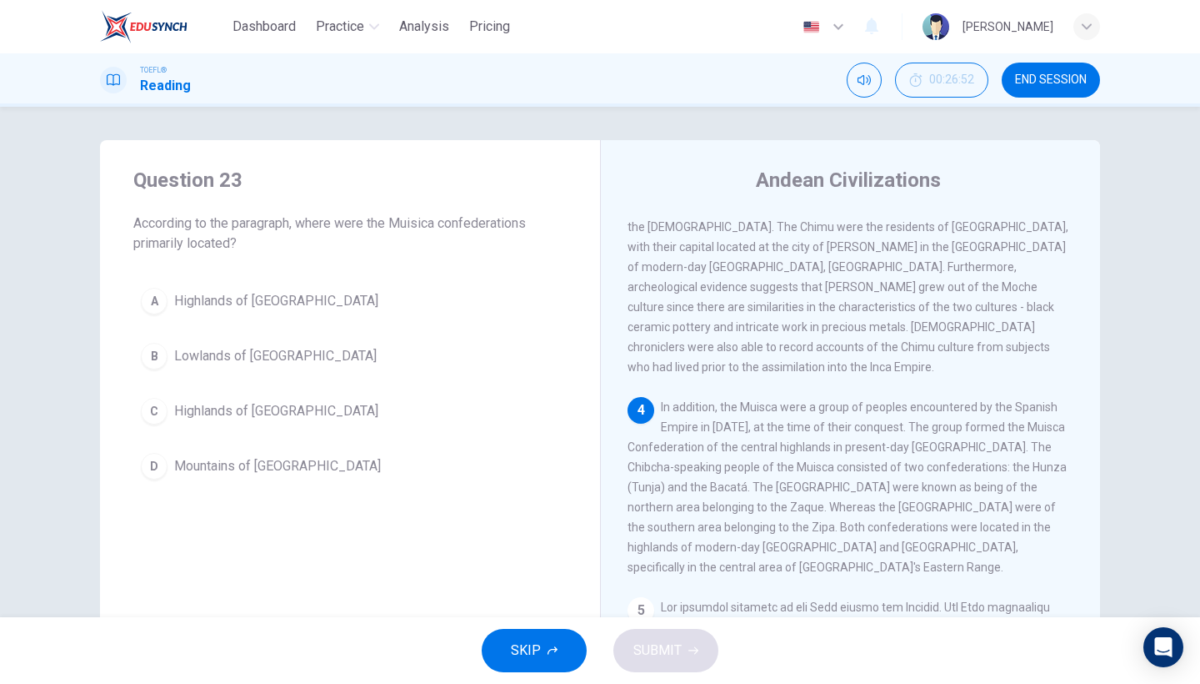
scroll to position [740, 0]
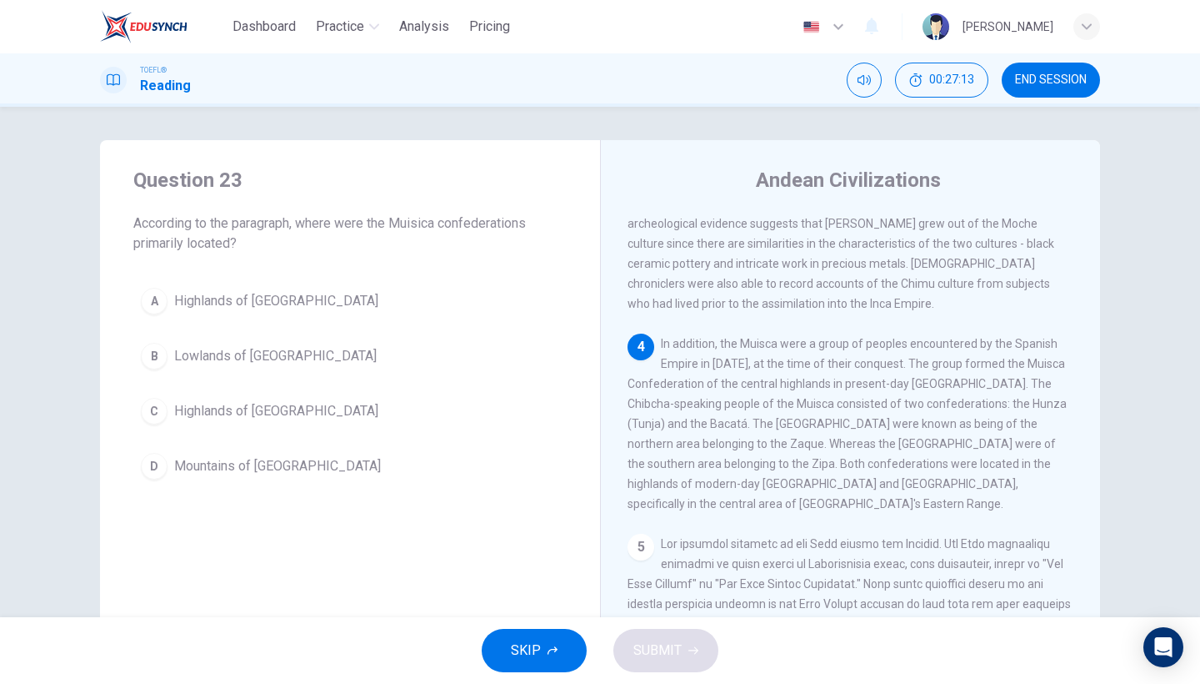
click at [313, 405] on button "C Highlands of [GEOGRAPHIC_DATA]" at bounding box center [350, 411] width 434 height 42
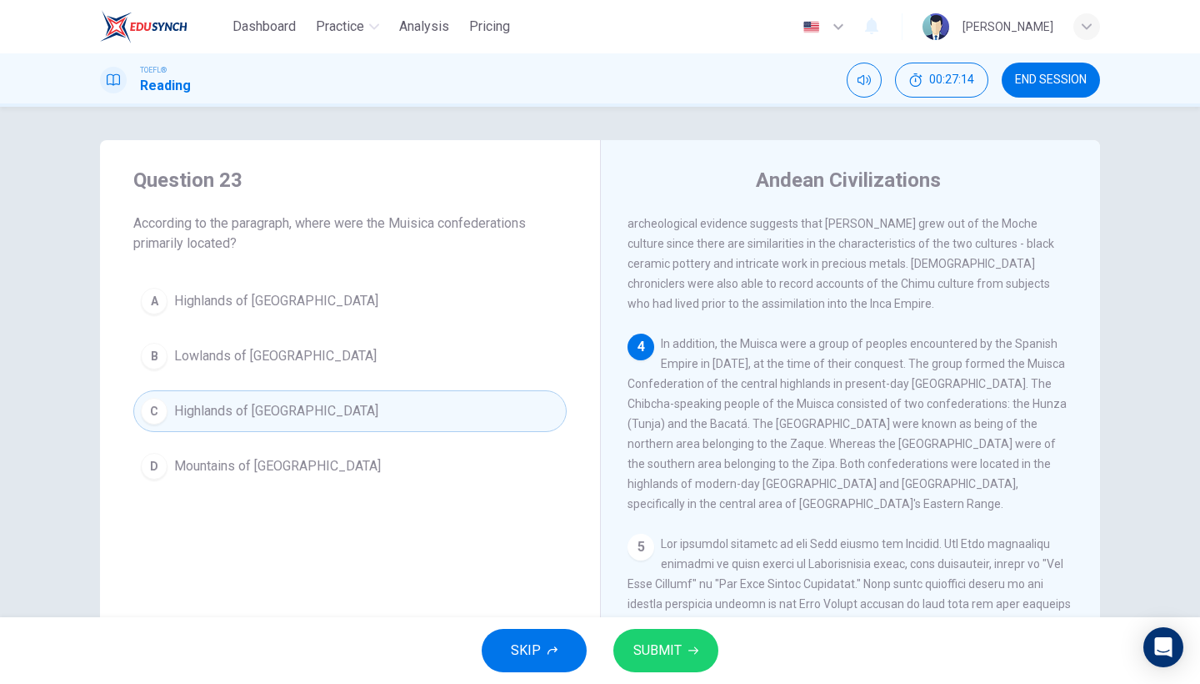
click at [671, 629] on button "SUBMIT" at bounding box center [666, 650] width 105 height 43
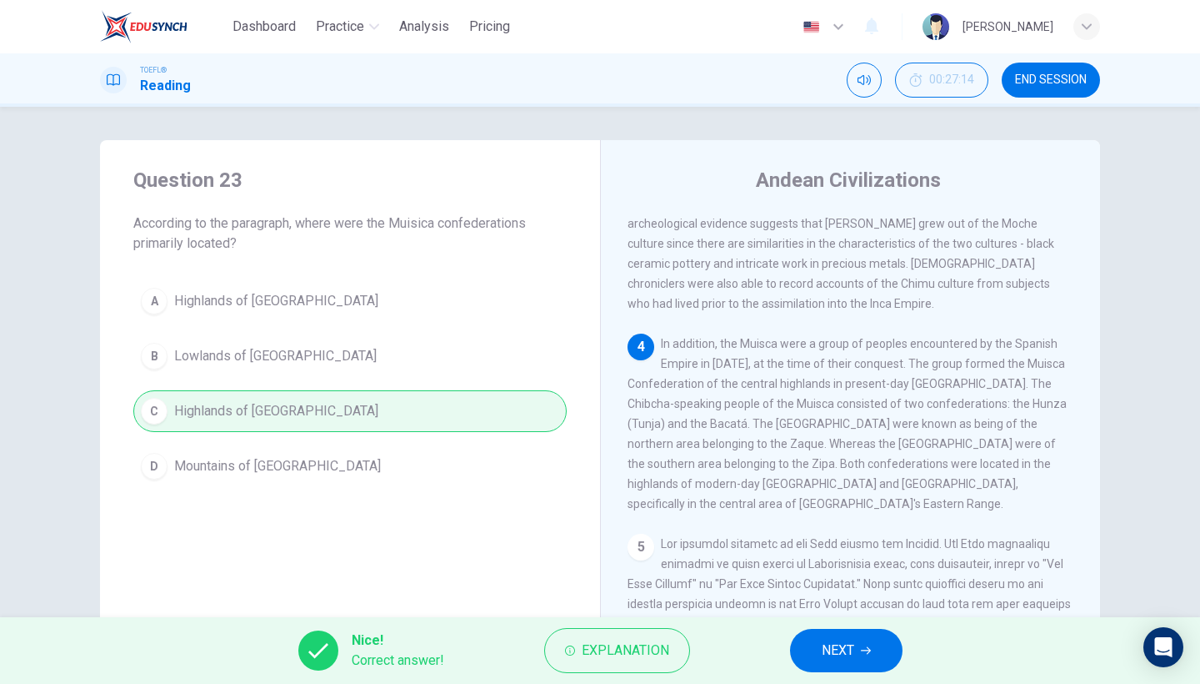
click at [826, 644] on span "NEXT" at bounding box center [838, 650] width 33 height 23
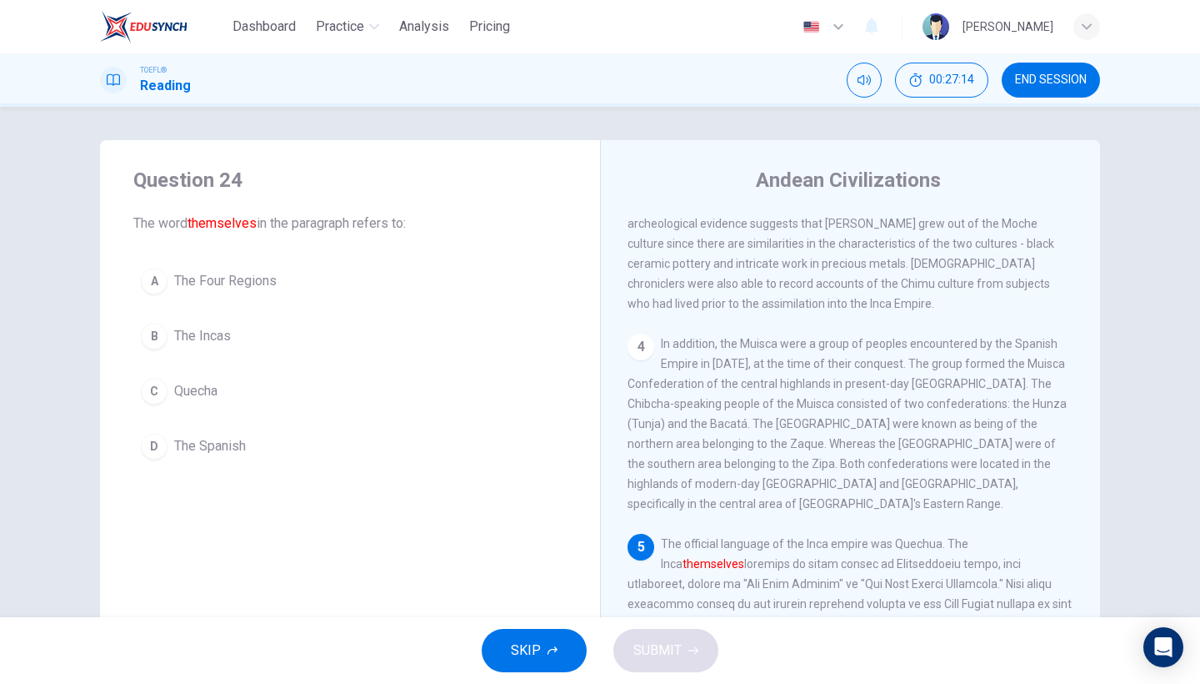
scroll to position [761, 0]
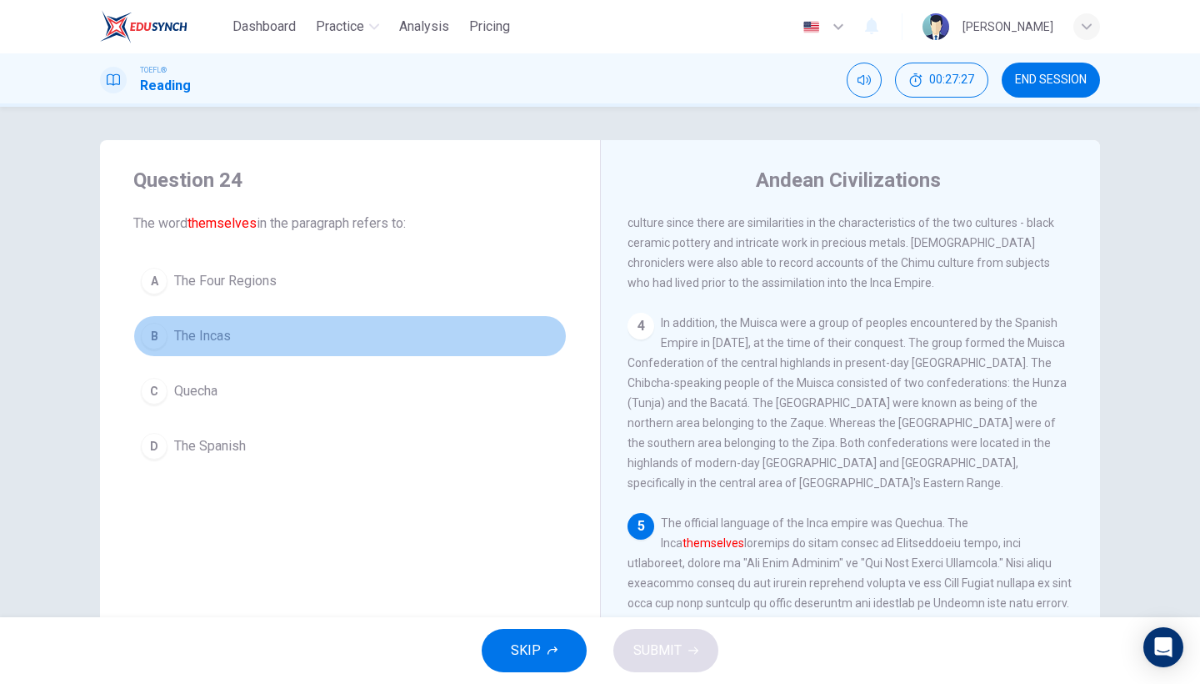
click at [195, 349] on button "B The Incas" at bounding box center [350, 336] width 434 height 42
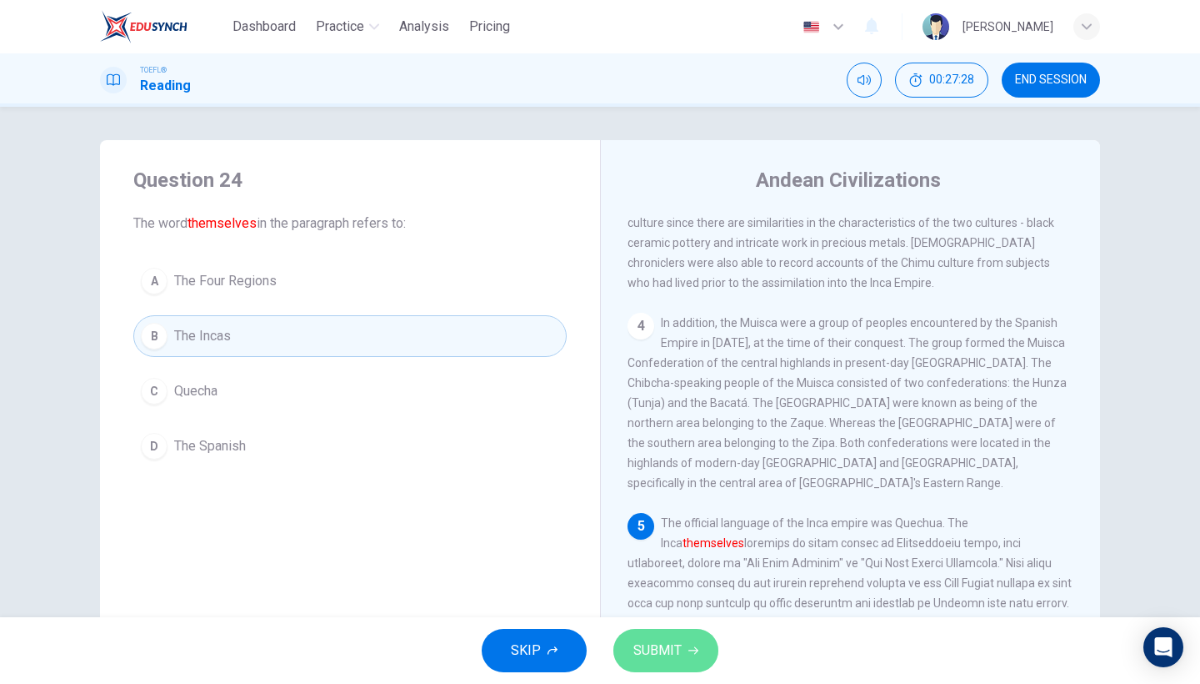
click at [647, 650] on span "SUBMIT" at bounding box center [658, 650] width 48 height 23
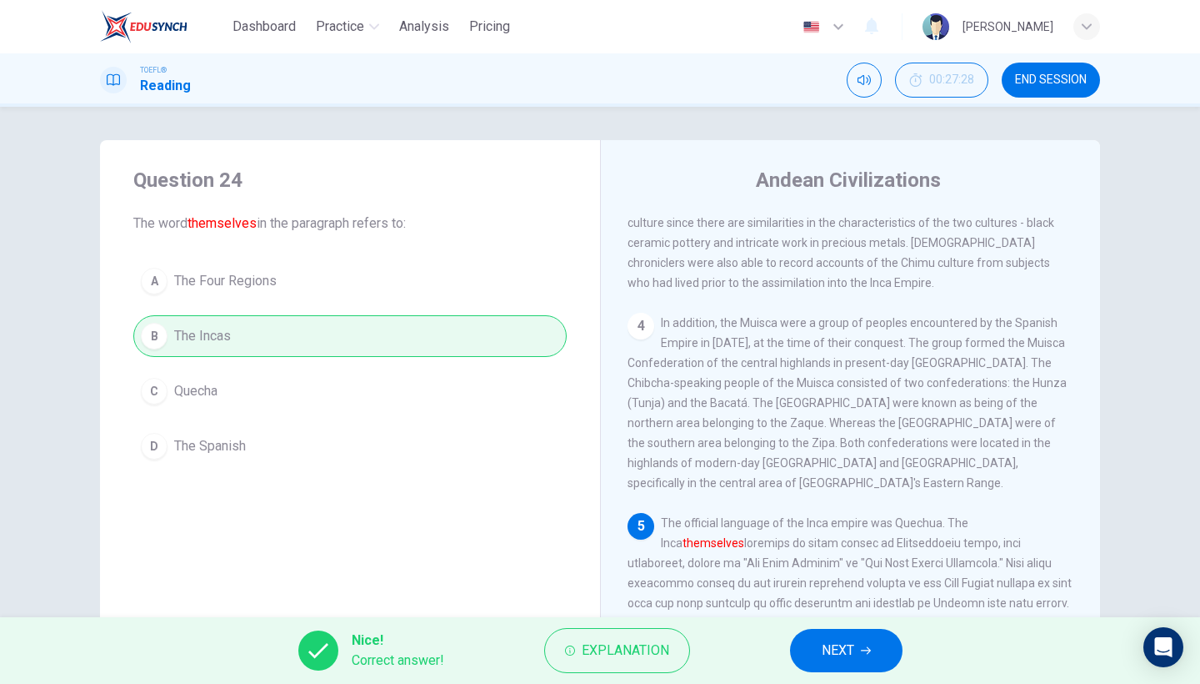
click at [884, 659] on button "NEXT" at bounding box center [846, 650] width 113 height 43
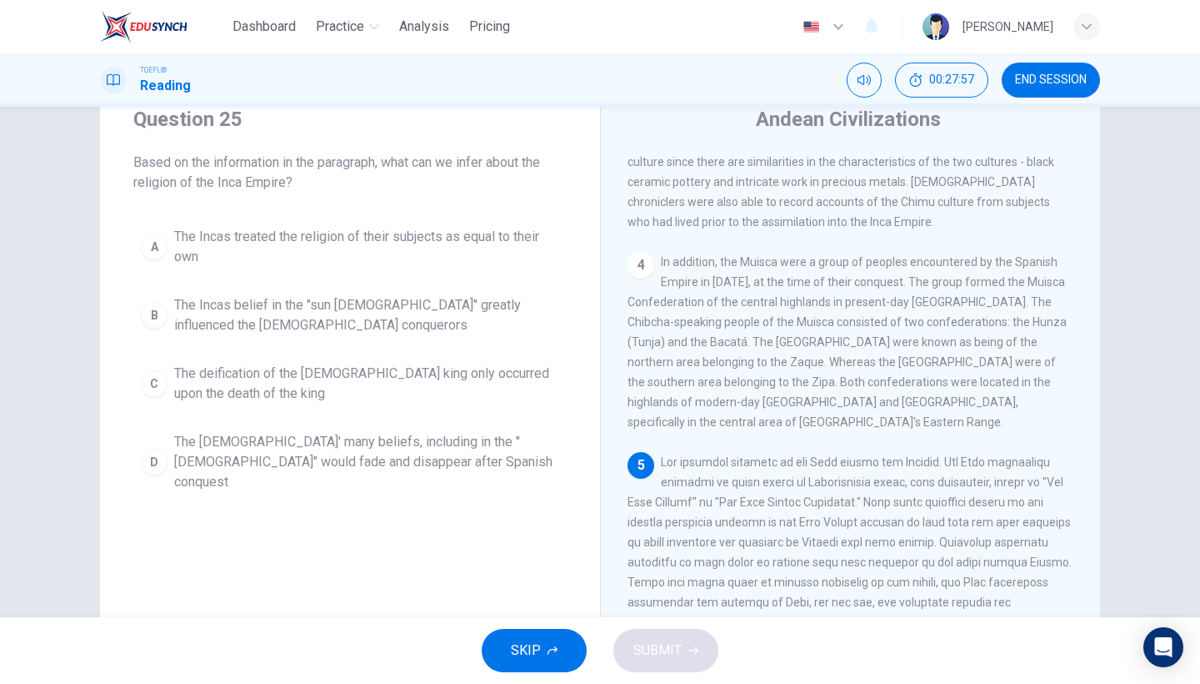
scroll to position [65, 0]
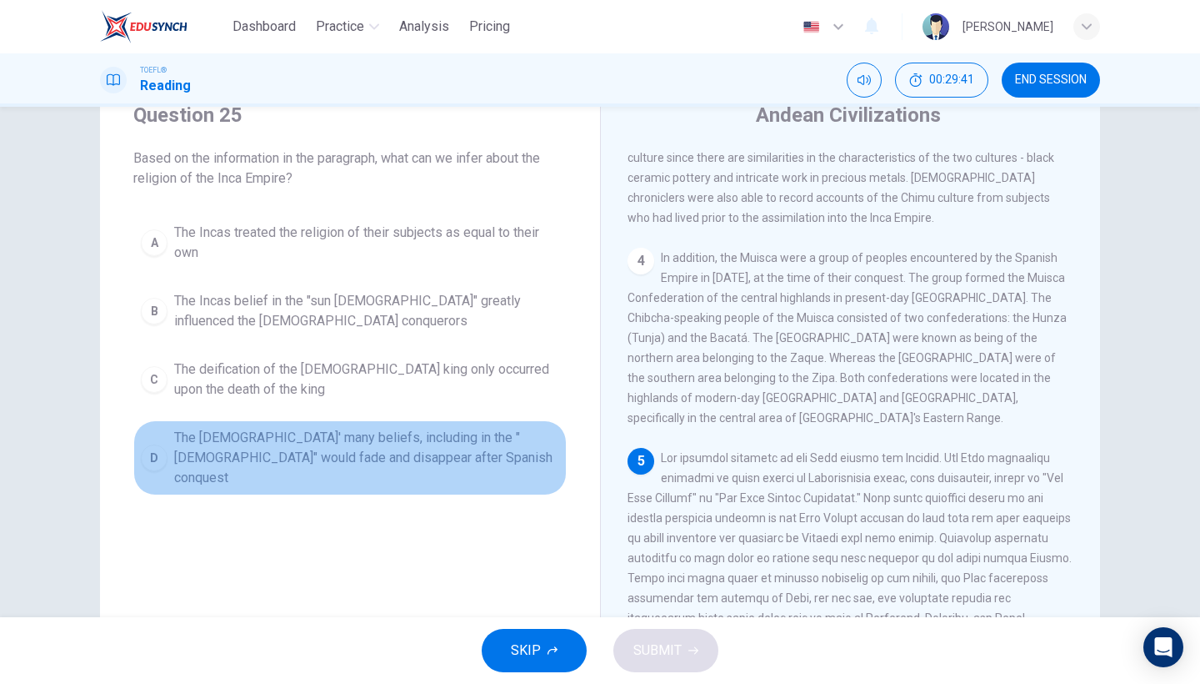
click at [415, 453] on span "The [DEMOGRAPHIC_DATA]' many beliefs, including in the "[DEMOGRAPHIC_DATA]" wou…" at bounding box center [366, 458] width 385 height 60
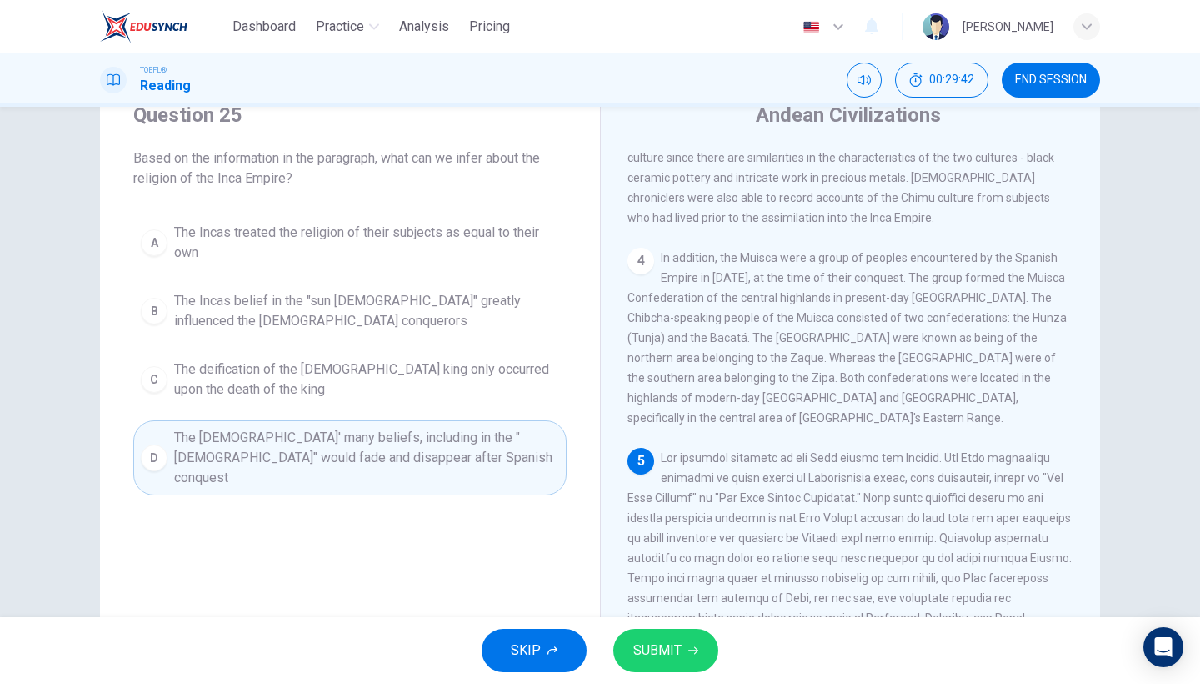
click at [654, 657] on span "SUBMIT" at bounding box center [658, 650] width 48 height 23
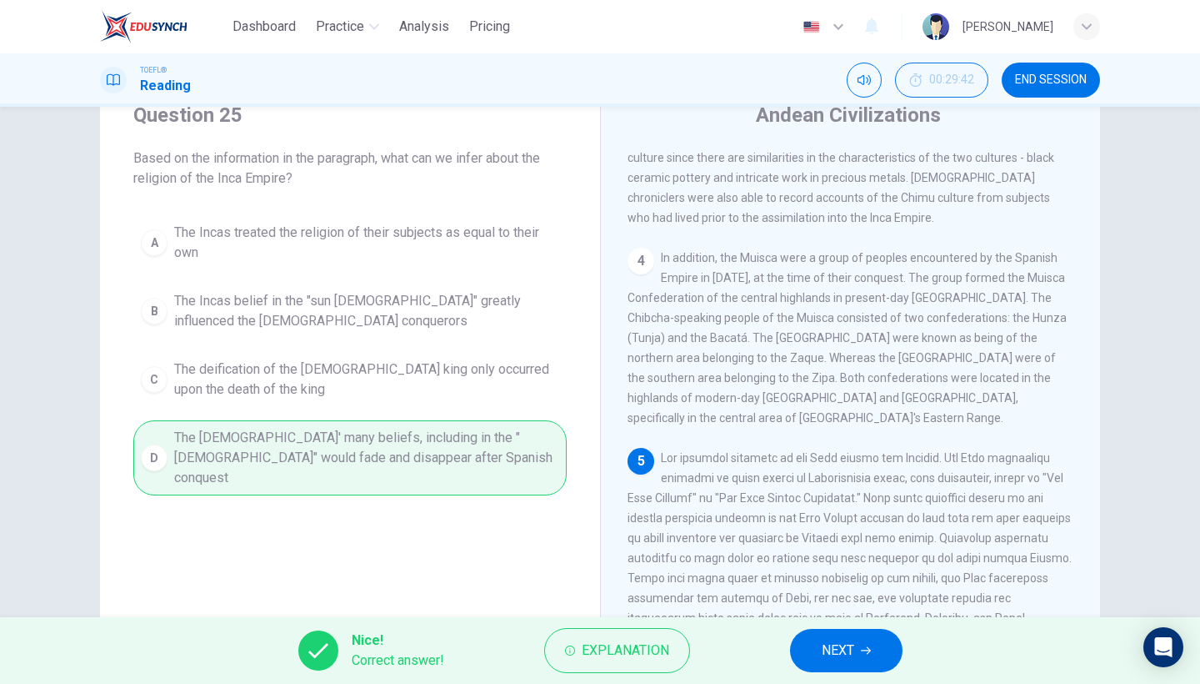
click at [888, 659] on button "NEXT" at bounding box center [846, 650] width 113 height 43
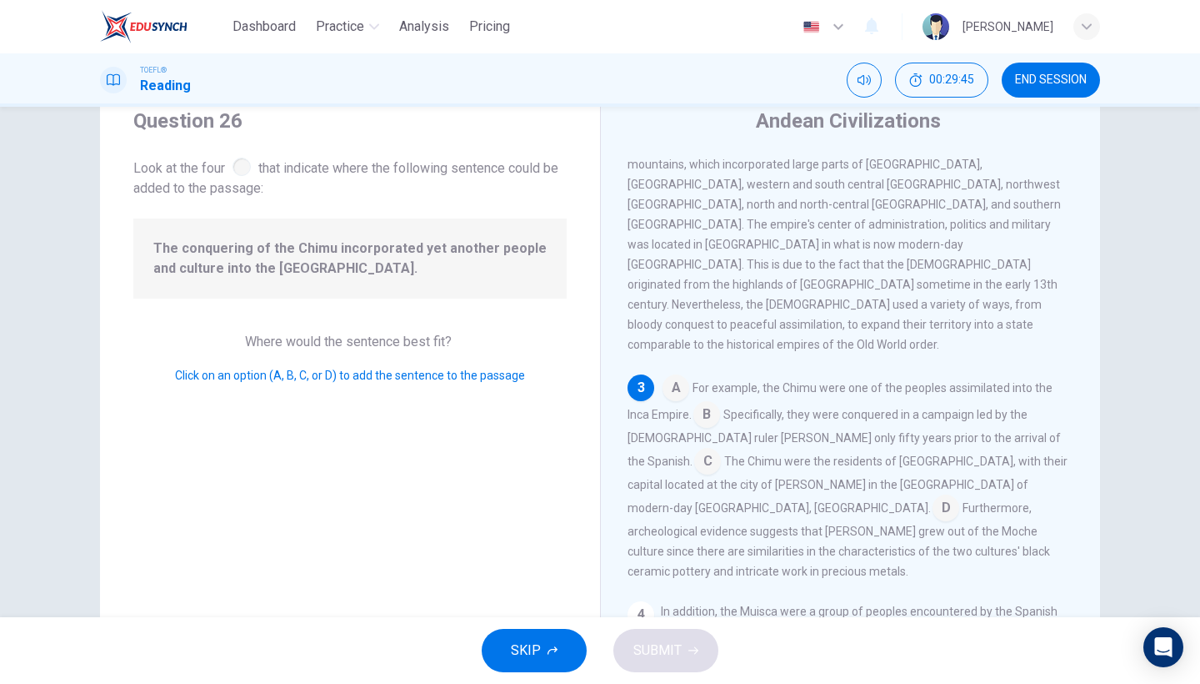
scroll to position [58, 0]
click at [677, 378] on input at bounding box center [676, 391] width 27 height 27
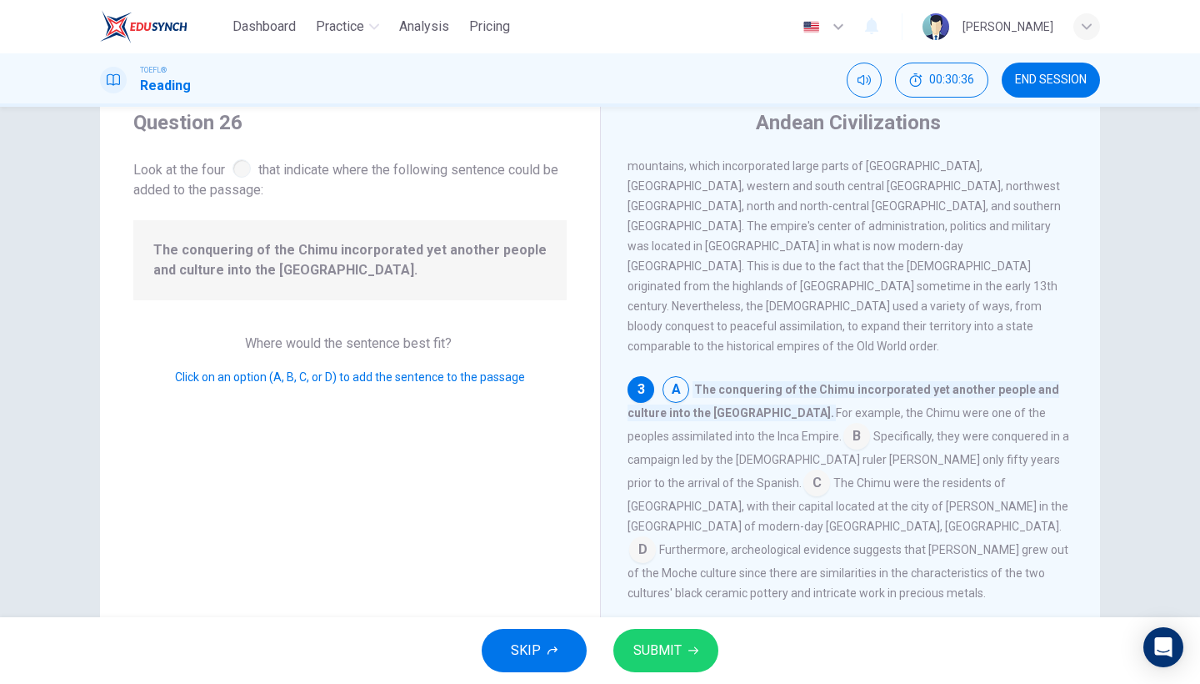
click at [659, 633] on button "SUBMIT" at bounding box center [666, 650] width 105 height 43
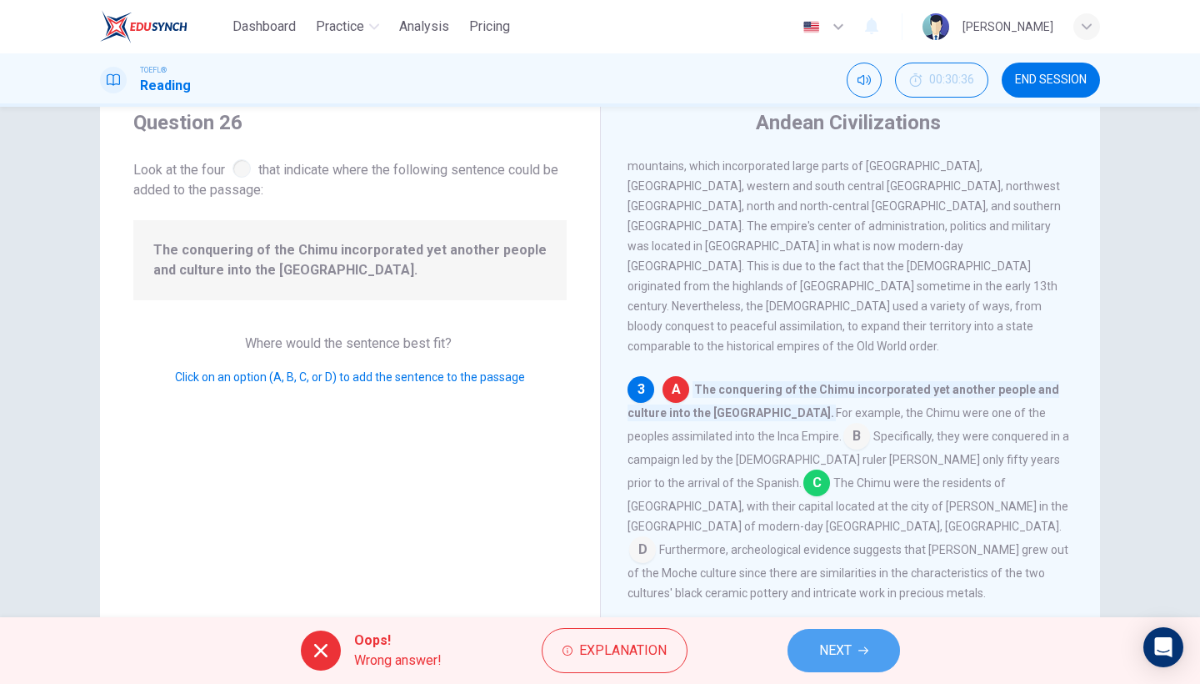
click at [856, 656] on button "NEXT" at bounding box center [844, 650] width 113 height 43
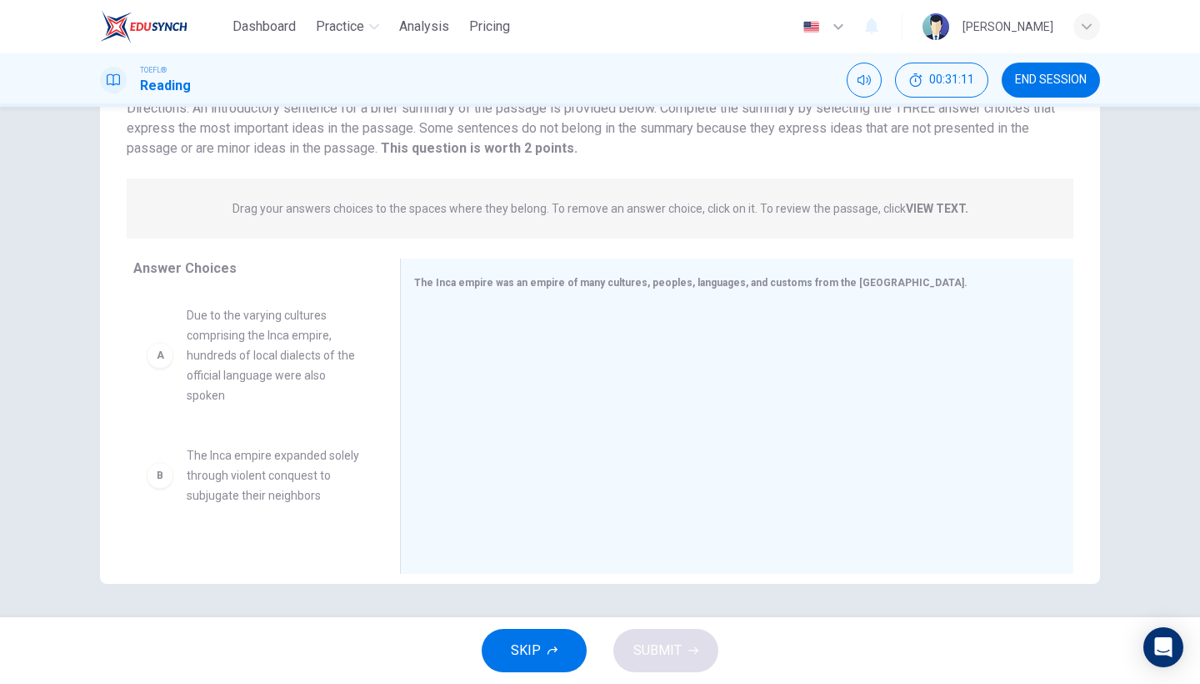
scroll to position [0, 0]
click at [326, 379] on span "Due to the varying cultures comprising the Inca empire, hundreds of local diale…" at bounding box center [273, 355] width 173 height 100
drag, startPoint x: 326, startPoint y: 379, endPoint x: 563, endPoint y: 399, distance: 237.6
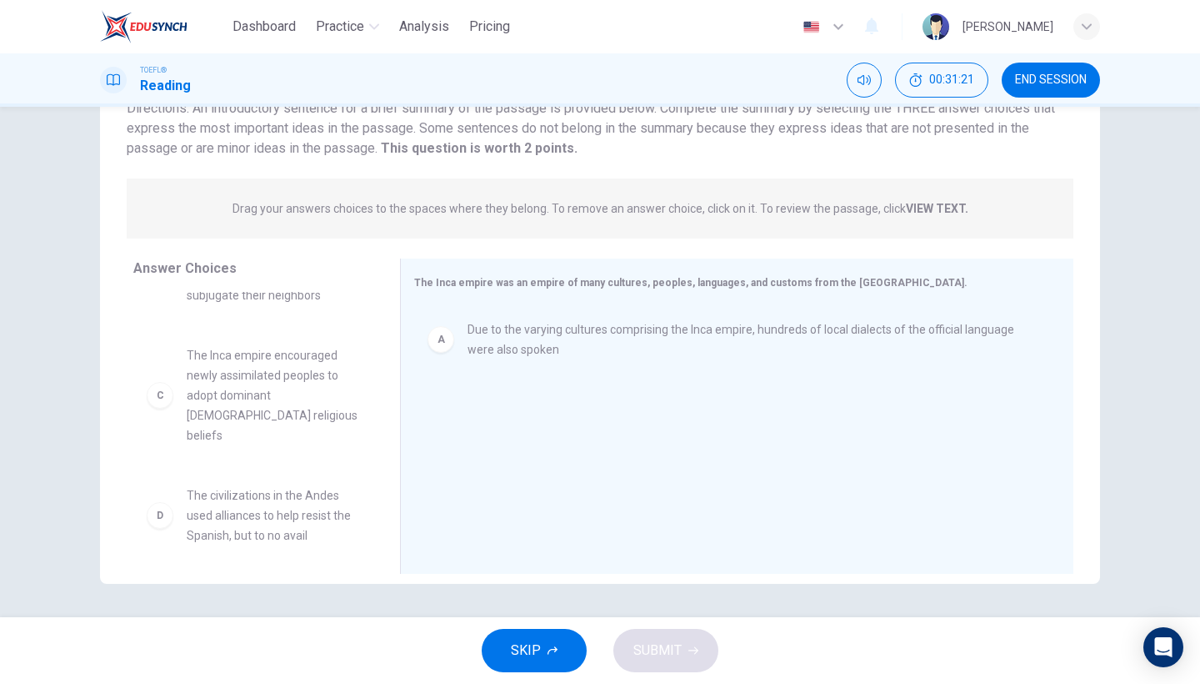
scroll to position [79, 0]
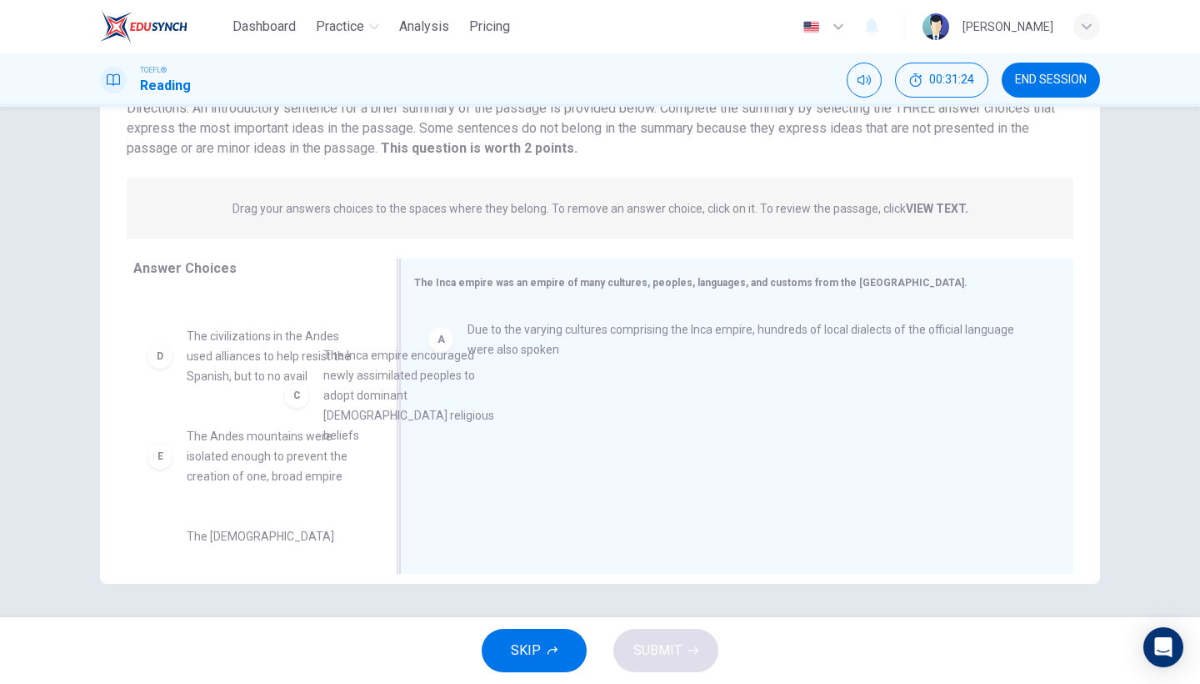
drag, startPoint x: 304, startPoint y: 380, endPoint x: 508, endPoint y: 437, distance: 211.2
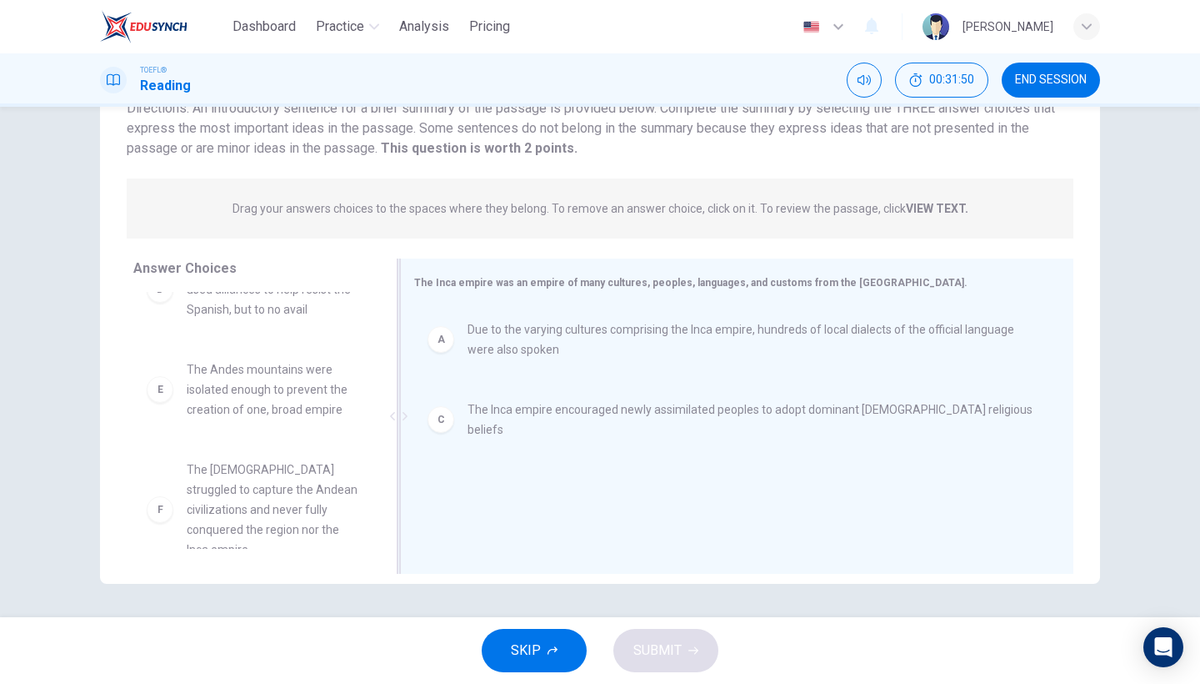
scroll to position [148, 0]
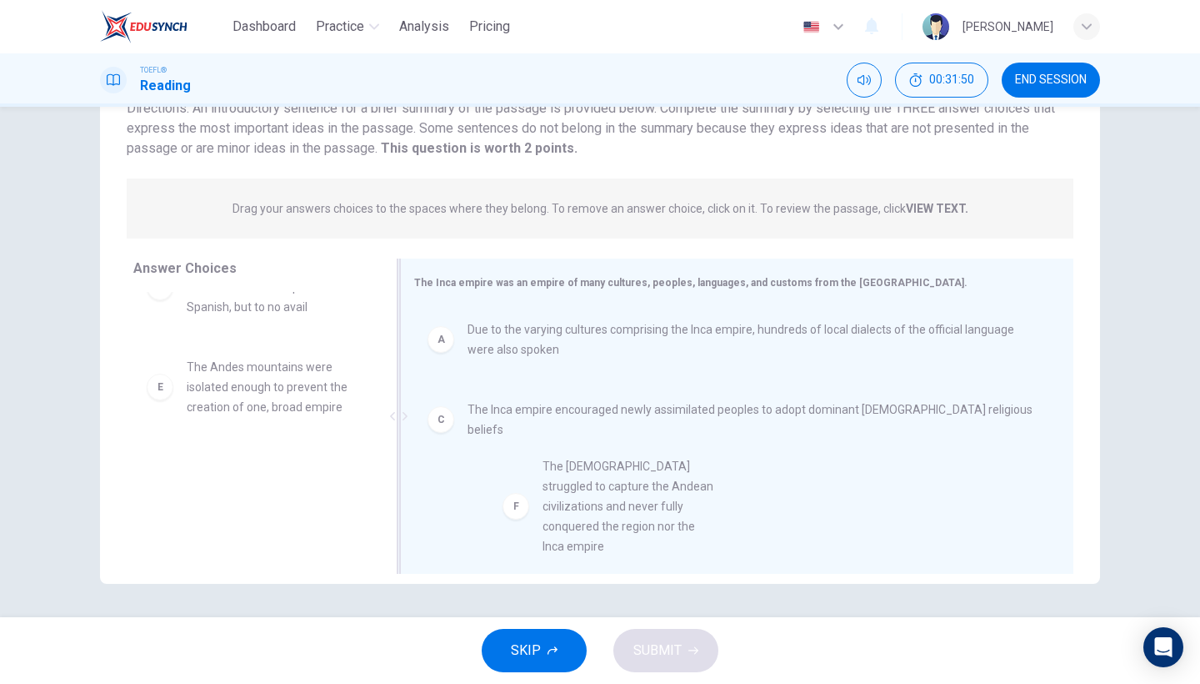
drag, startPoint x: 241, startPoint y: 479, endPoint x: 623, endPoint y: 474, distance: 381.8
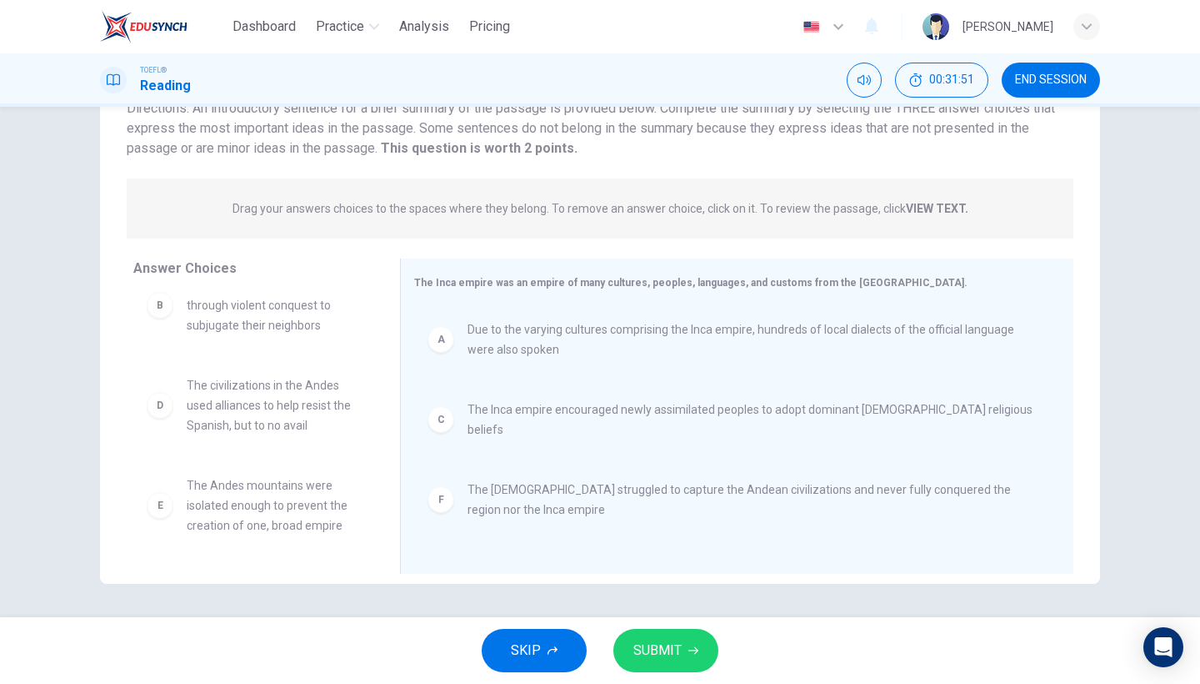
scroll to position [30, 0]
click at [689, 653] on icon "button" at bounding box center [694, 650] width 10 height 10
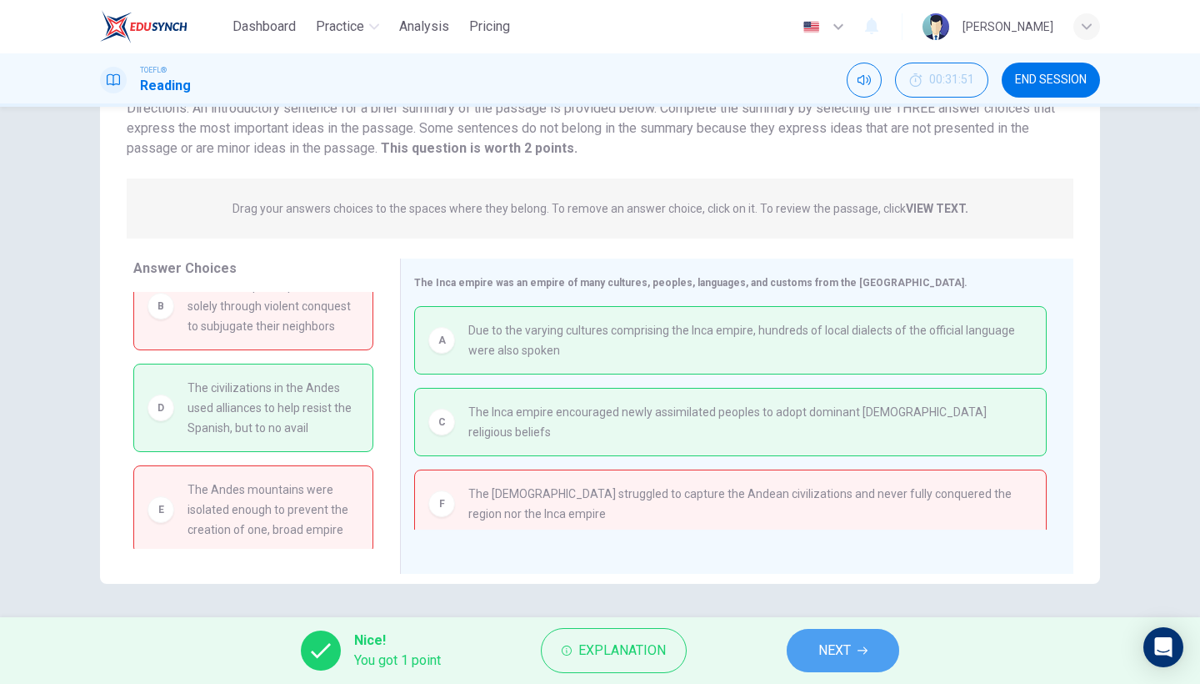
click at [815, 657] on button "NEXT" at bounding box center [843, 650] width 113 height 43
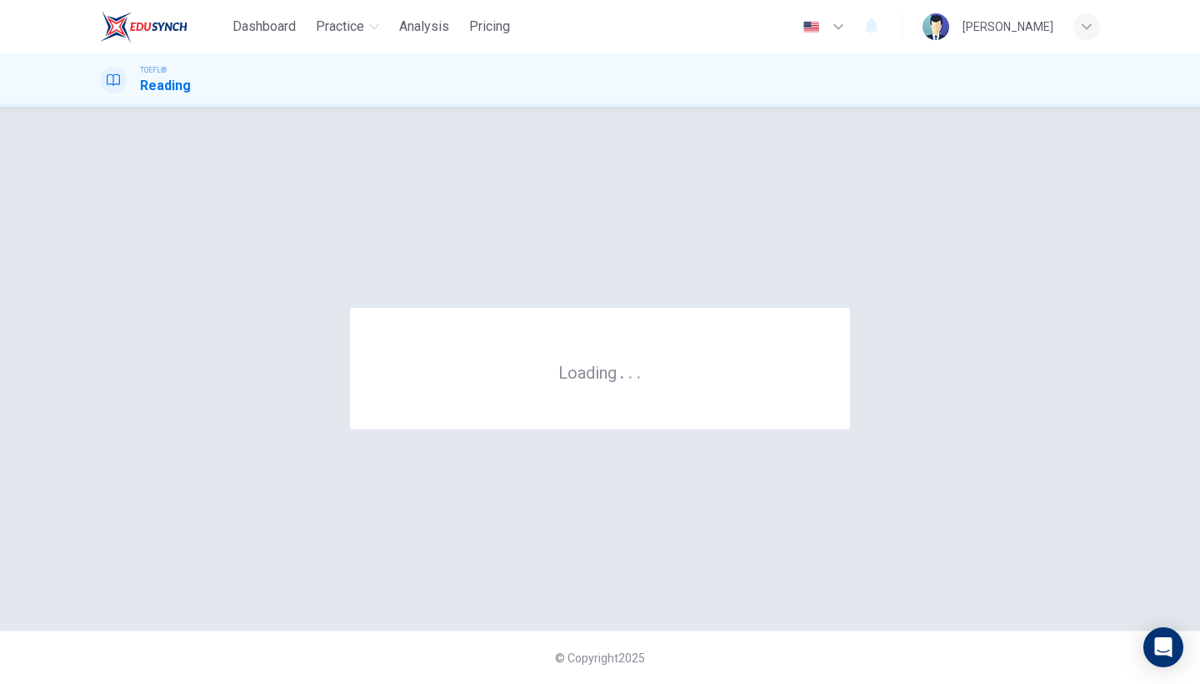
scroll to position [0, 0]
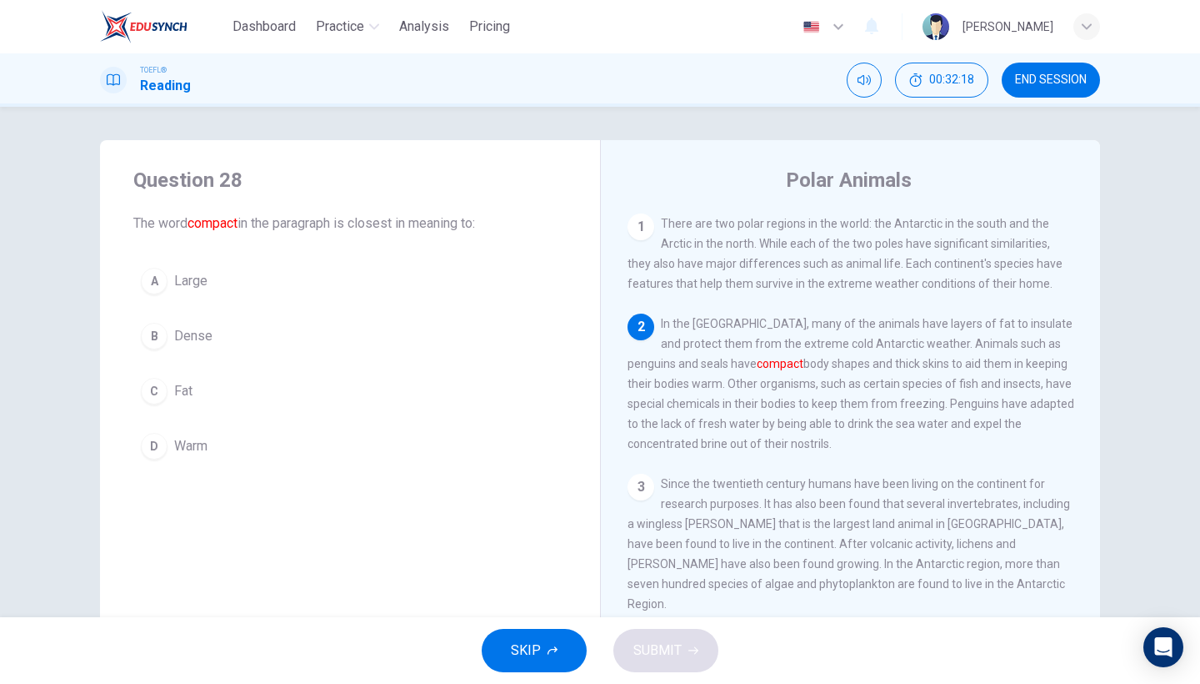
click at [213, 343] on button "B Dense" at bounding box center [350, 336] width 434 height 42
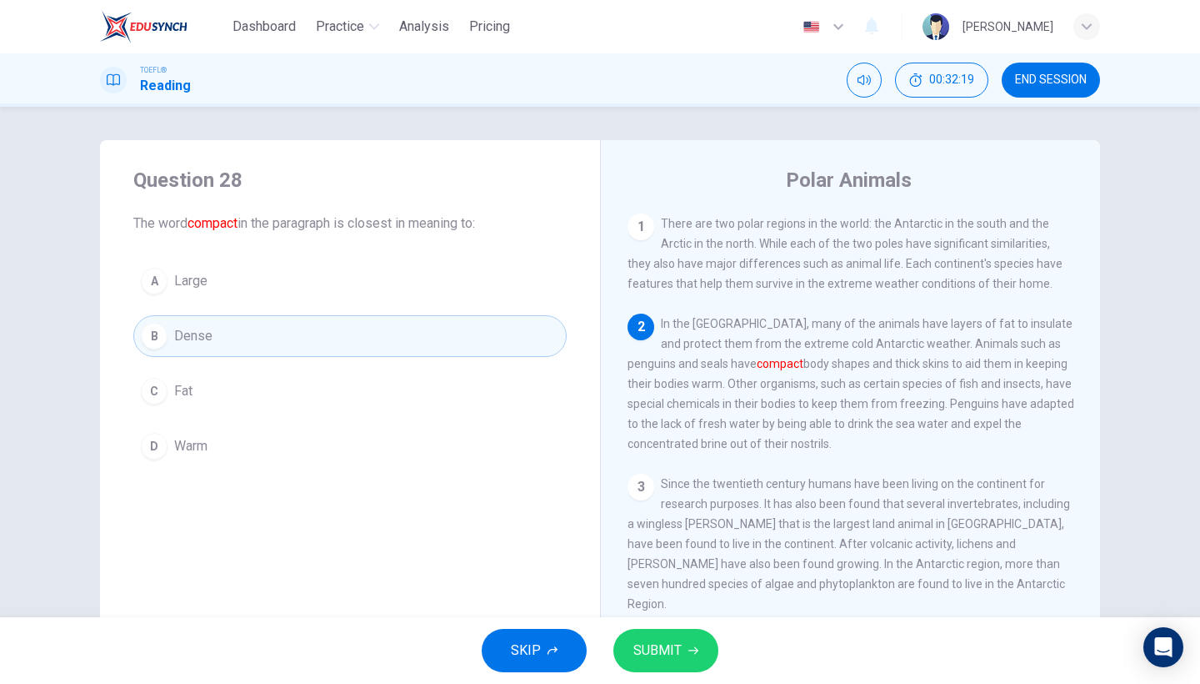
click at [675, 654] on span "SUBMIT" at bounding box center [658, 650] width 48 height 23
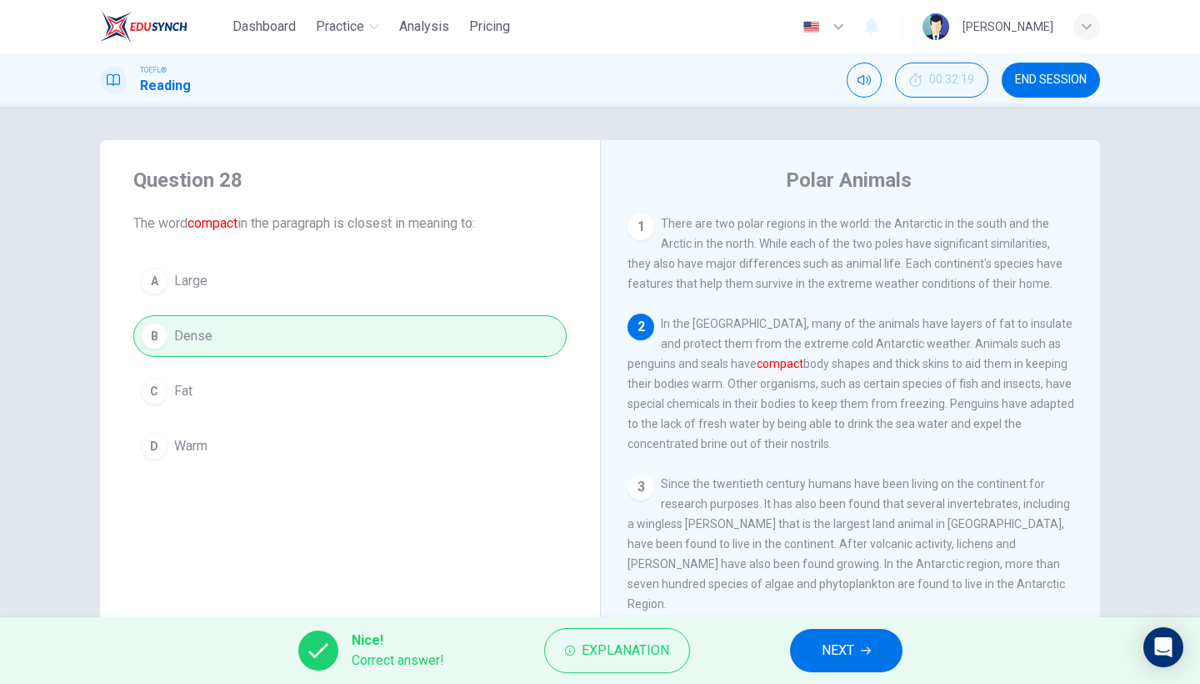
click at [841, 645] on span "NEXT" at bounding box center [838, 650] width 33 height 23
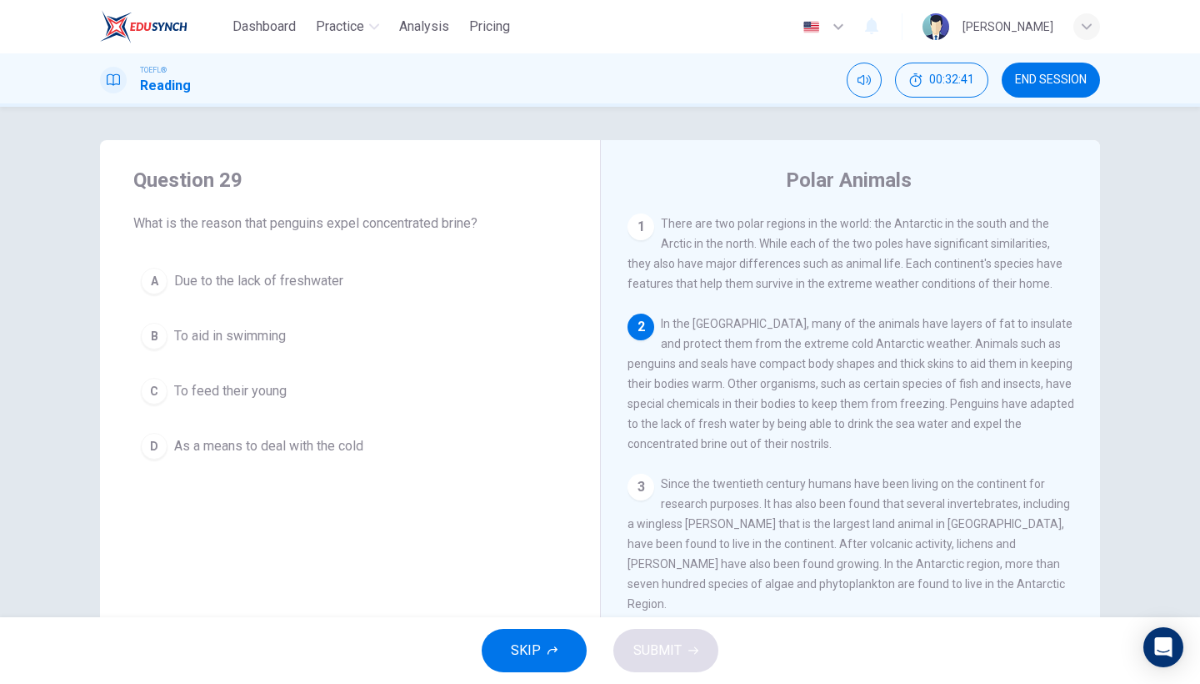
scroll to position [13, 0]
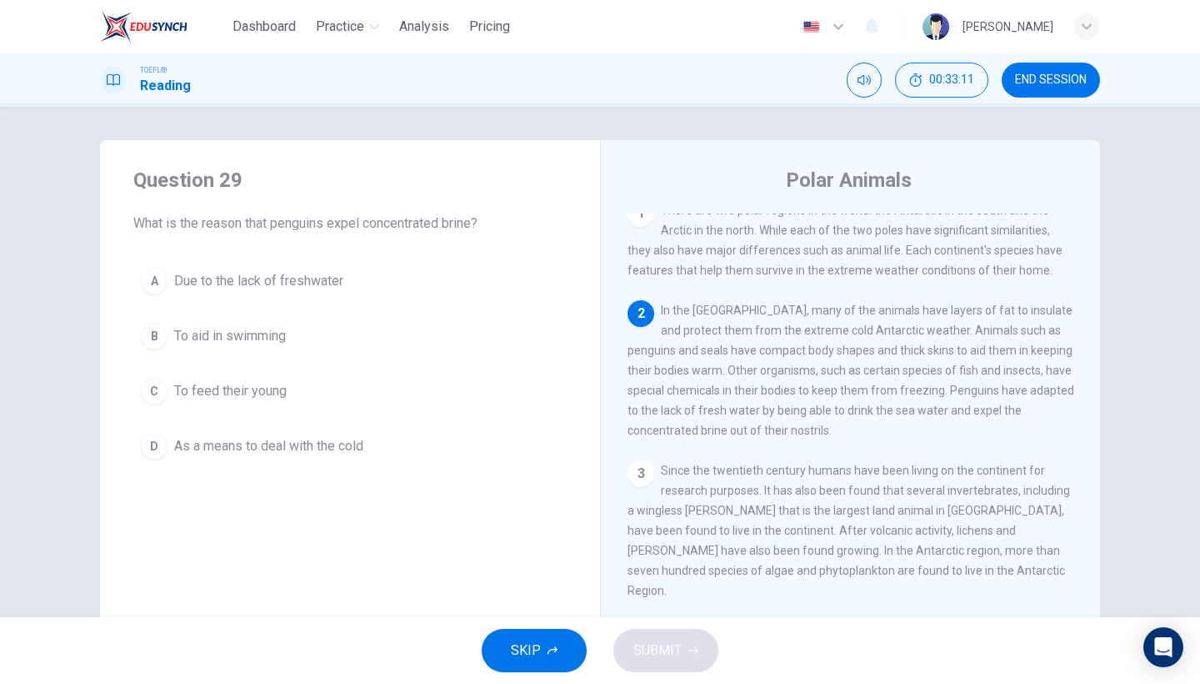
click at [336, 277] on span "Due to the lack of freshwater" at bounding box center [258, 281] width 169 height 20
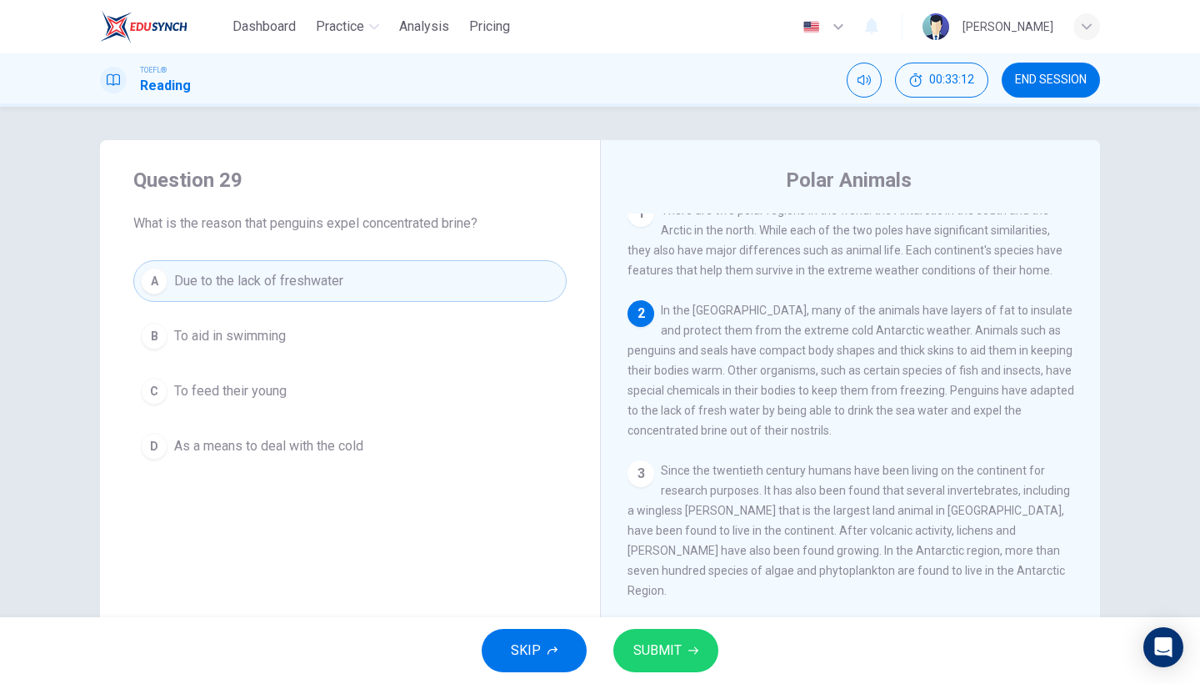
click at [649, 637] on button "SUBMIT" at bounding box center [666, 650] width 105 height 43
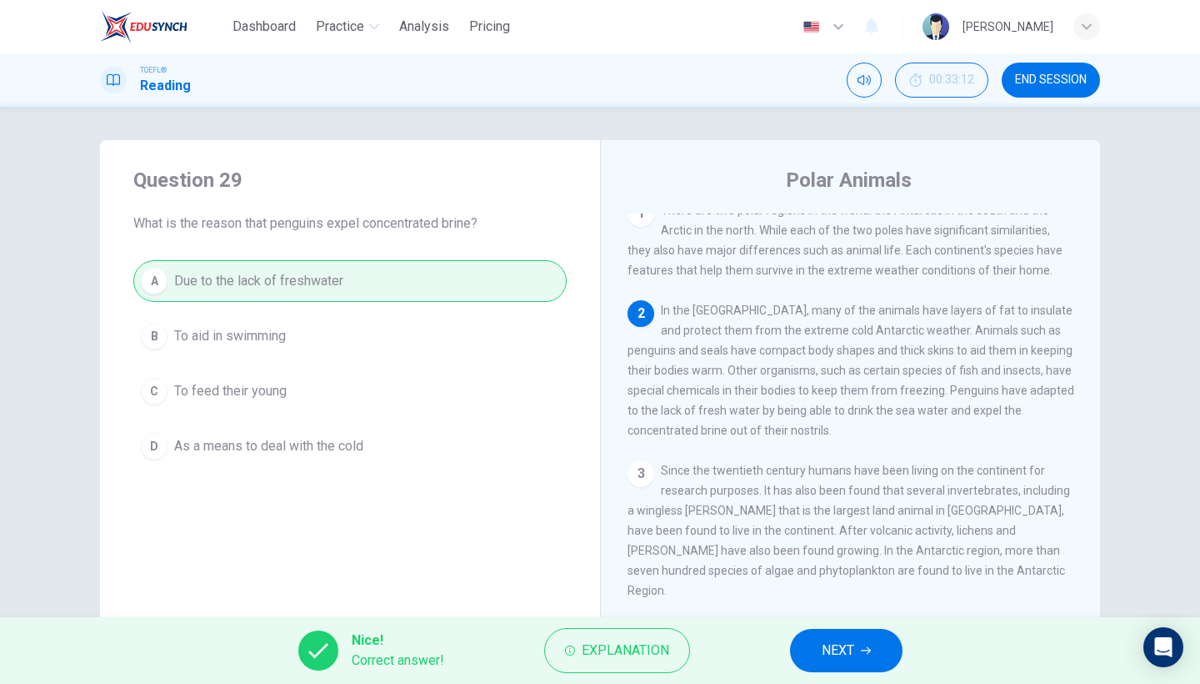
click at [805, 649] on button "NEXT" at bounding box center [846, 650] width 113 height 43
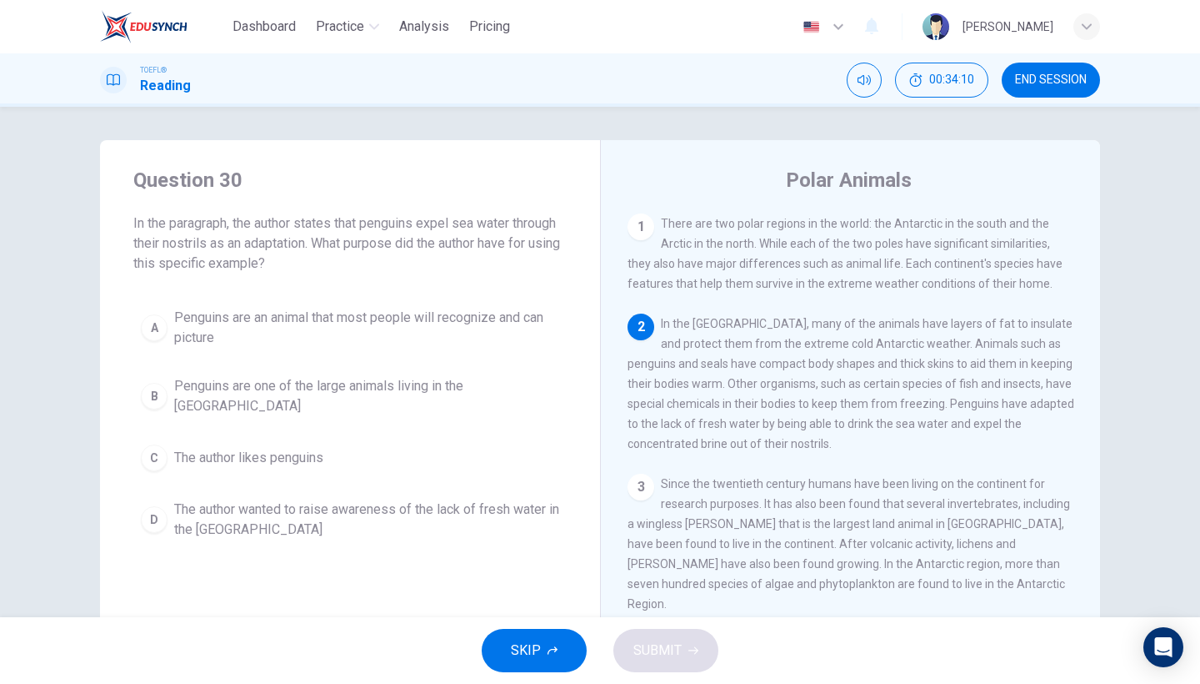
scroll to position [0, 0]
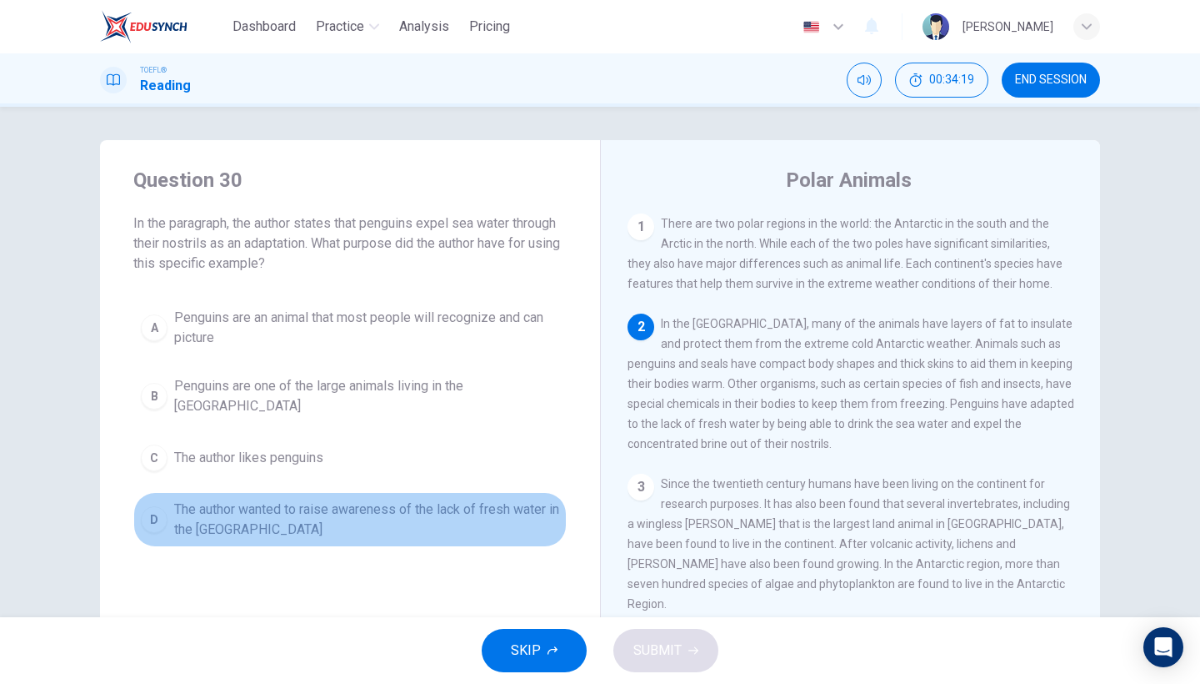
click at [216, 530] on button "D The author wanted to raise awareness of the lack of fresh water in the [GEOGR…" at bounding box center [350, 519] width 434 height 55
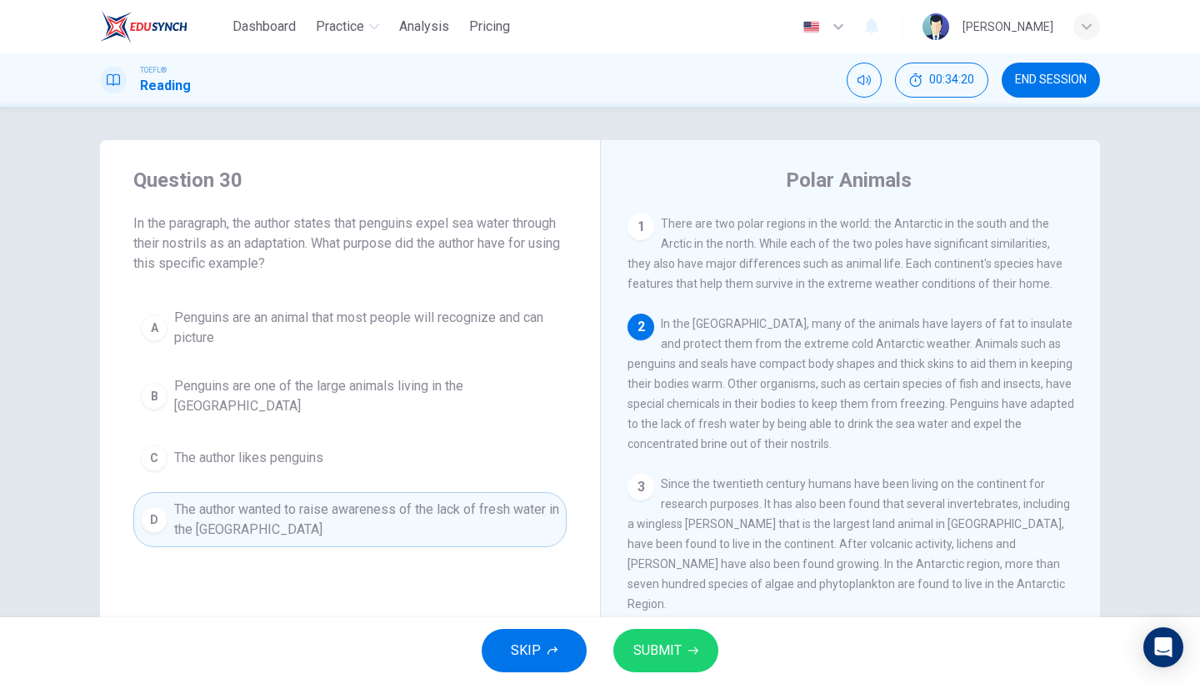
click at [646, 649] on span "SUBMIT" at bounding box center [658, 650] width 48 height 23
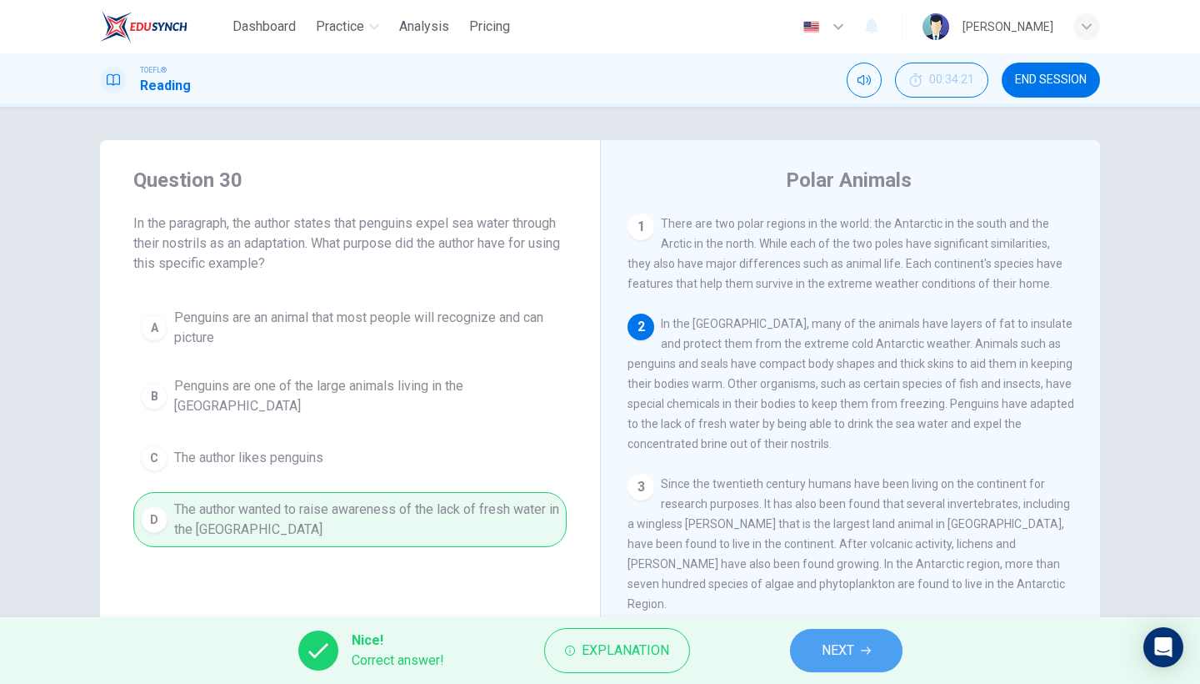
click at [818, 646] on button "NEXT" at bounding box center [846, 650] width 113 height 43
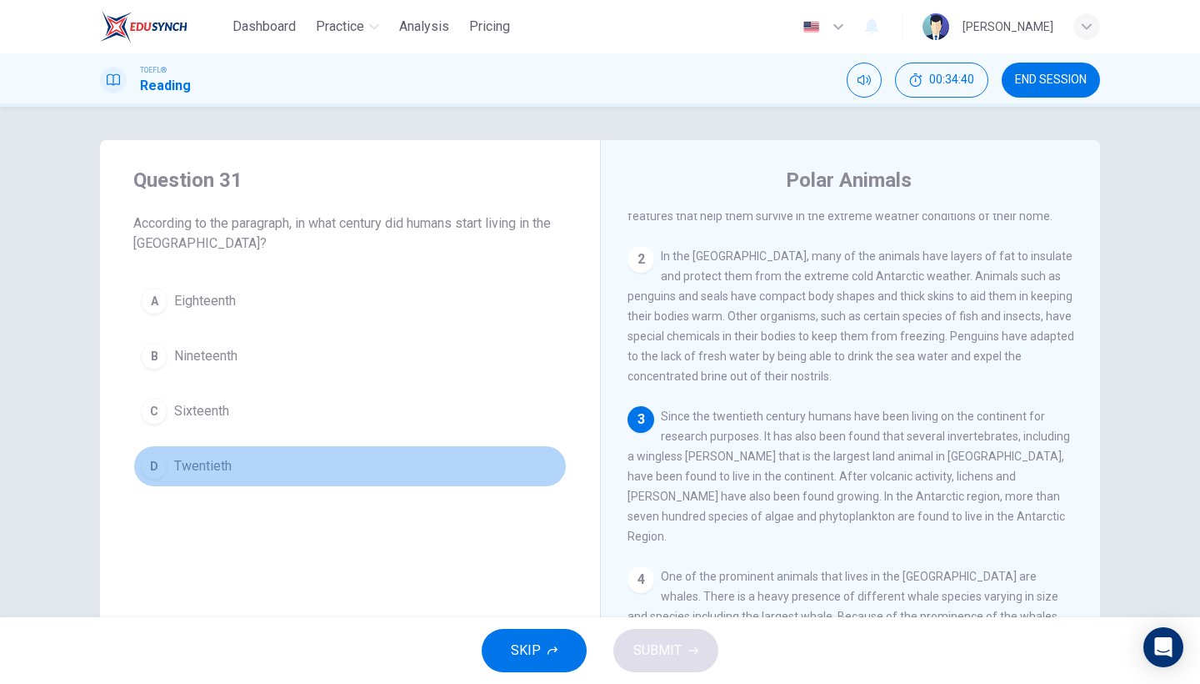
click at [180, 465] on span "Twentieth" at bounding box center [203, 466] width 58 height 20
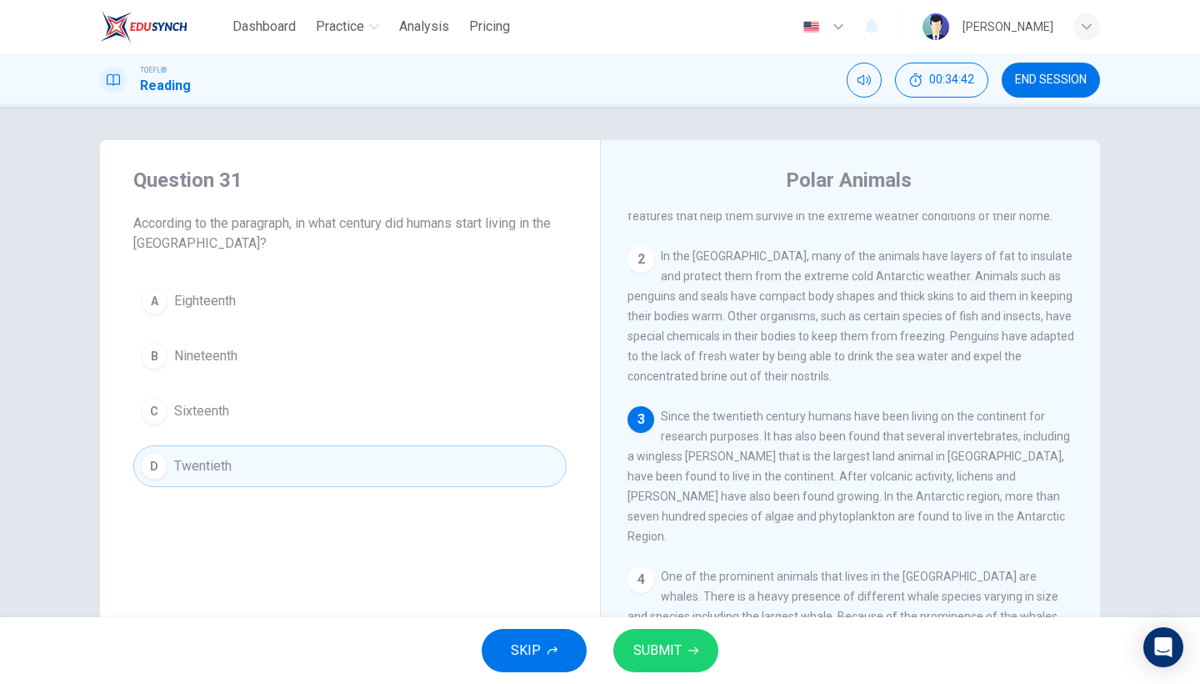
click at [654, 642] on span "SUBMIT" at bounding box center [658, 650] width 48 height 23
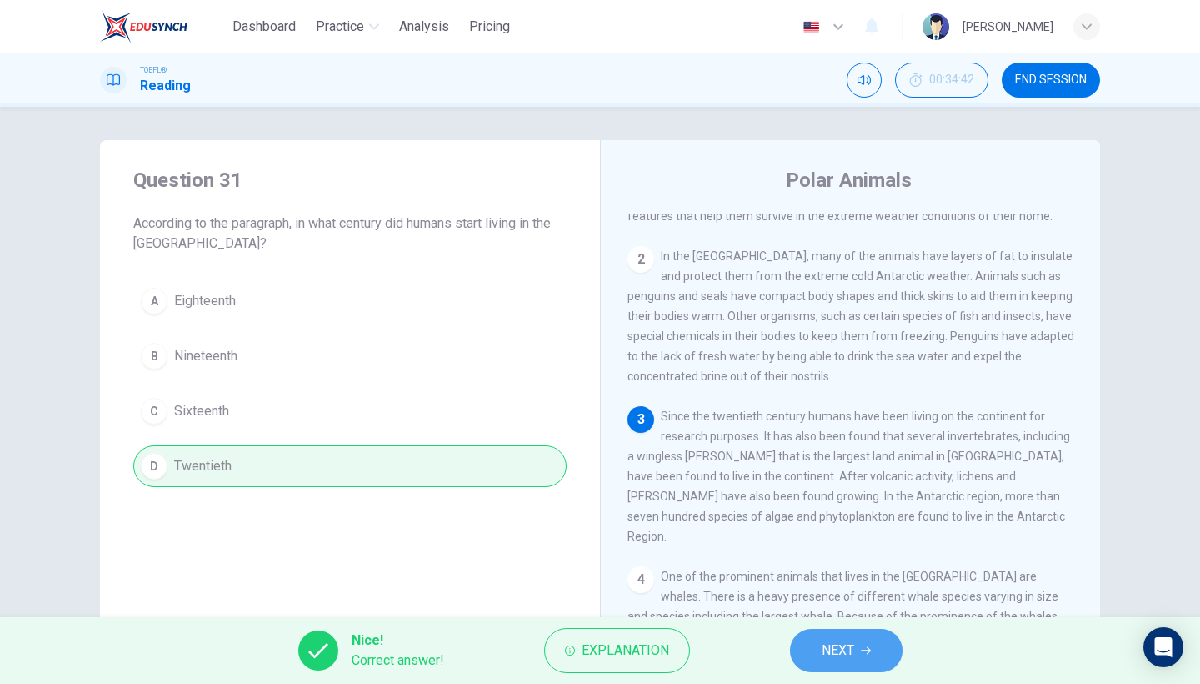
click at [822, 652] on span "NEXT" at bounding box center [838, 650] width 33 height 23
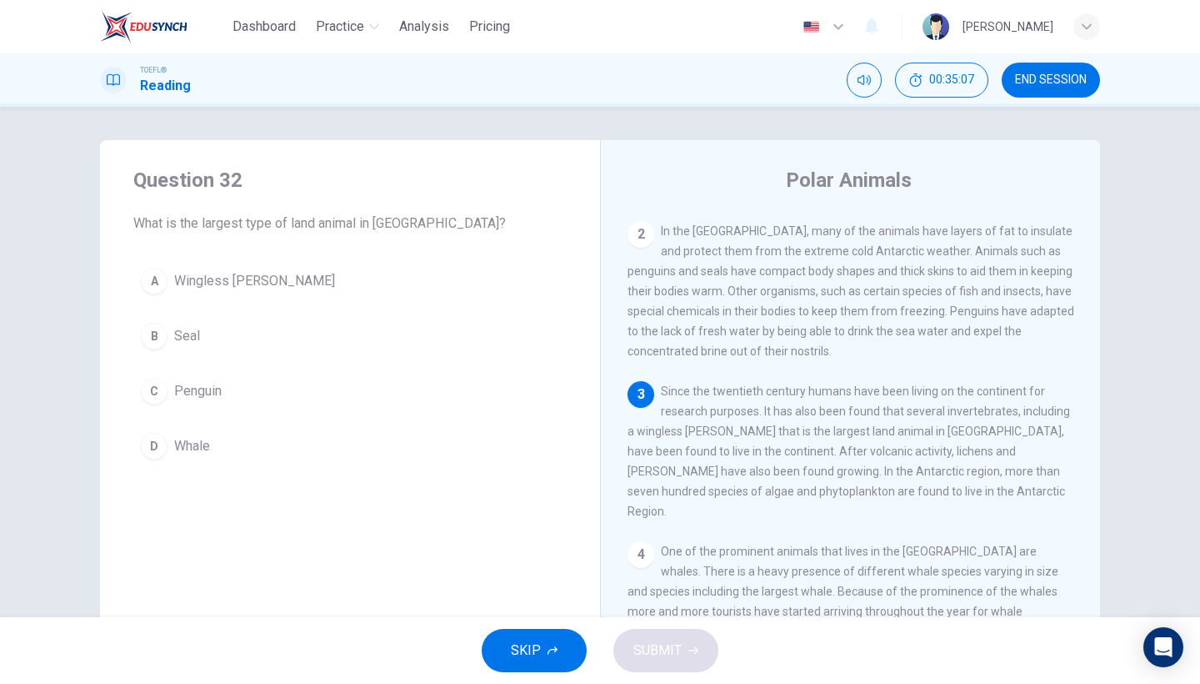
scroll to position [92, 0]
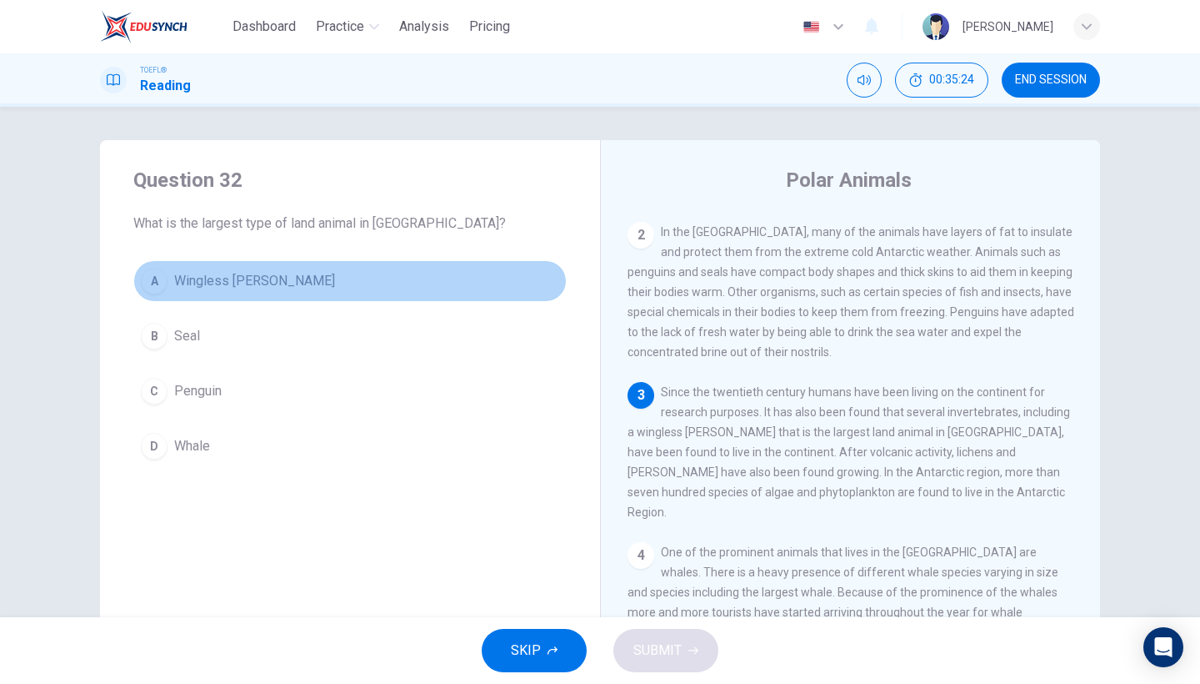
click at [220, 292] on button "A Wingless [PERSON_NAME]" at bounding box center [350, 281] width 434 height 42
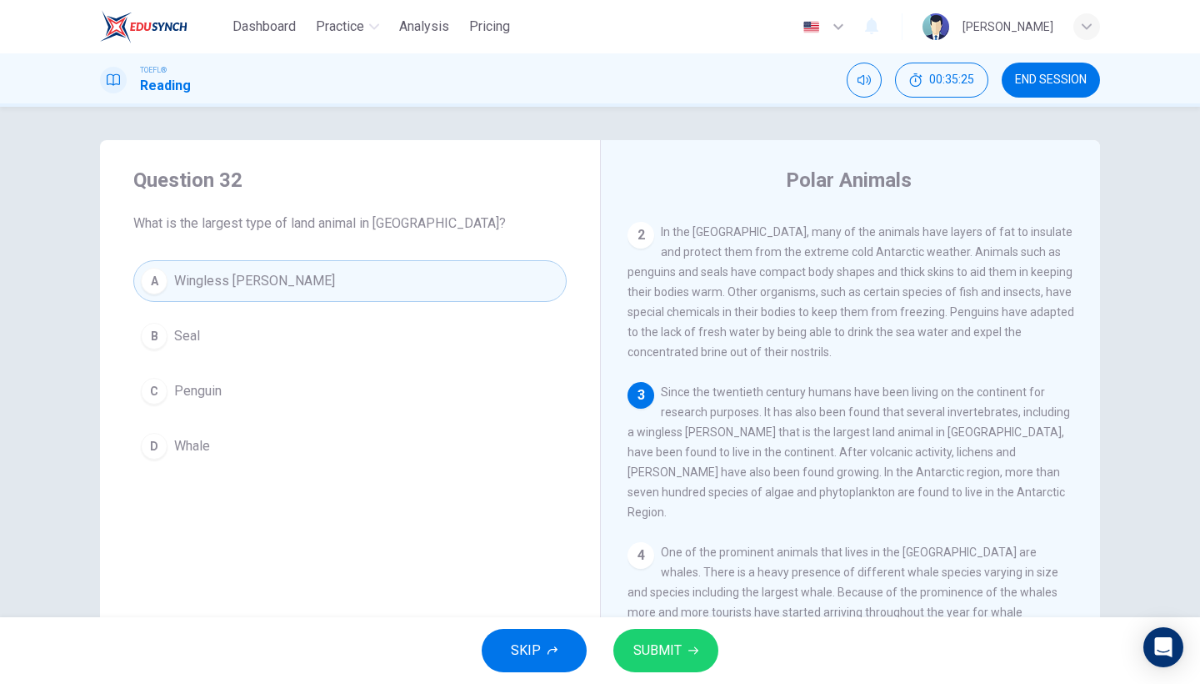
click at [663, 661] on span "SUBMIT" at bounding box center [658, 650] width 48 height 23
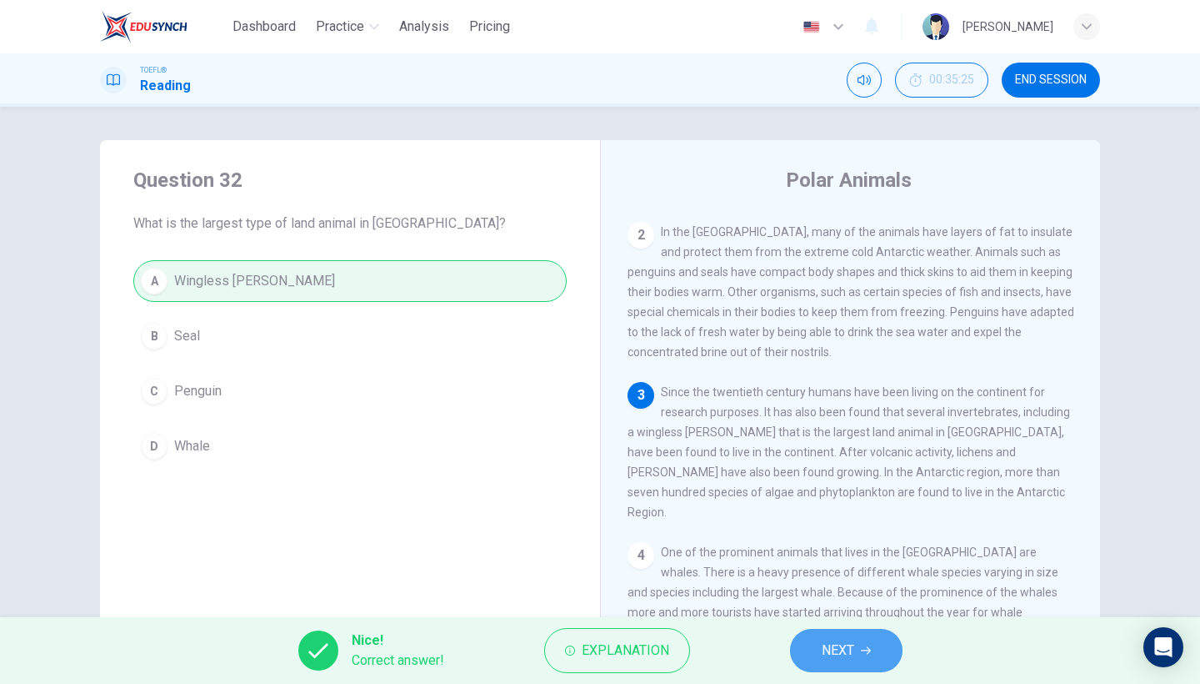
click at [831, 655] on span "NEXT" at bounding box center [838, 650] width 33 height 23
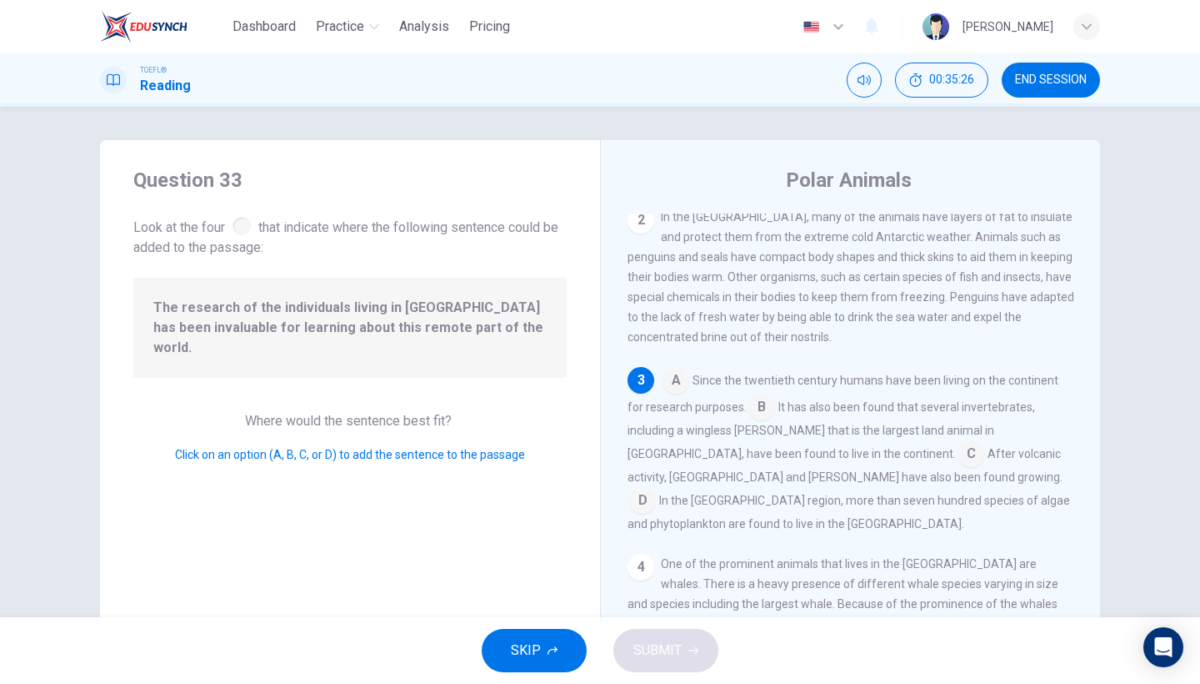
scroll to position [110, 0]
click at [752, 406] on input at bounding box center [762, 405] width 27 height 27
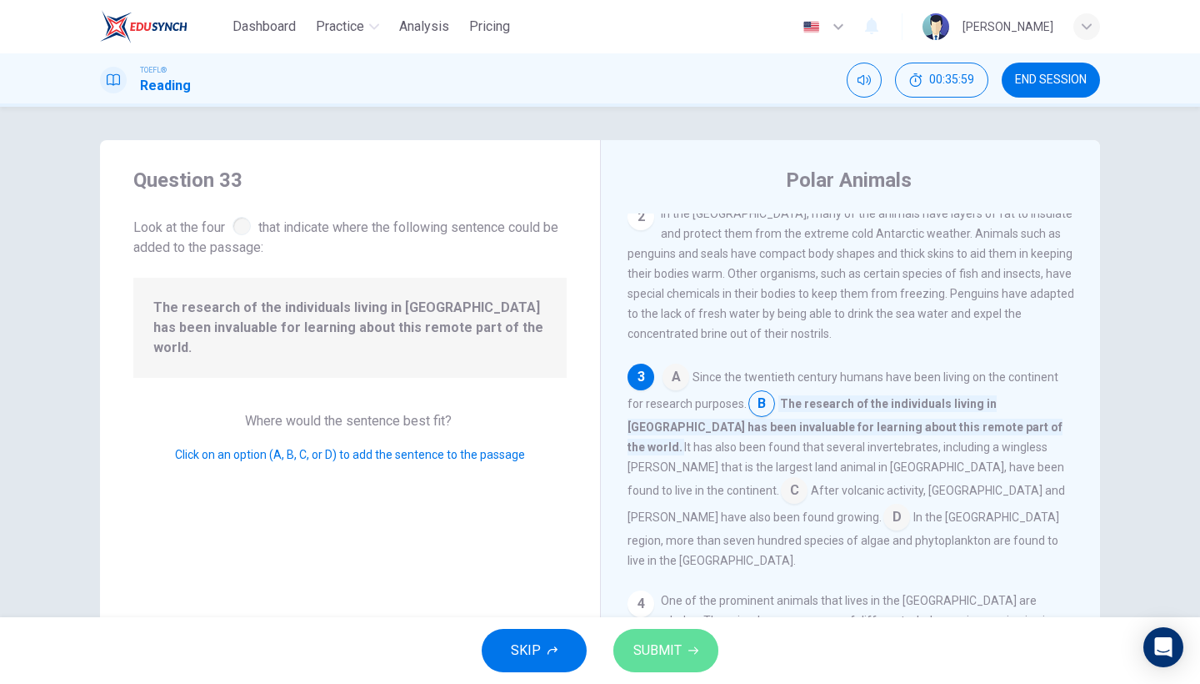
click at [678, 649] on span "SUBMIT" at bounding box center [658, 650] width 48 height 23
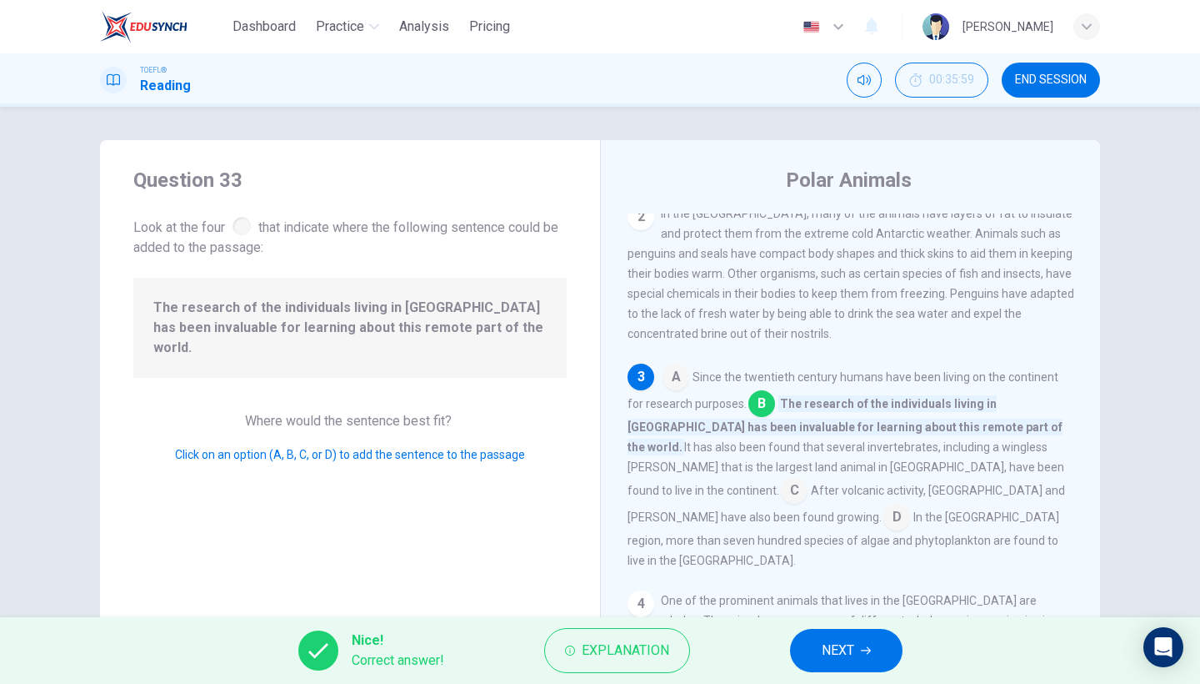
click at [822, 654] on span "NEXT" at bounding box center [838, 650] width 33 height 23
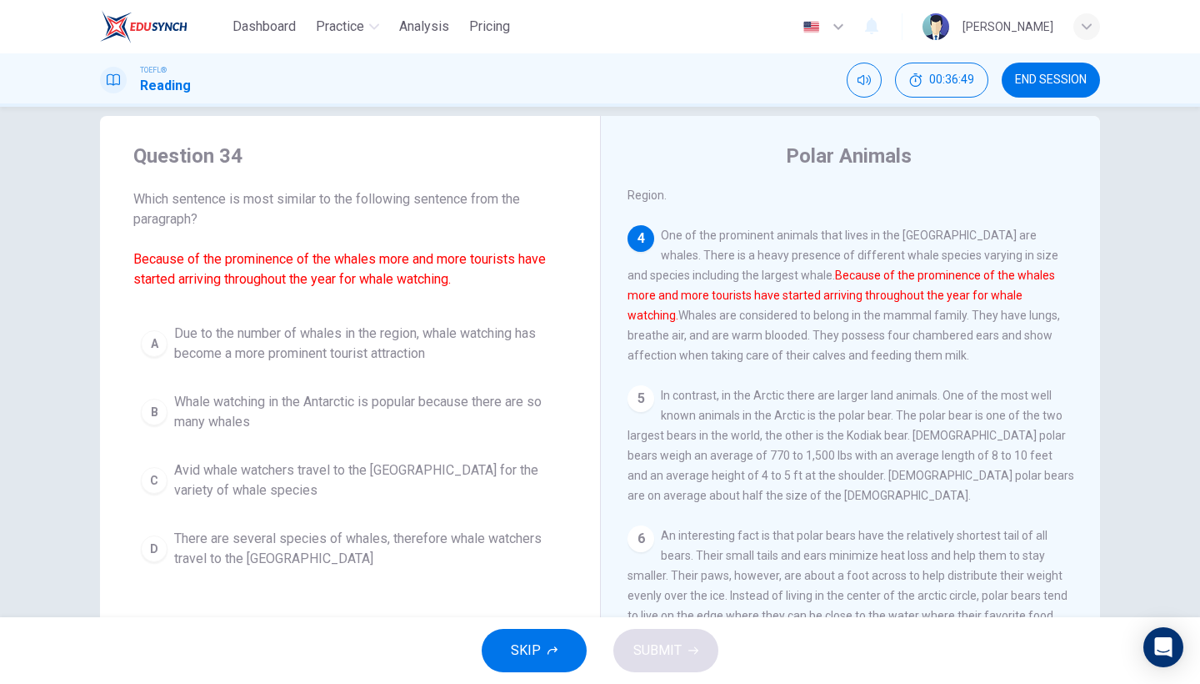
scroll to position [23, 0]
click at [407, 352] on span "Due to the number of whales in the region, whale watching has become a more pro…" at bounding box center [366, 344] width 385 height 40
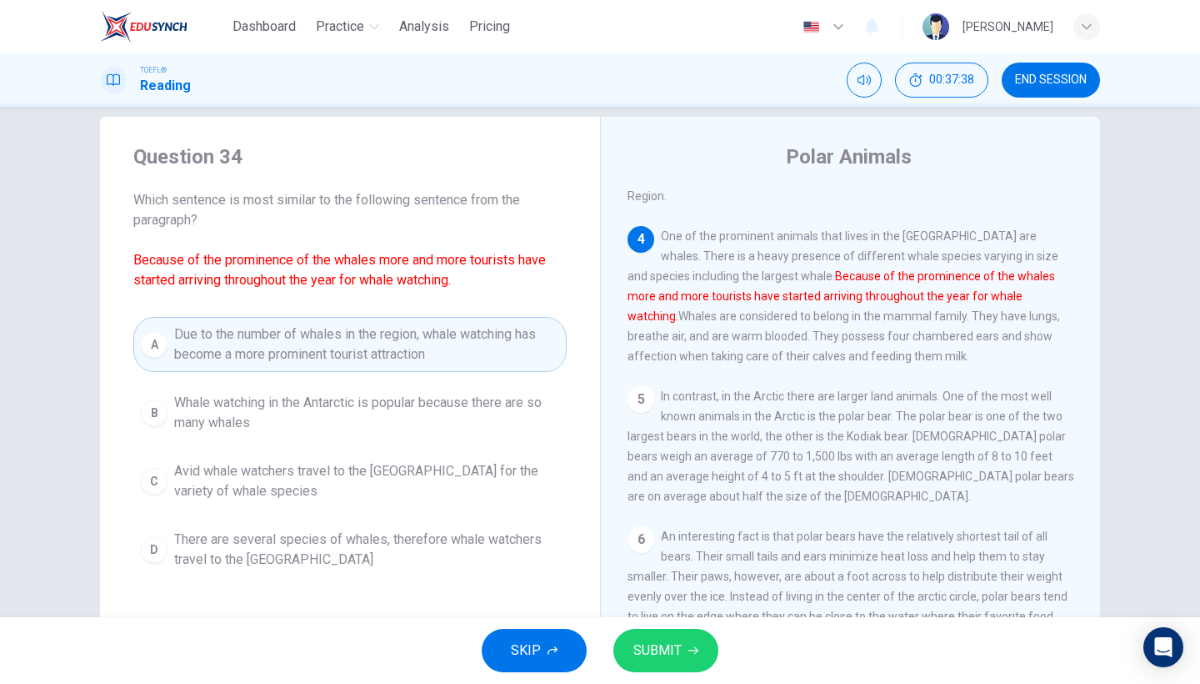
click at [659, 657] on span "SUBMIT" at bounding box center [658, 650] width 48 height 23
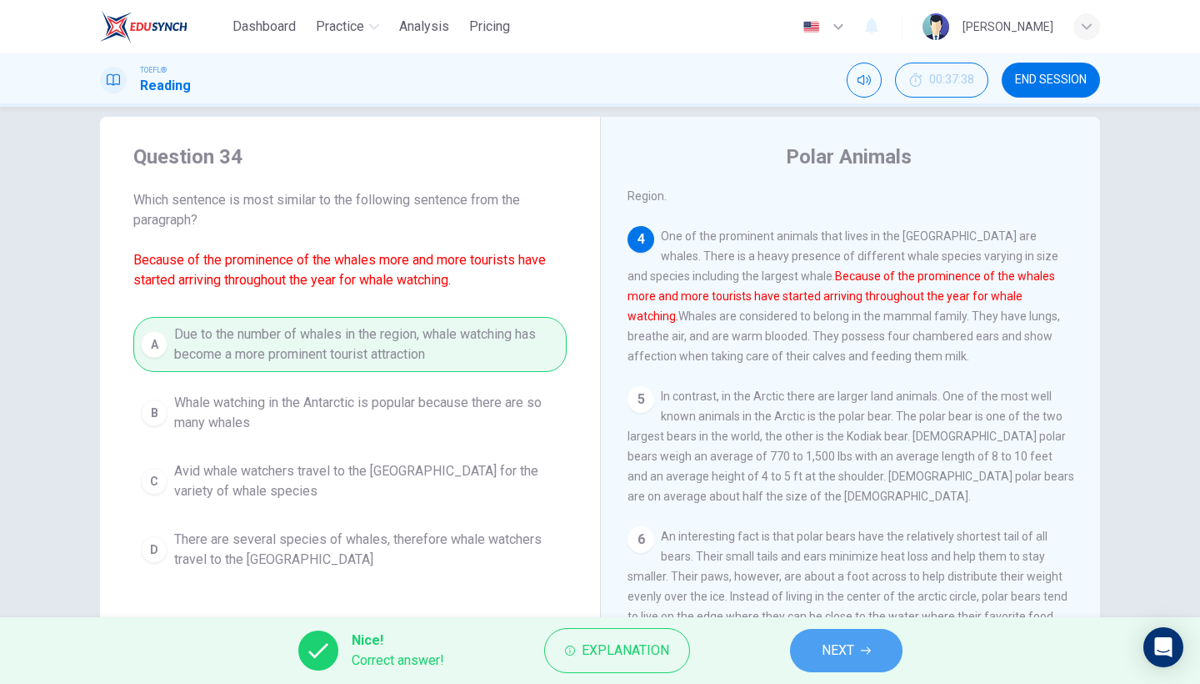
click at [819, 669] on button "NEXT" at bounding box center [846, 650] width 113 height 43
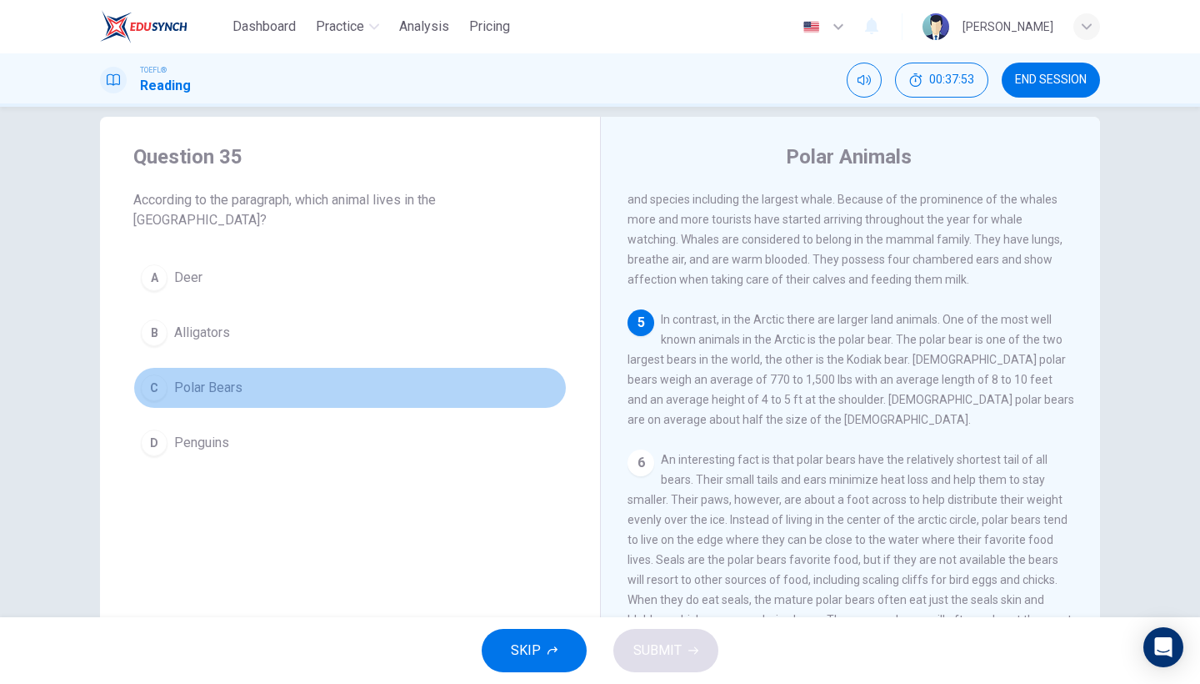
click at [215, 384] on button "C Polar Bears" at bounding box center [350, 388] width 434 height 42
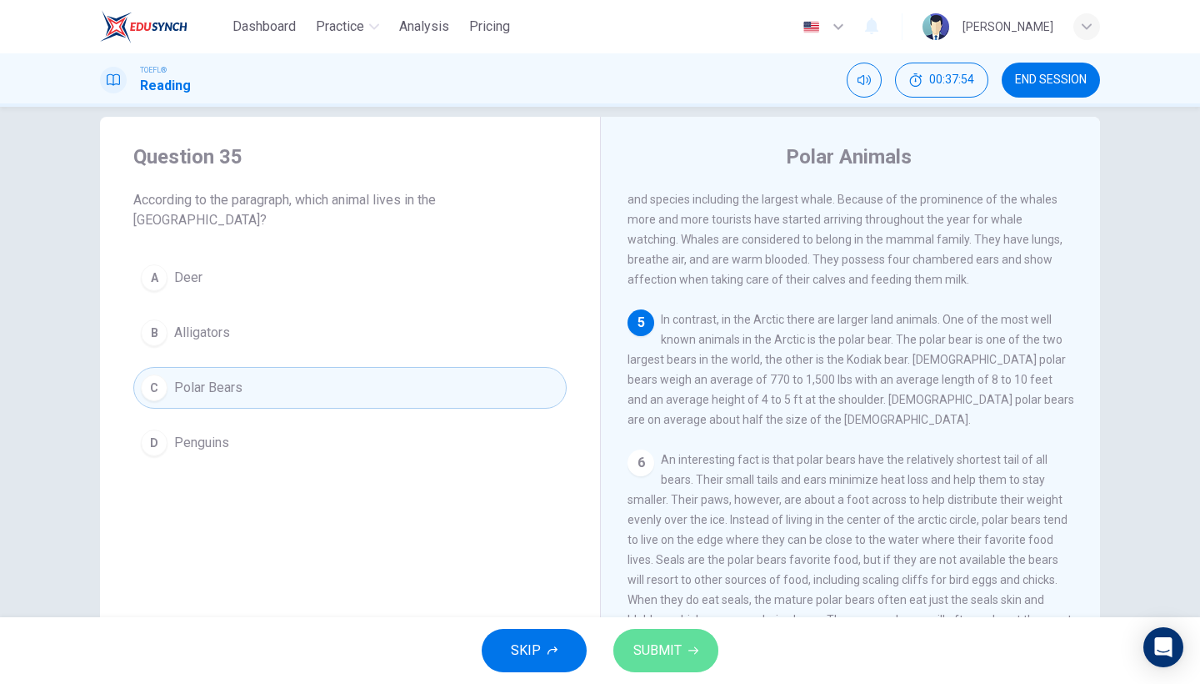
click at [667, 666] on button "SUBMIT" at bounding box center [666, 650] width 105 height 43
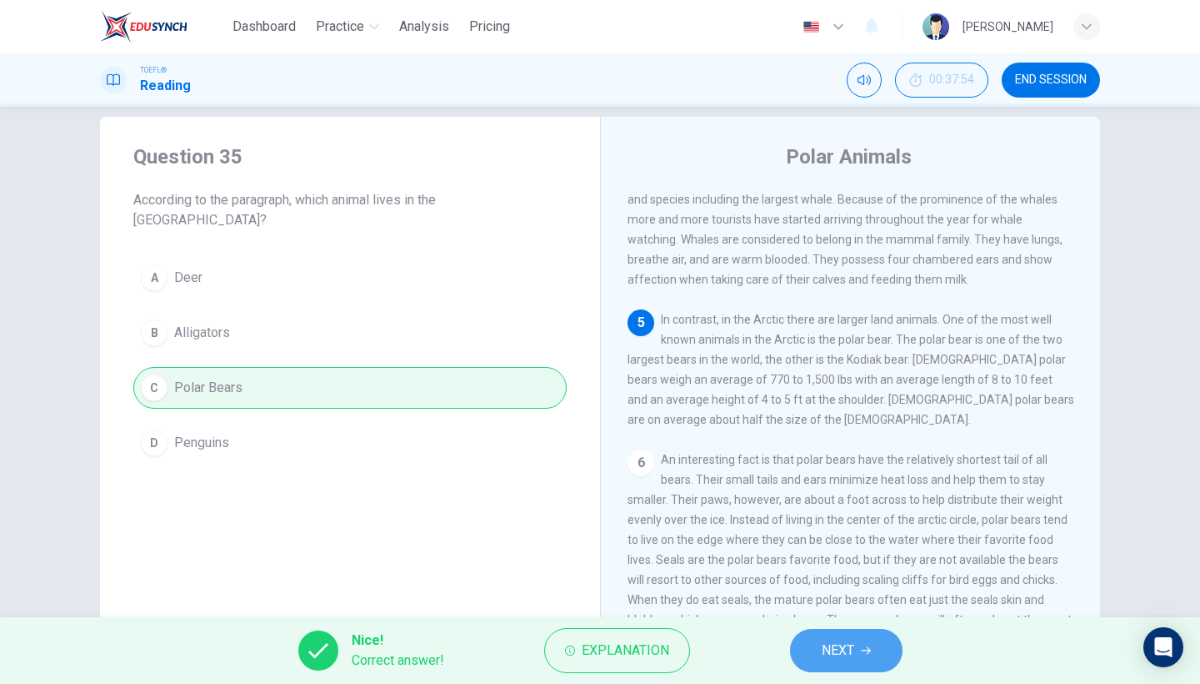
click at [831, 657] on span "NEXT" at bounding box center [838, 650] width 33 height 23
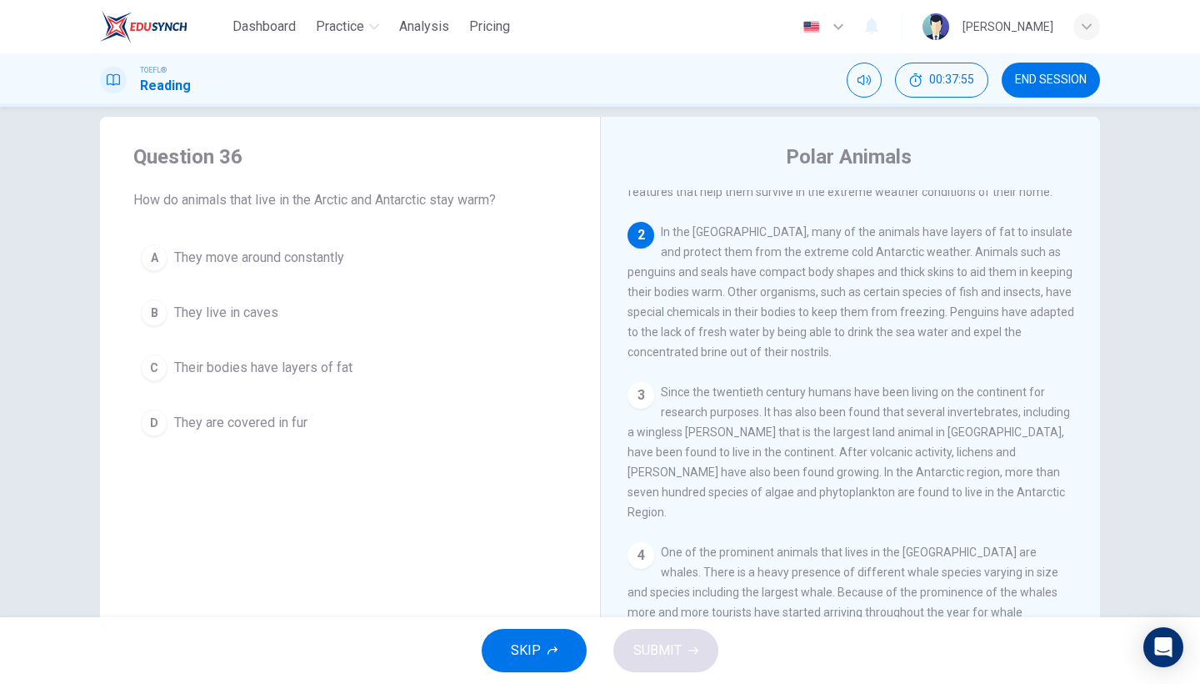
scroll to position [68, 0]
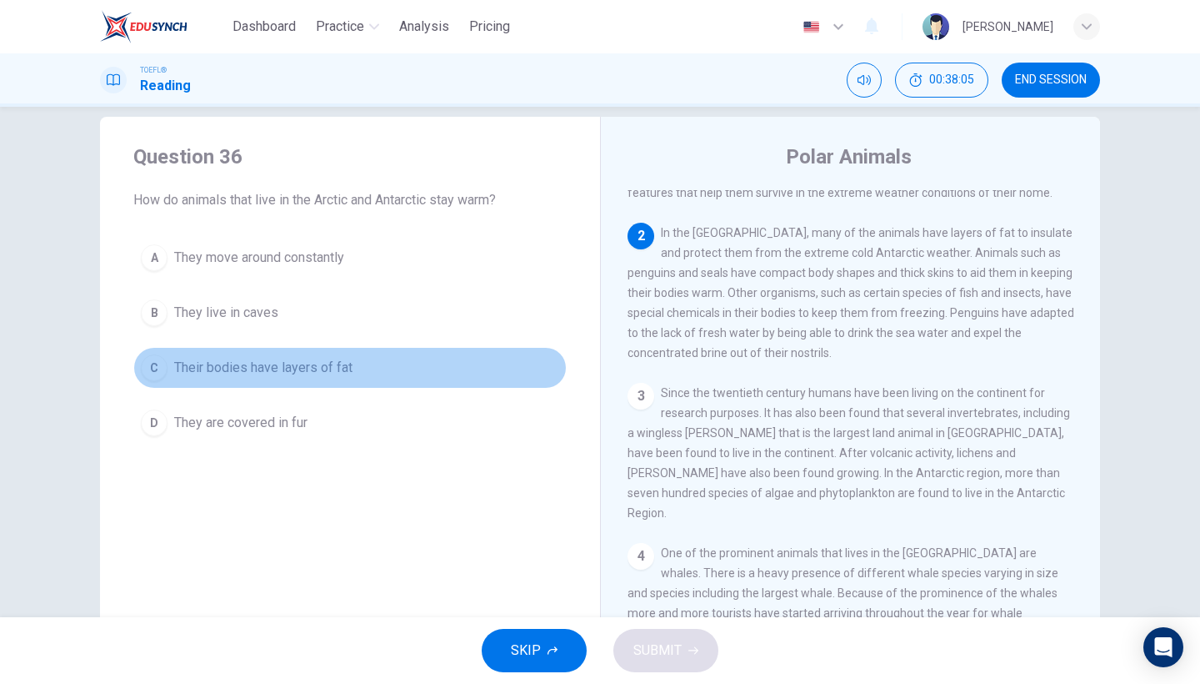
click at [343, 372] on span "Their bodies have layers of fat" at bounding box center [263, 368] width 178 height 20
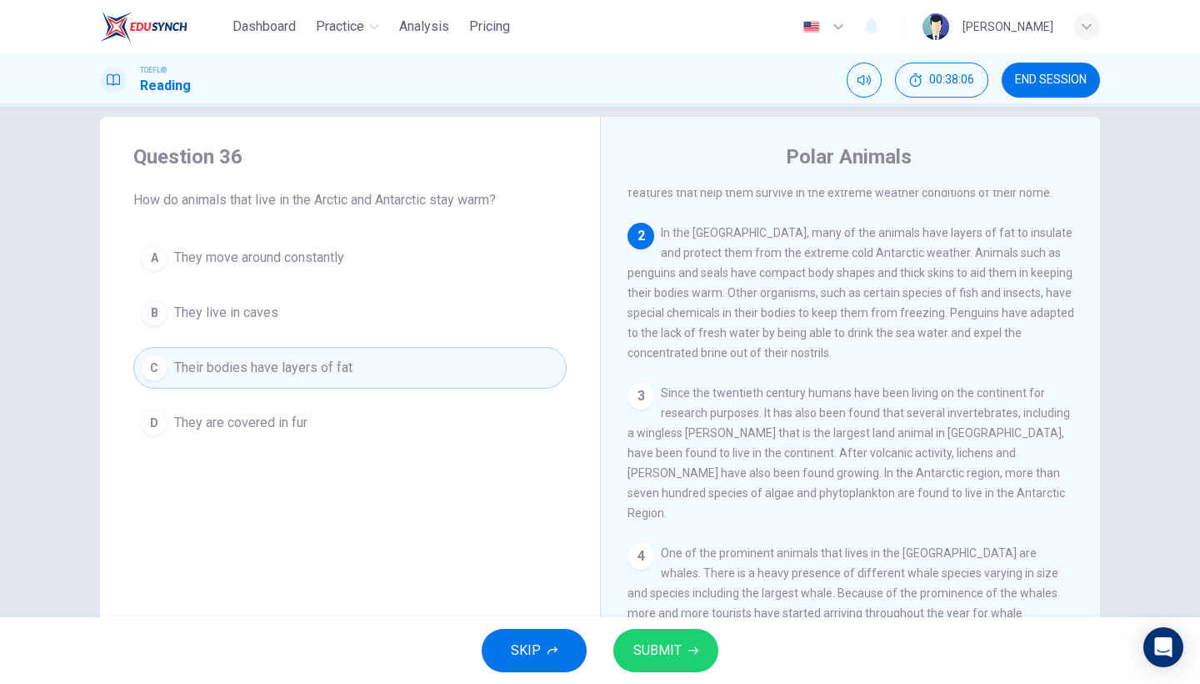
click at [659, 652] on span "SUBMIT" at bounding box center [658, 650] width 48 height 23
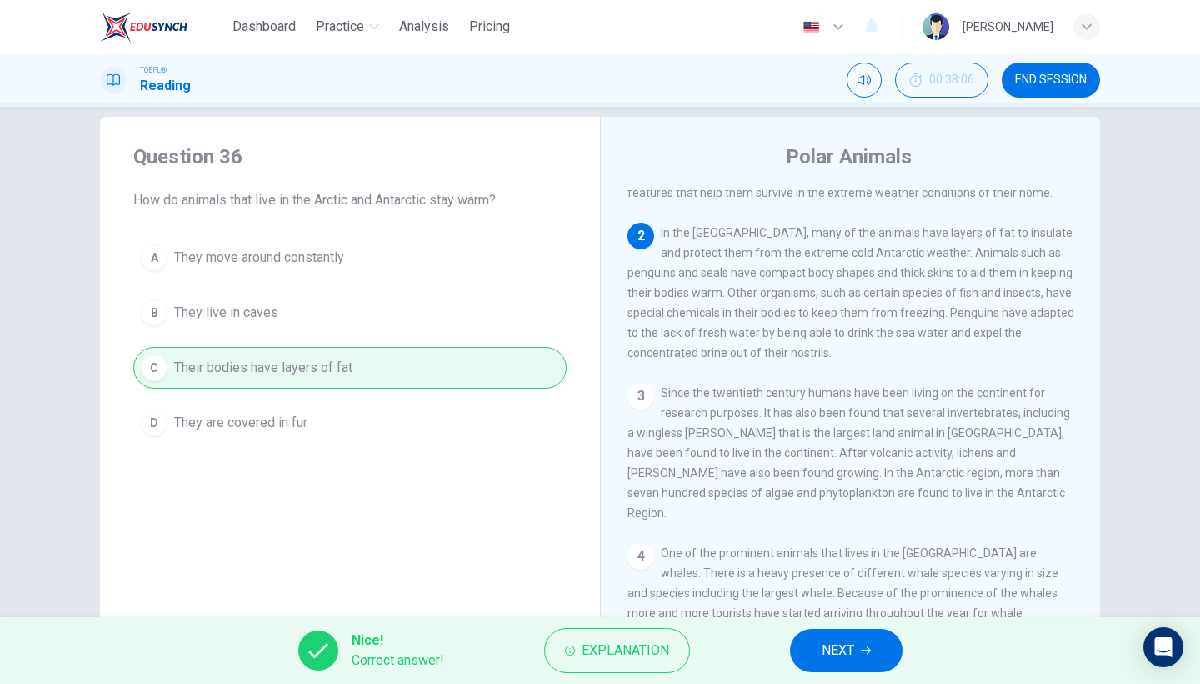
click at [819, 652] on button "NEXT" at bounding box center [846, 650] width 113 height 43
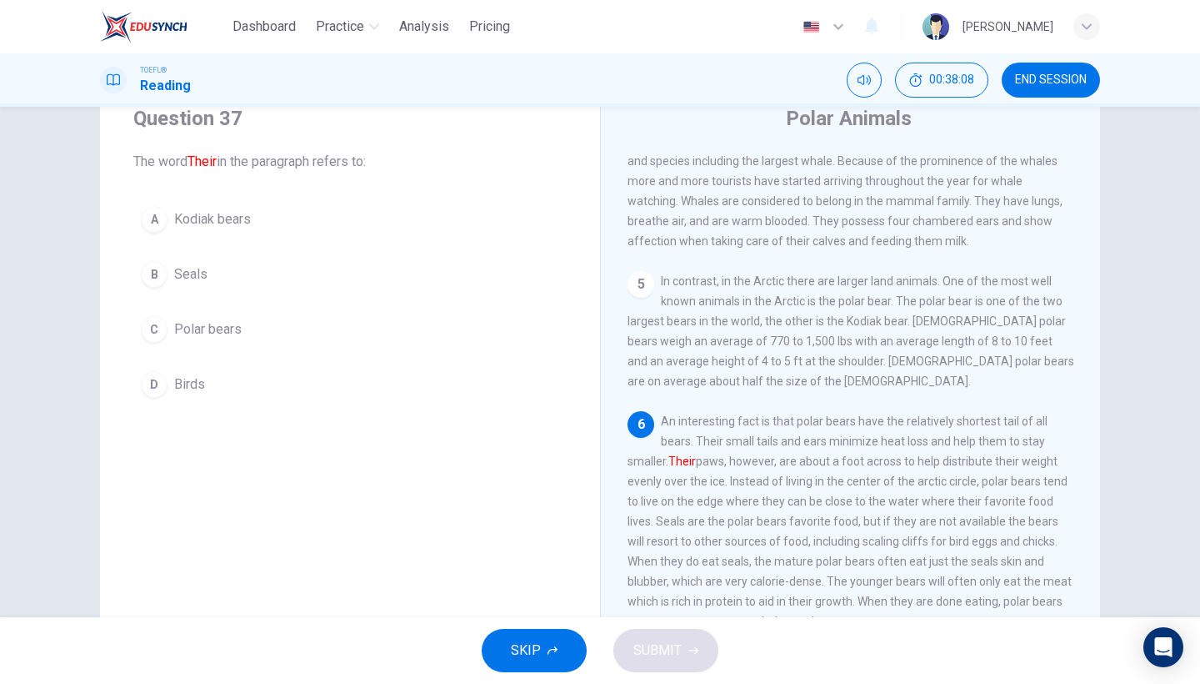
scroll to position [63, 0]
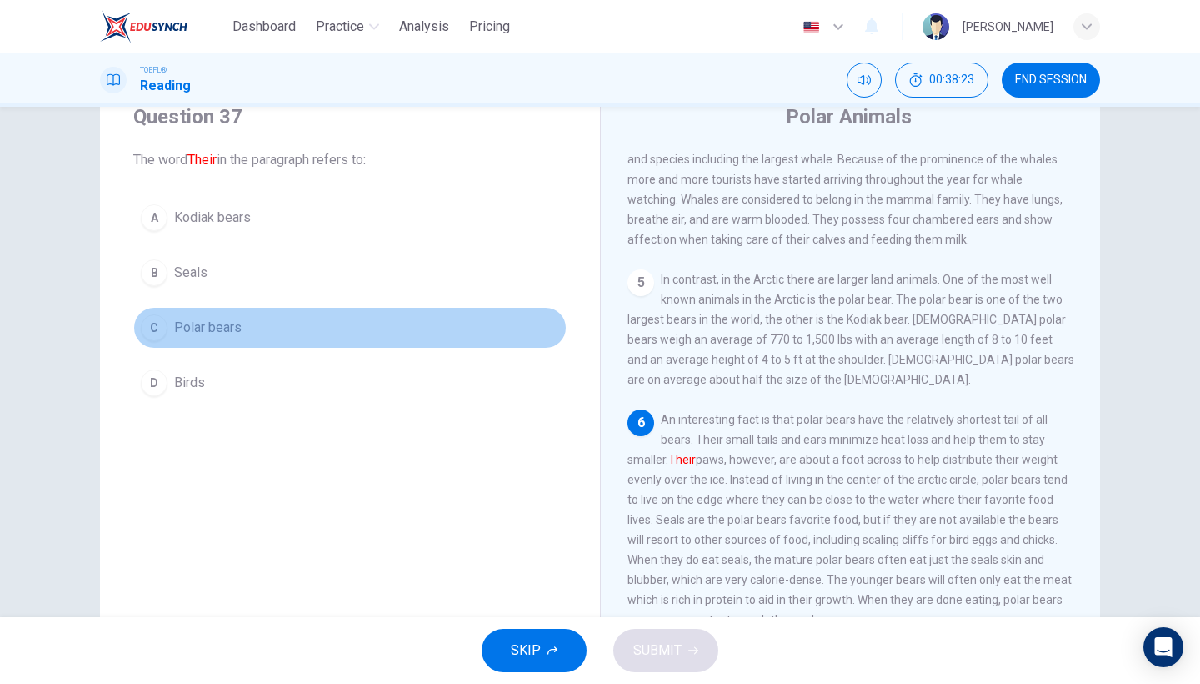
click at [186, 337] on span "Polar bears" at bounding box center [208, 328] width 68 height 20
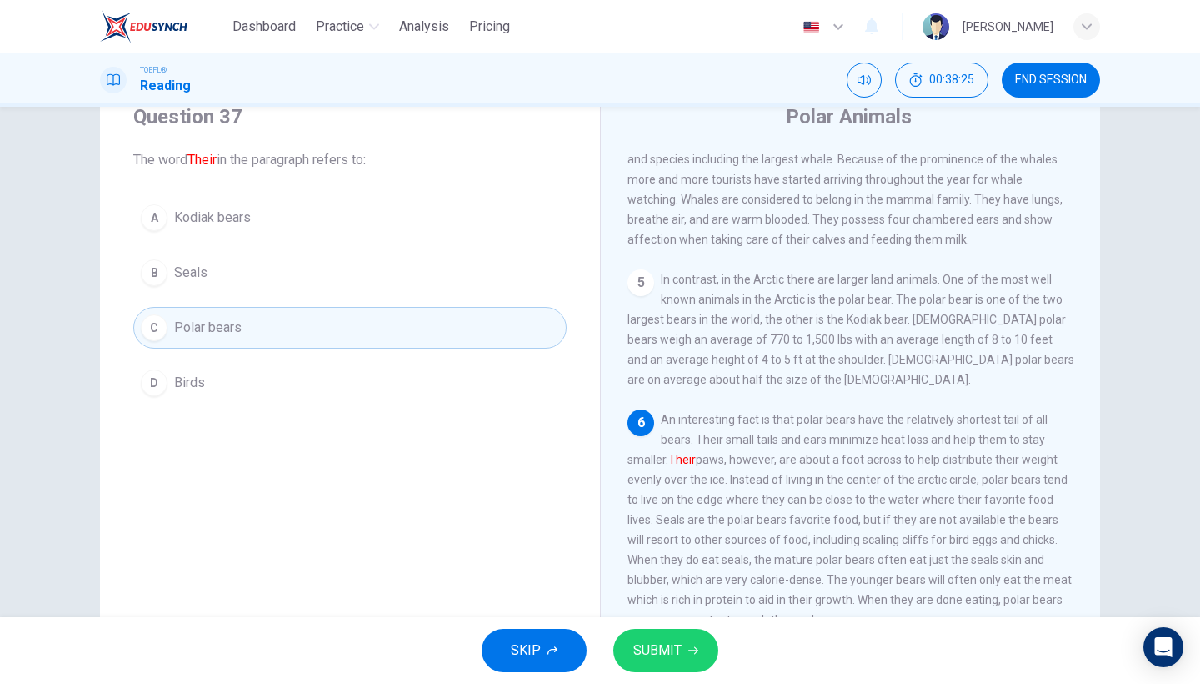
click at [686, 646] on button "SUBMIT" at bounding box center [666, 650] width 105 height 43
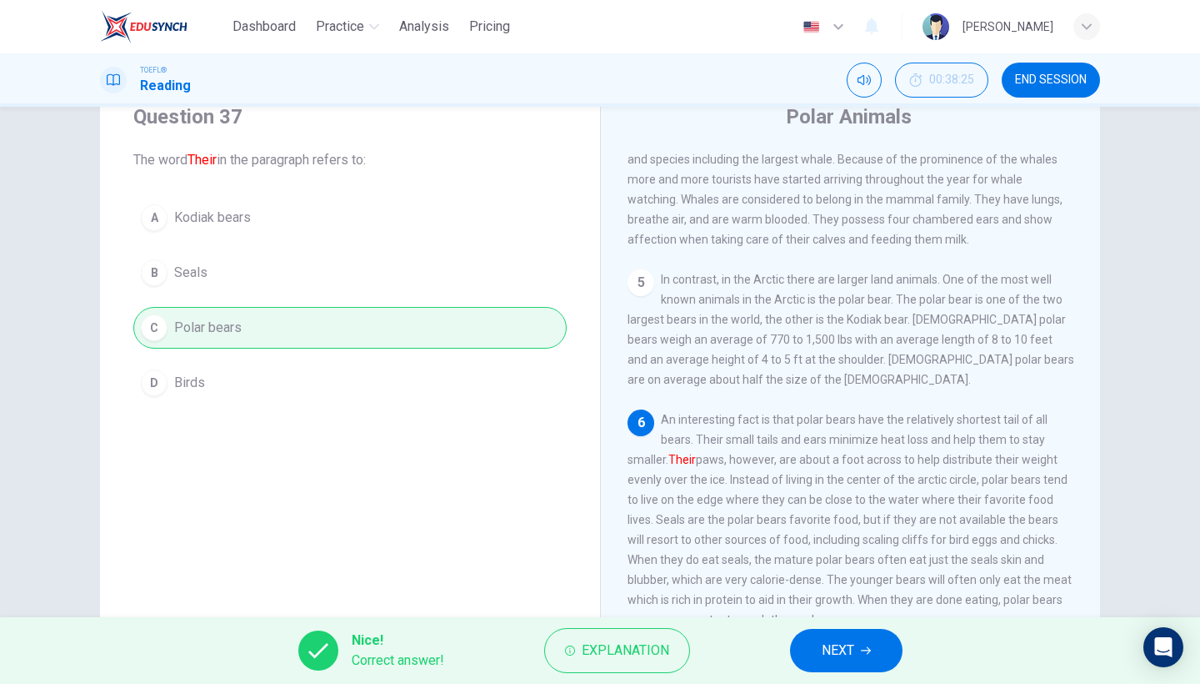
click at [824, 640] on span "NEXT" at bounding box center [838, 650] width 33 height 23
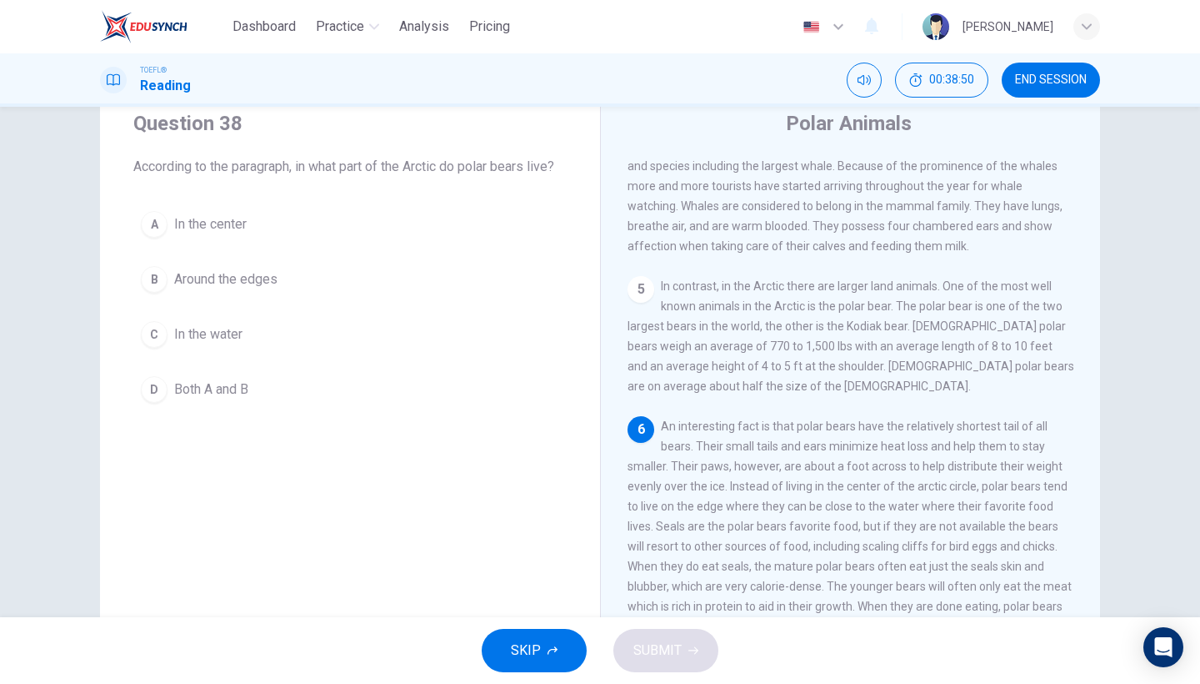
scroll to position [35, 0]
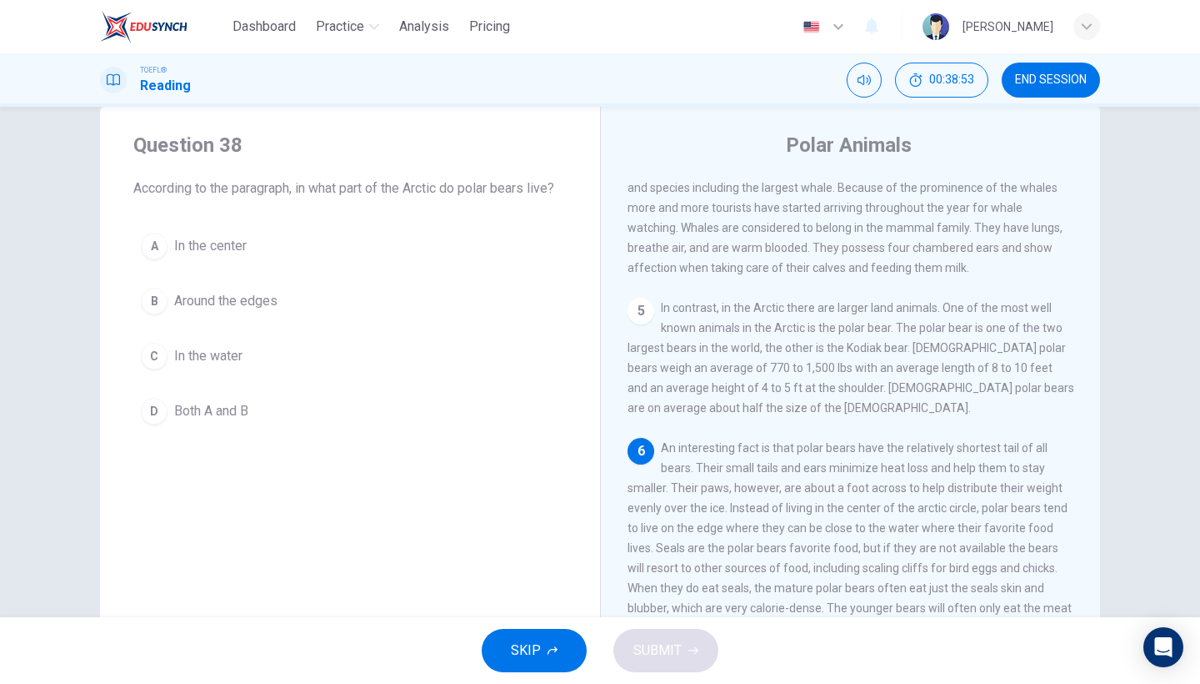
click at [271, 298] on span "Around the edges" at bounding box center [225, 301] width 103 height 20
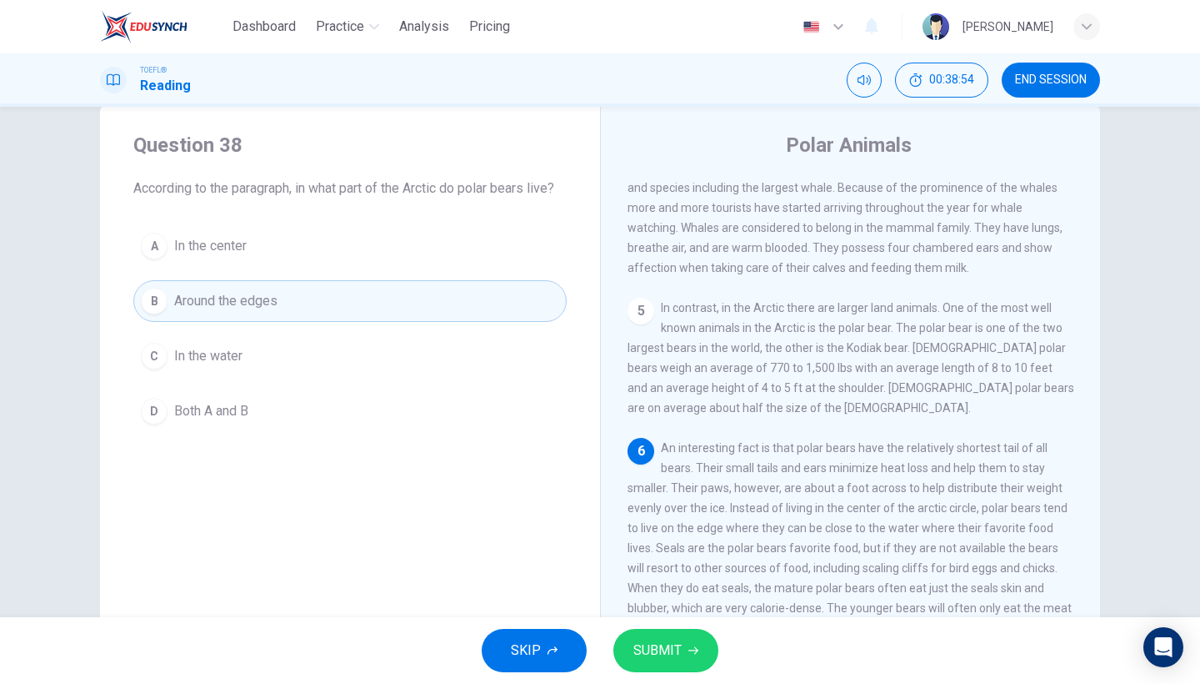
click at [674, 652] on span "SUBMIT" at bounding box center [658, 650] width 48 height 23
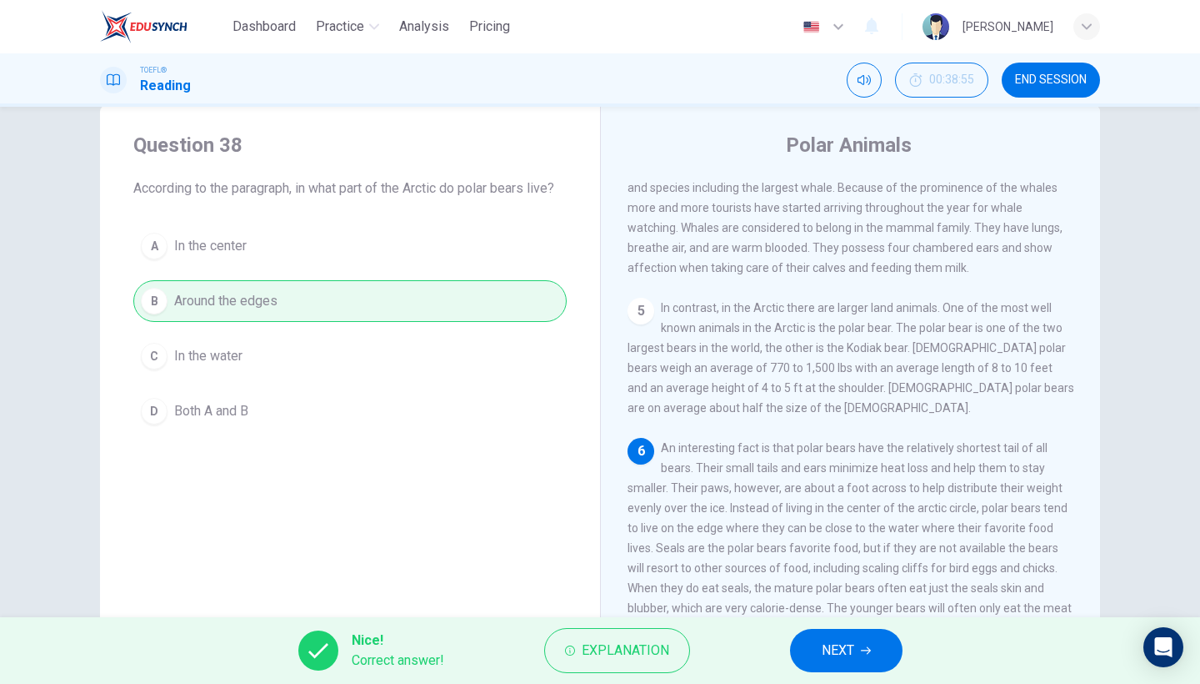
click at [849, 658] on span "NEXT" at bounding box center [838, 650] width 33 height 23
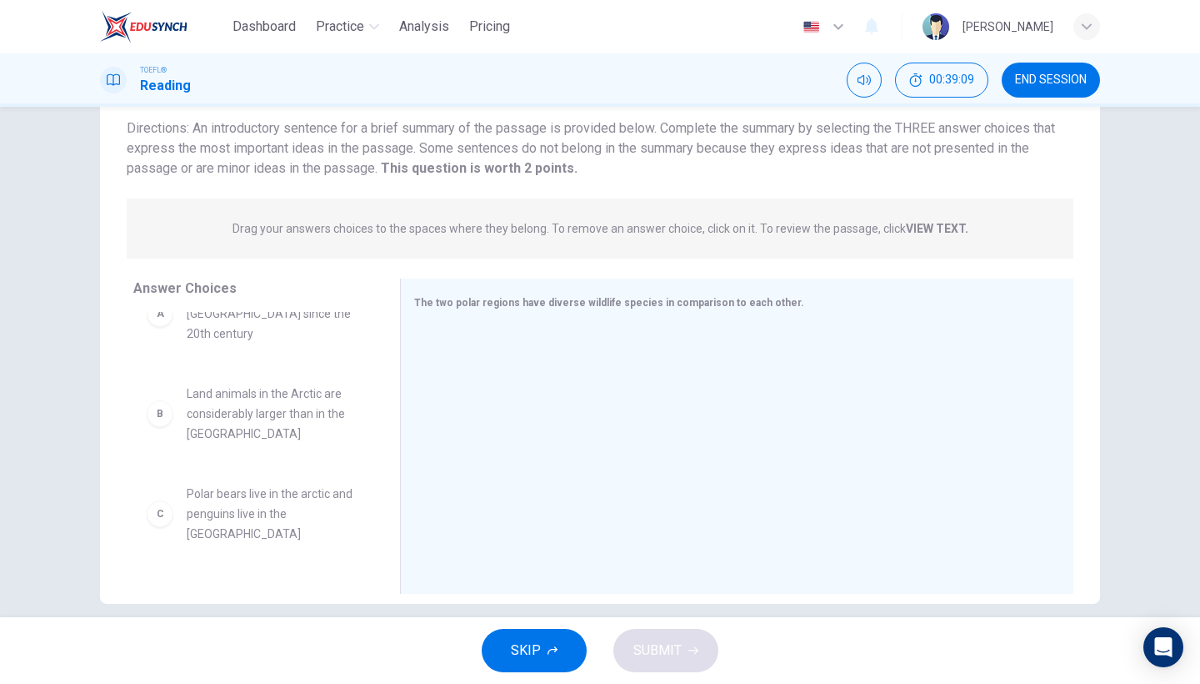
scroll to position [46, 0]
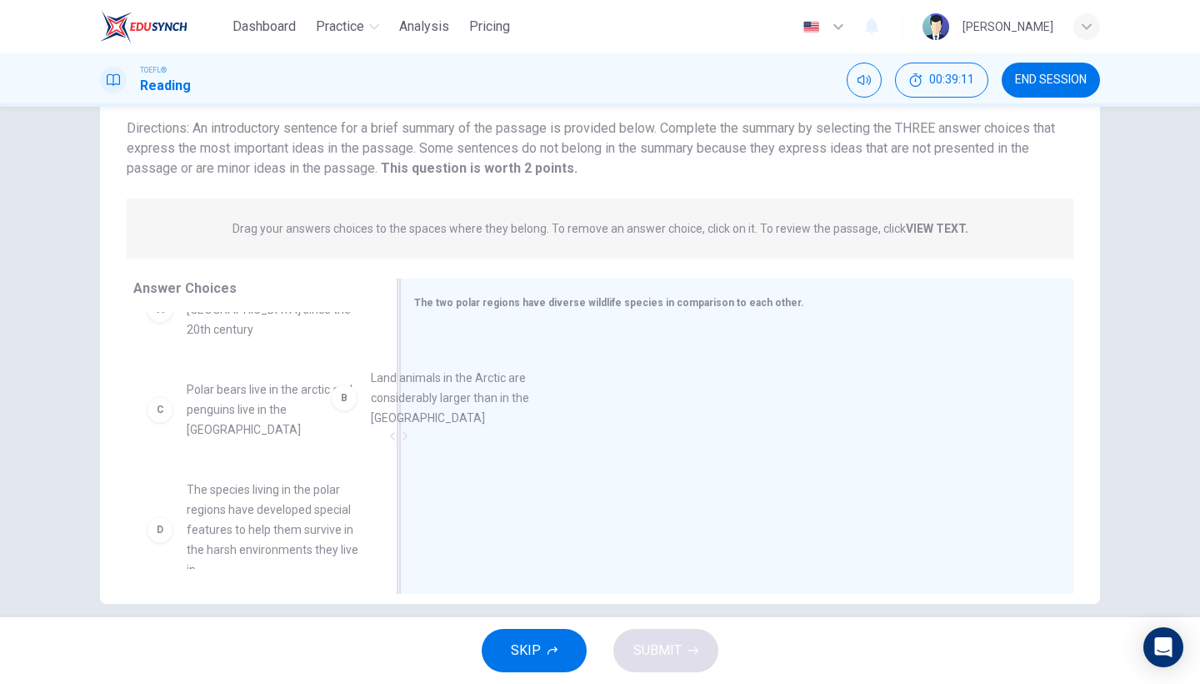
drag, startPoint x: 298, startPoint y: 407, endPoint x: 543, endPoint y: 427, distance: 245.1
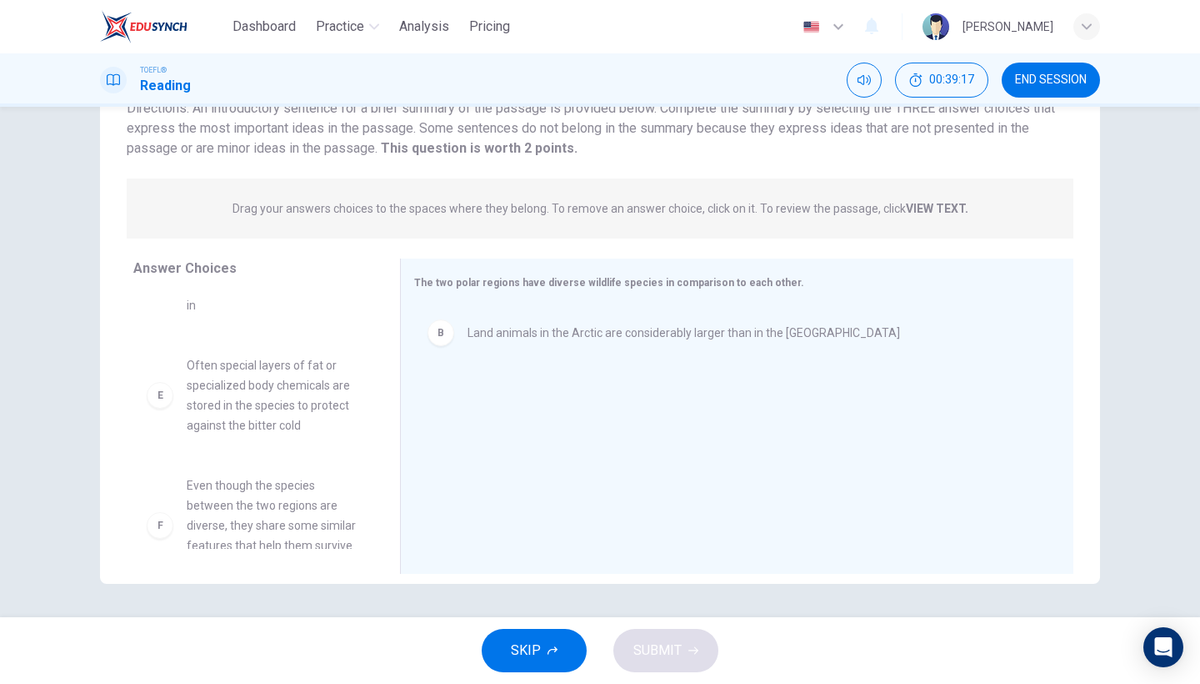
scroll to position [136, 0]
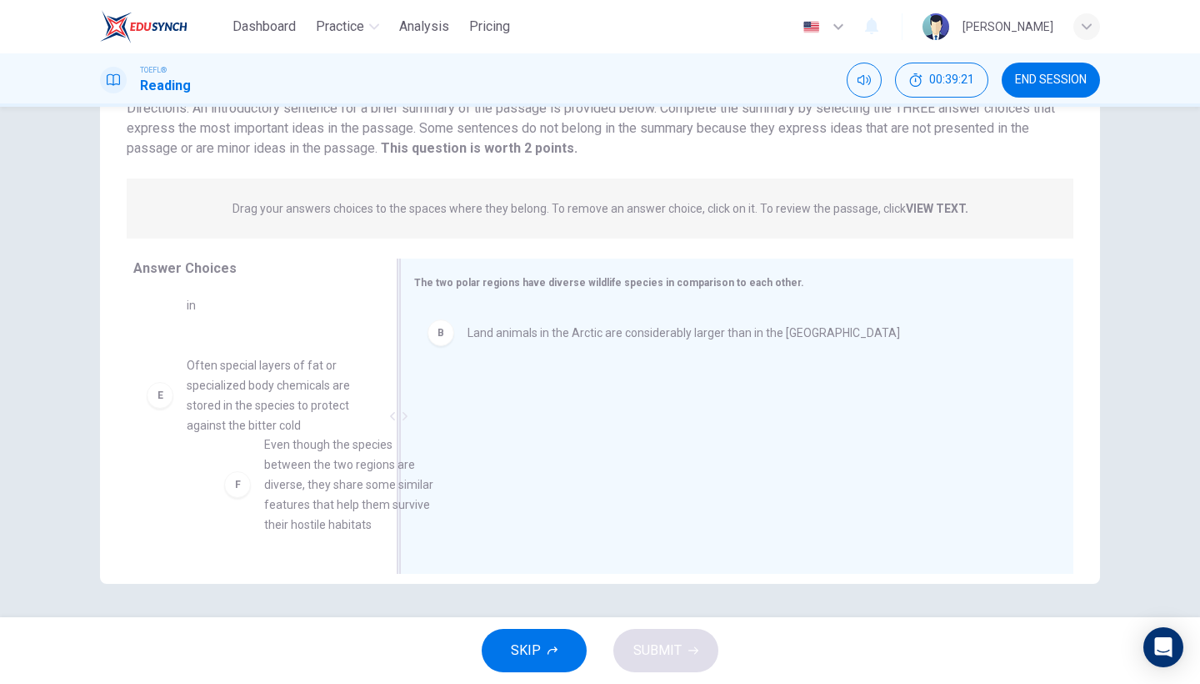
drag, startPoint x: 290, startPoint y: 480, endPoint x: 555, endPoint y: 480, distance: 265.1
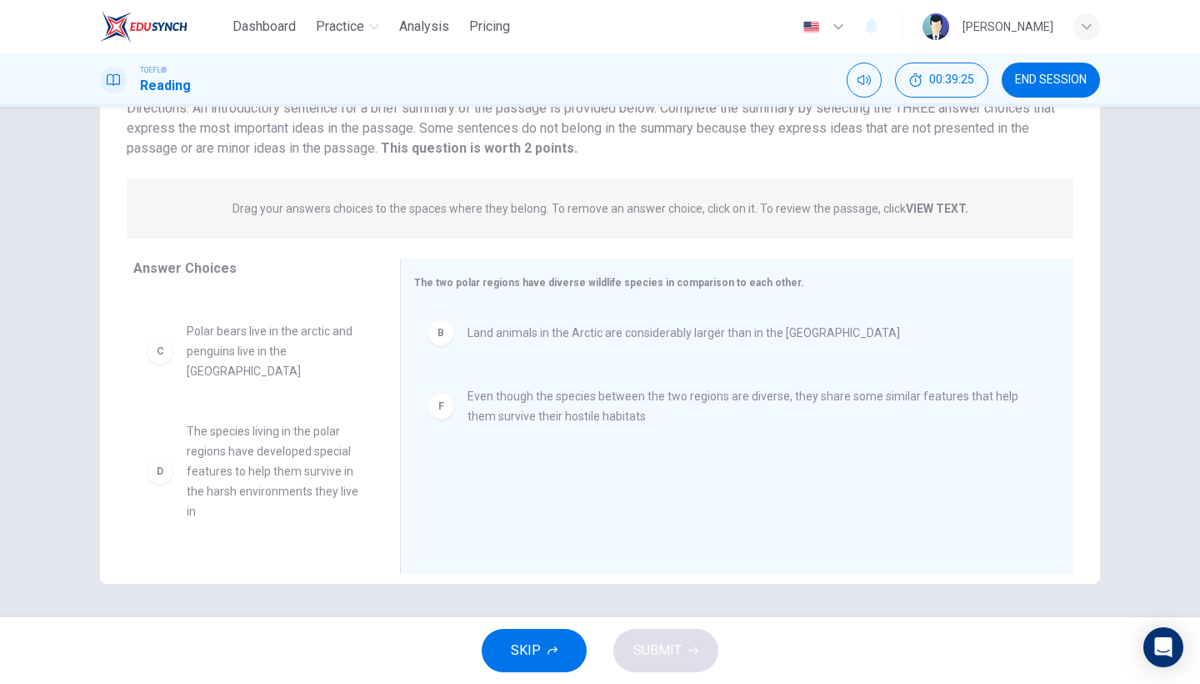
scroll to position [84, 0]
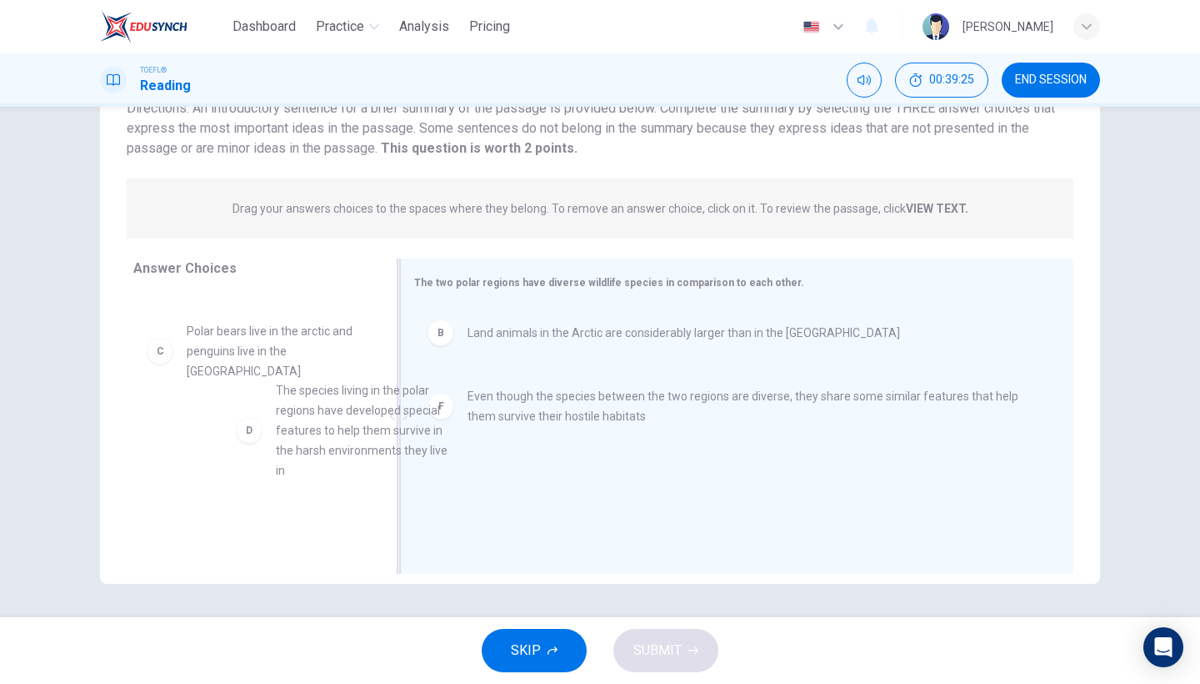
drag, startPoint x: 298, startPoint y: 442, endPoint x: 536, endPoint y: 444, distance: 237.6
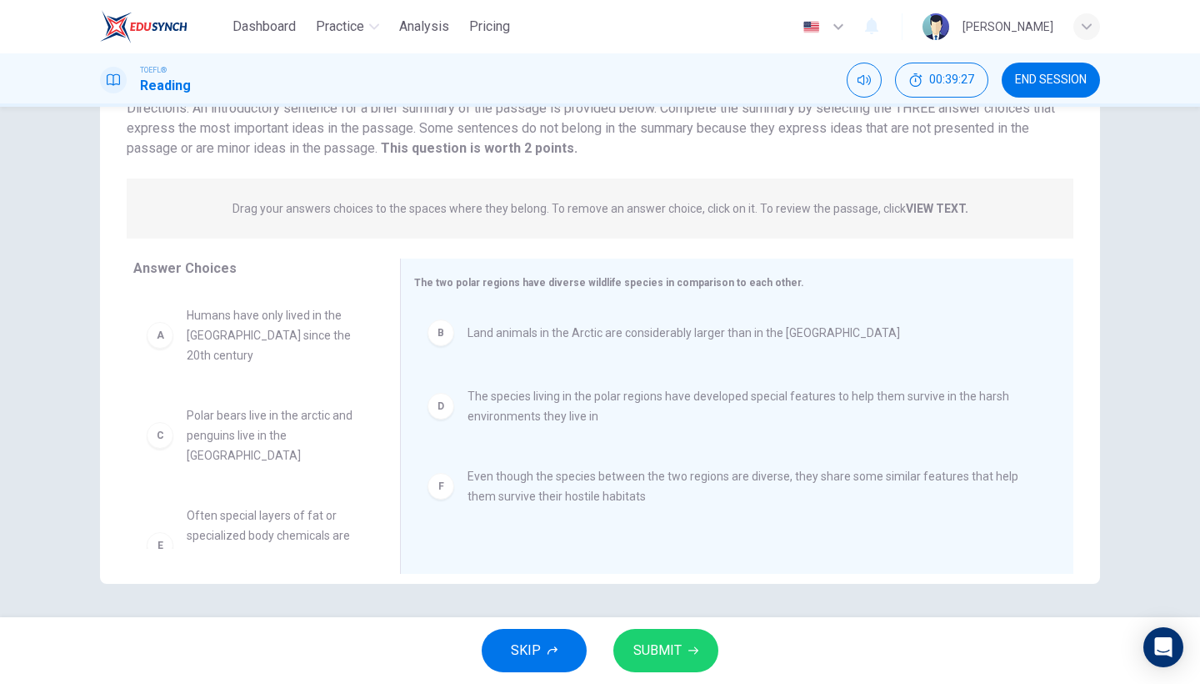
scroll to position [0, 0]
click at [684, 656] on button "SUBMIT" at bounding box center [666, 650] width 105 height 43
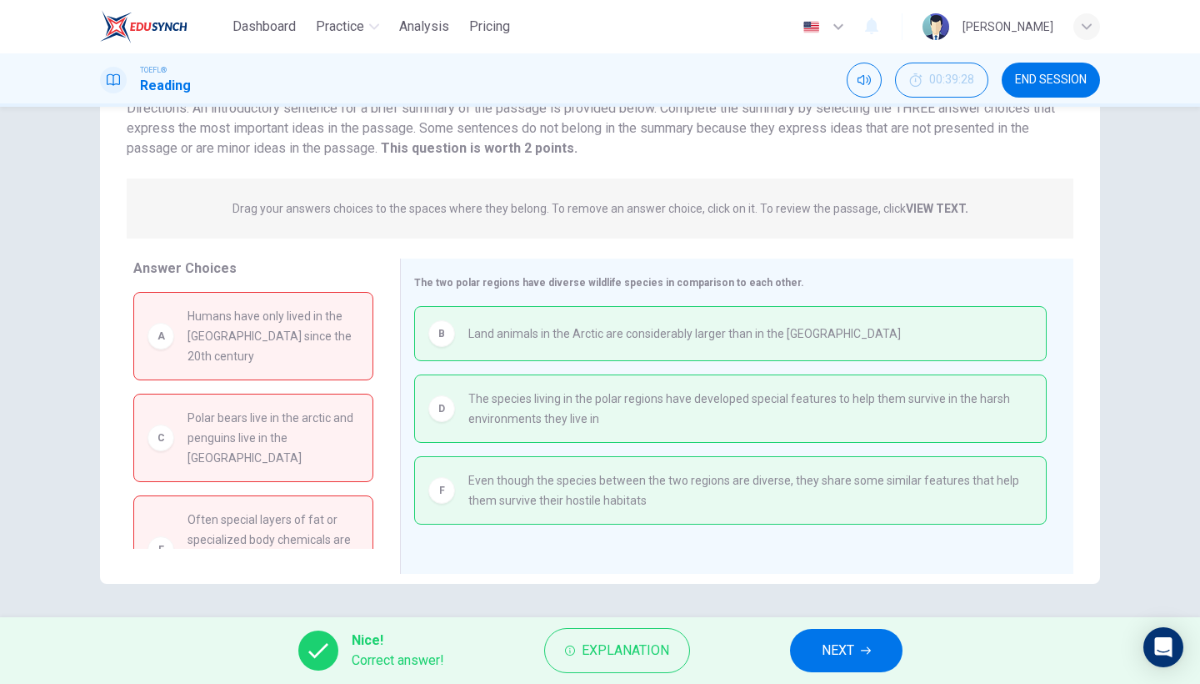
click at [853, 639] on span "NEXT" at bounding box center [838, 650] width 33 height 23
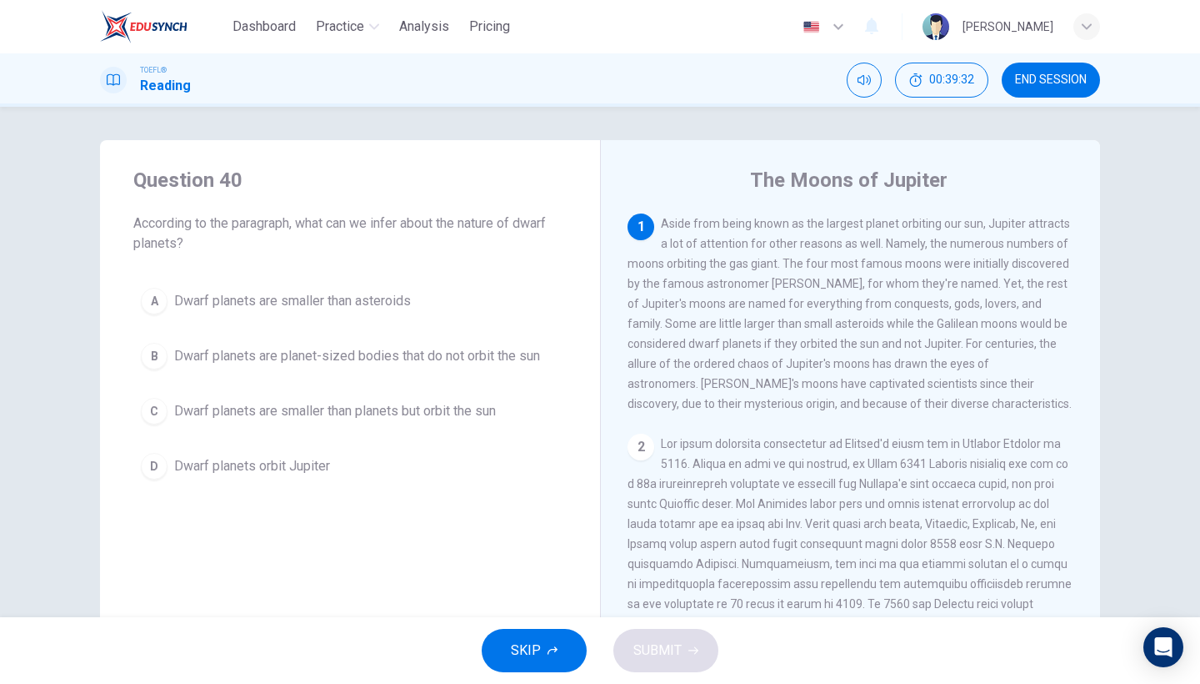
click at [1060, 78] on span "END SESSION" at bounding box center [1051, 79] width 72 height 13
